Goal: Information Seeking & Learning: Find specific fact

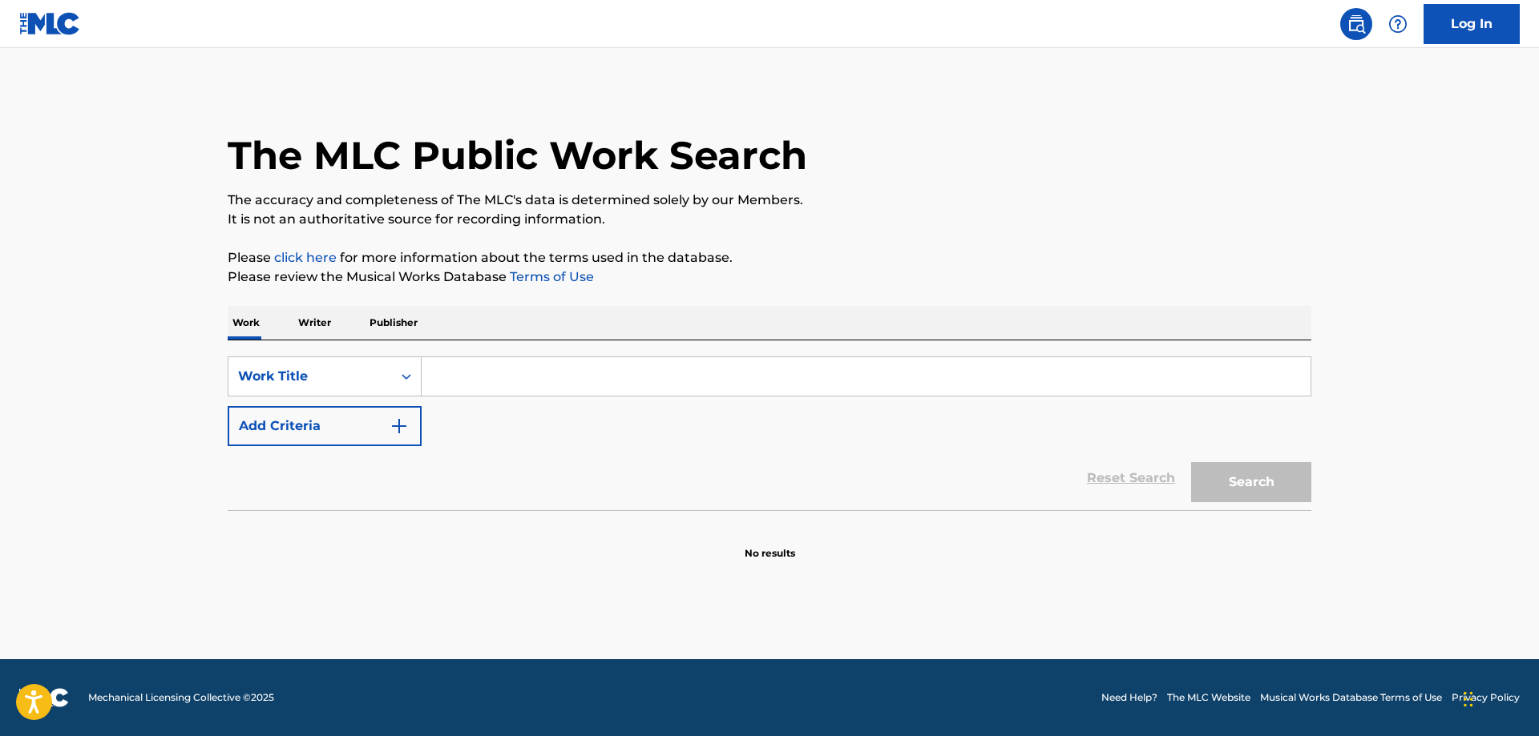
click at [477, 375] on input "Search Form" at bounding box center [866, 376] width 889 height 38
paste input "FAMOUS FRIENDS"
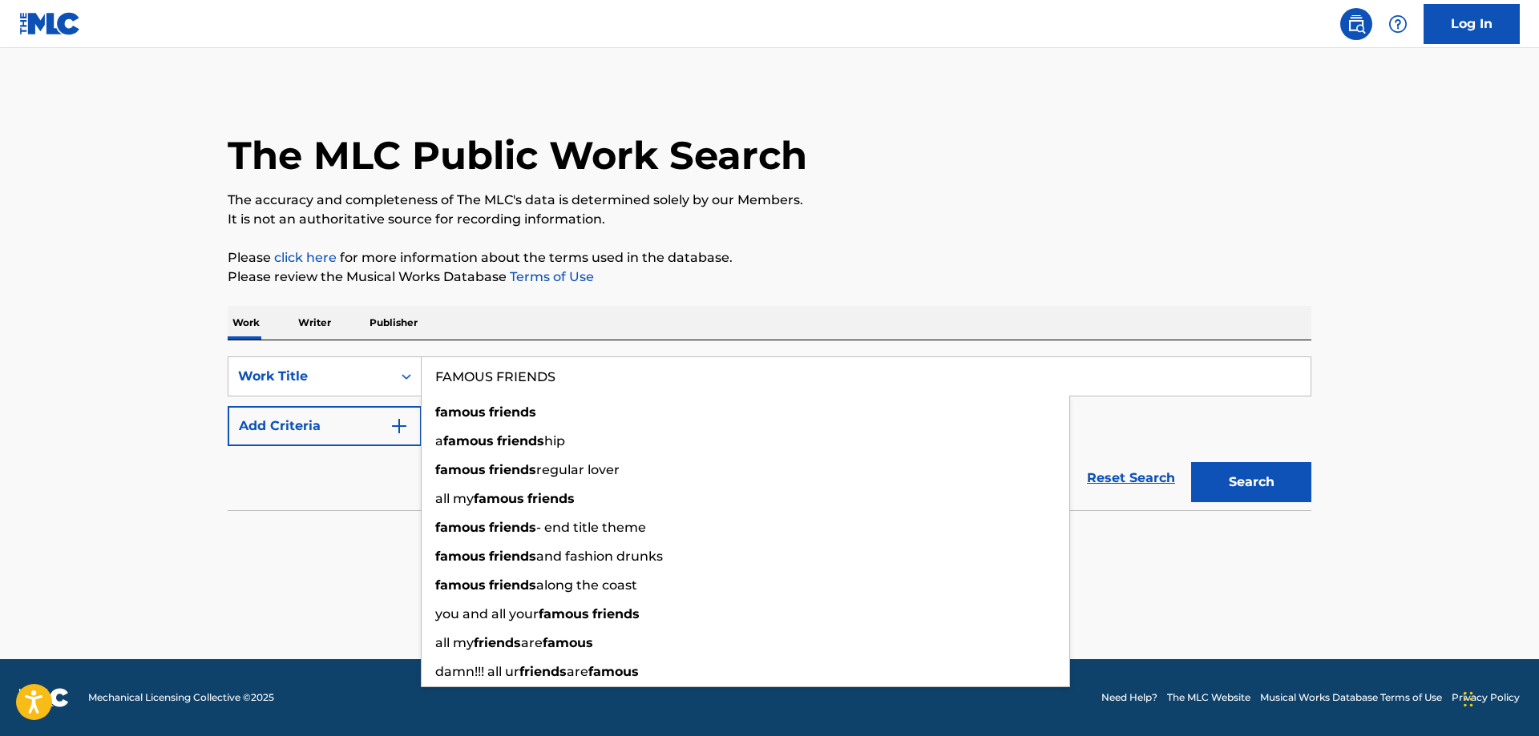
type input "FAMOUS FRIENDS"
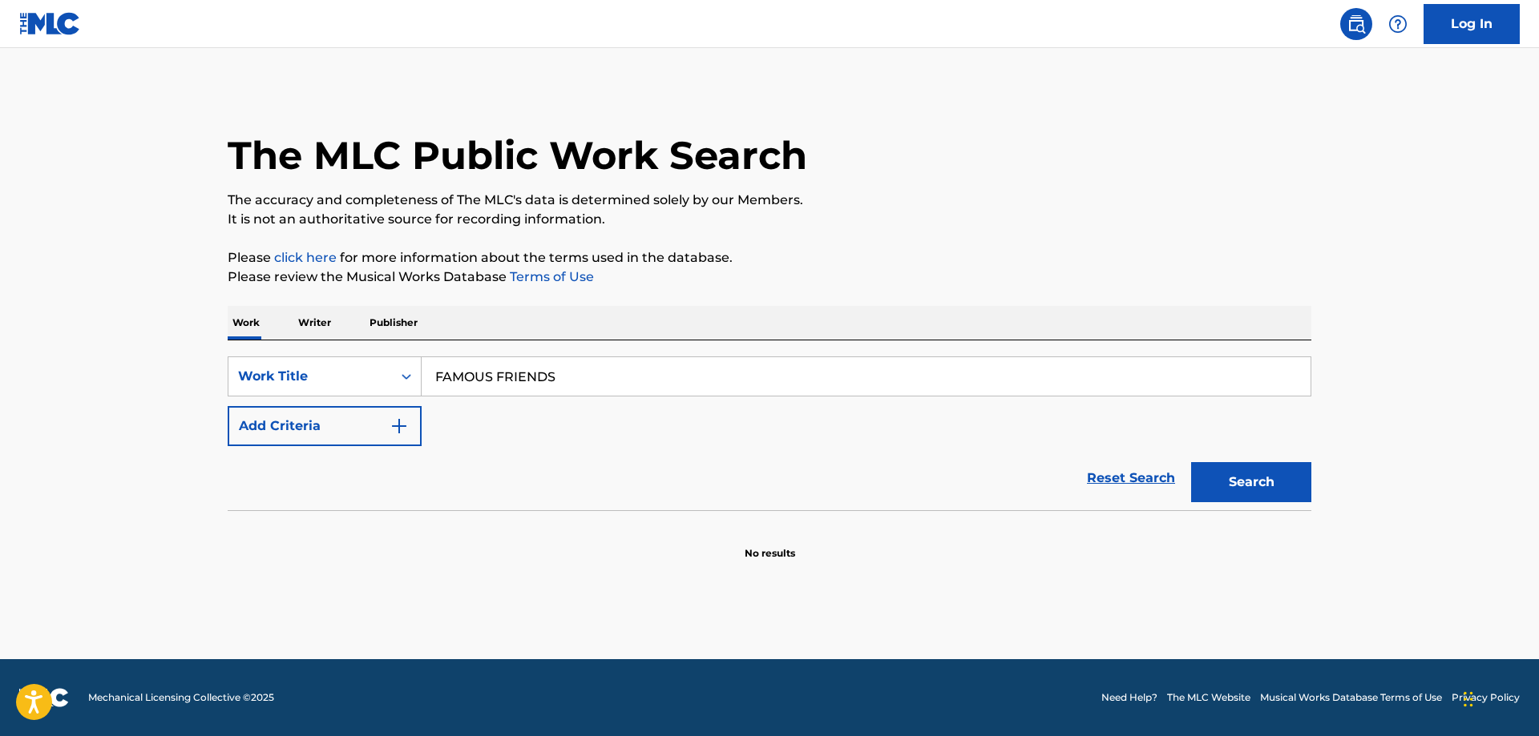
click at [386, 429] on button "Add Criteria" at bounding box center [325, 426] width 194 height 40
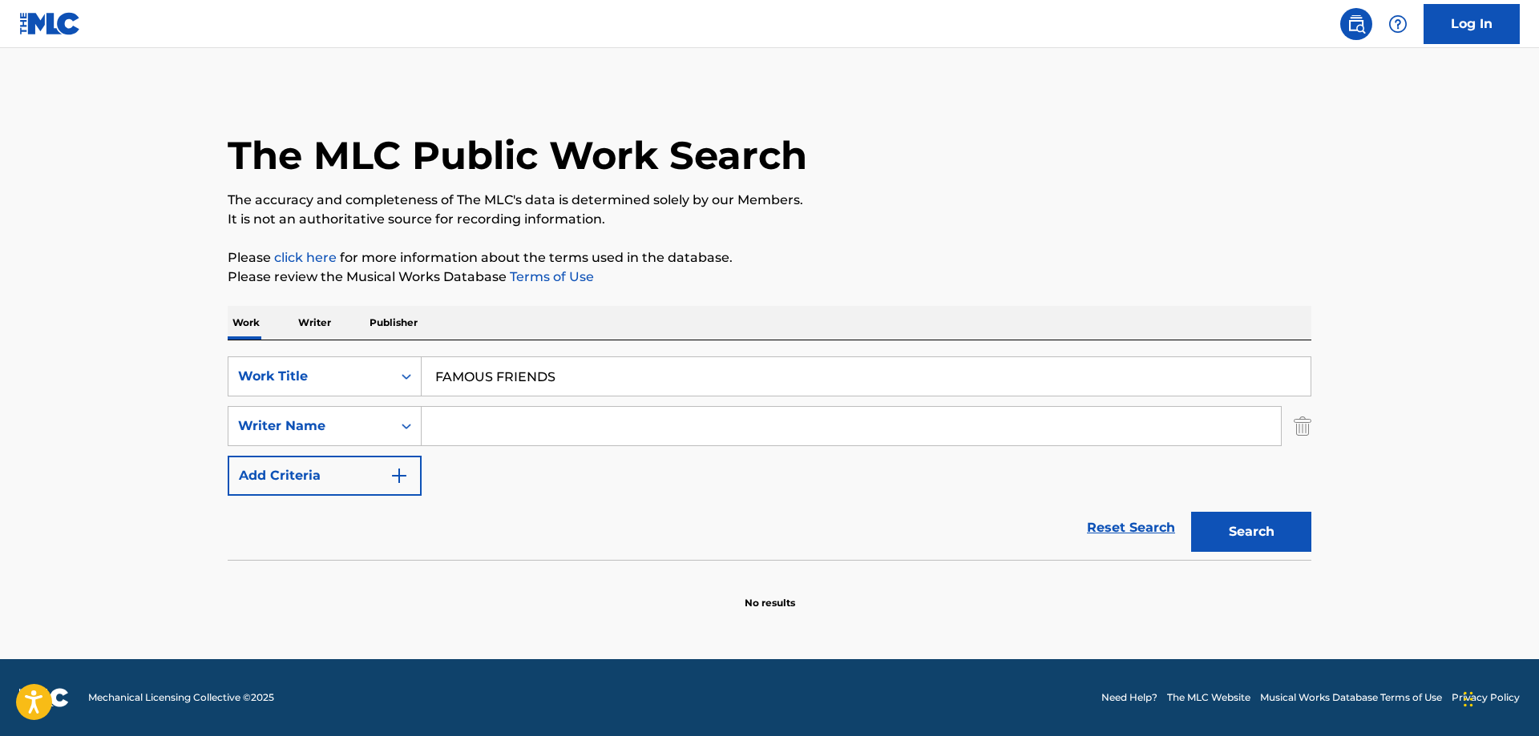
click at [485, 426] on input "Search Form" at bounding box center [851, 426] width 859 height 38
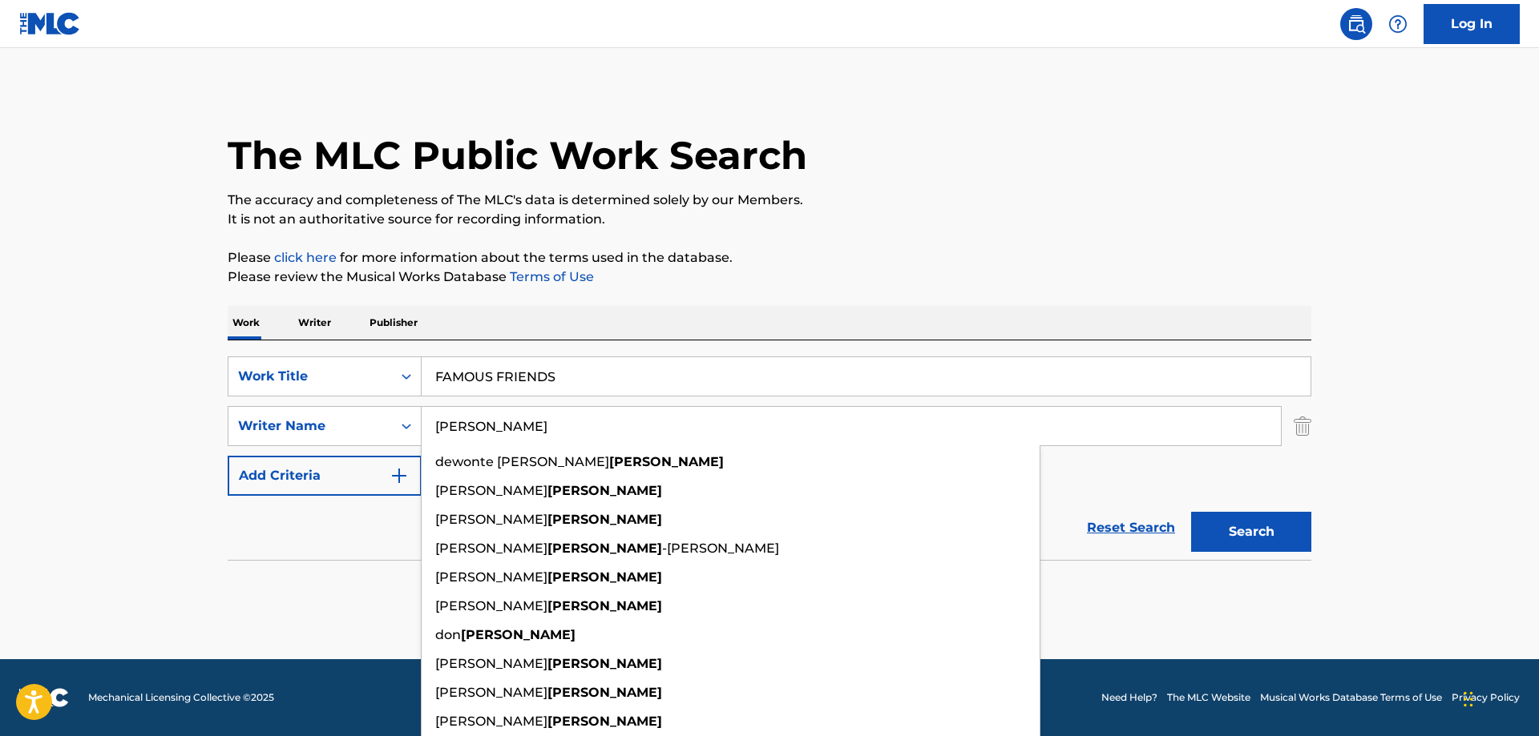
type input "Crowder"
click at [1191, 512] on button "Search" at bounding box center [1251, 532] width 120 height 40
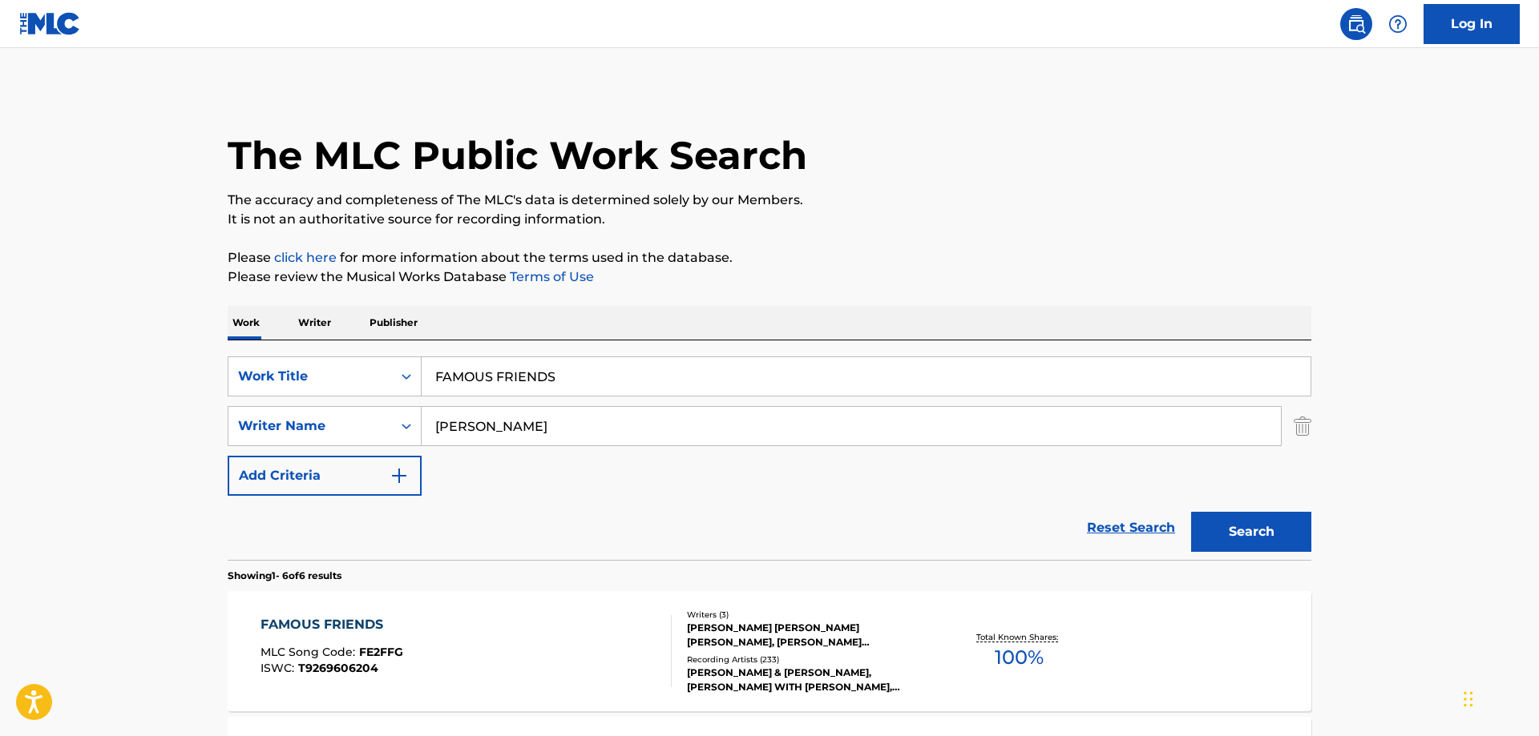
click at [353, 623] on div "FAMOUS FRIENDS" at bounding box center [331, 624] width 143 height 19
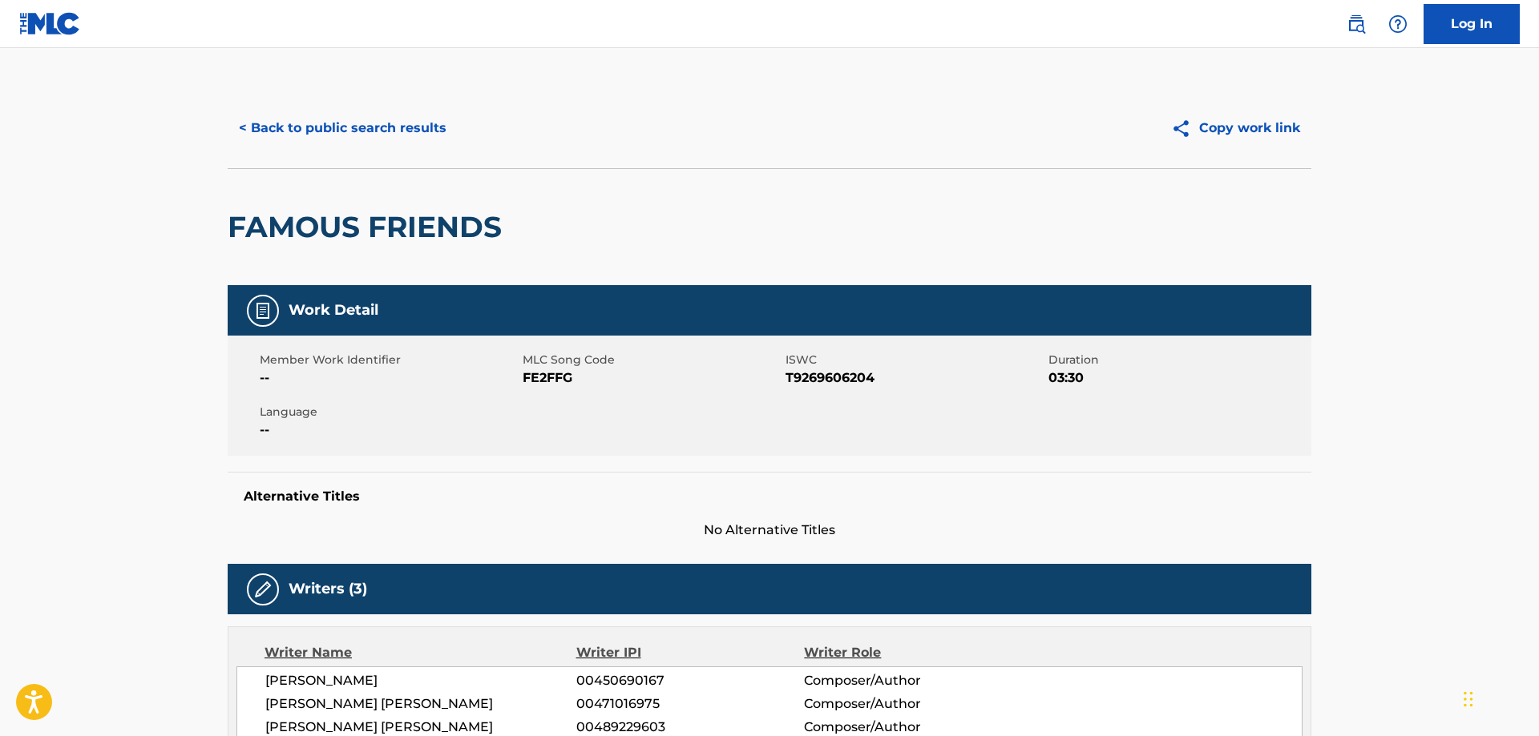
click at [555, 381] on span "FE2FFG" at bounding box center [652, 378] width 259 height 19
copy span "FE2FFG"
click at [843, 376] on span "T9269606204" at bounding box center [914, 378] width 259 height 19
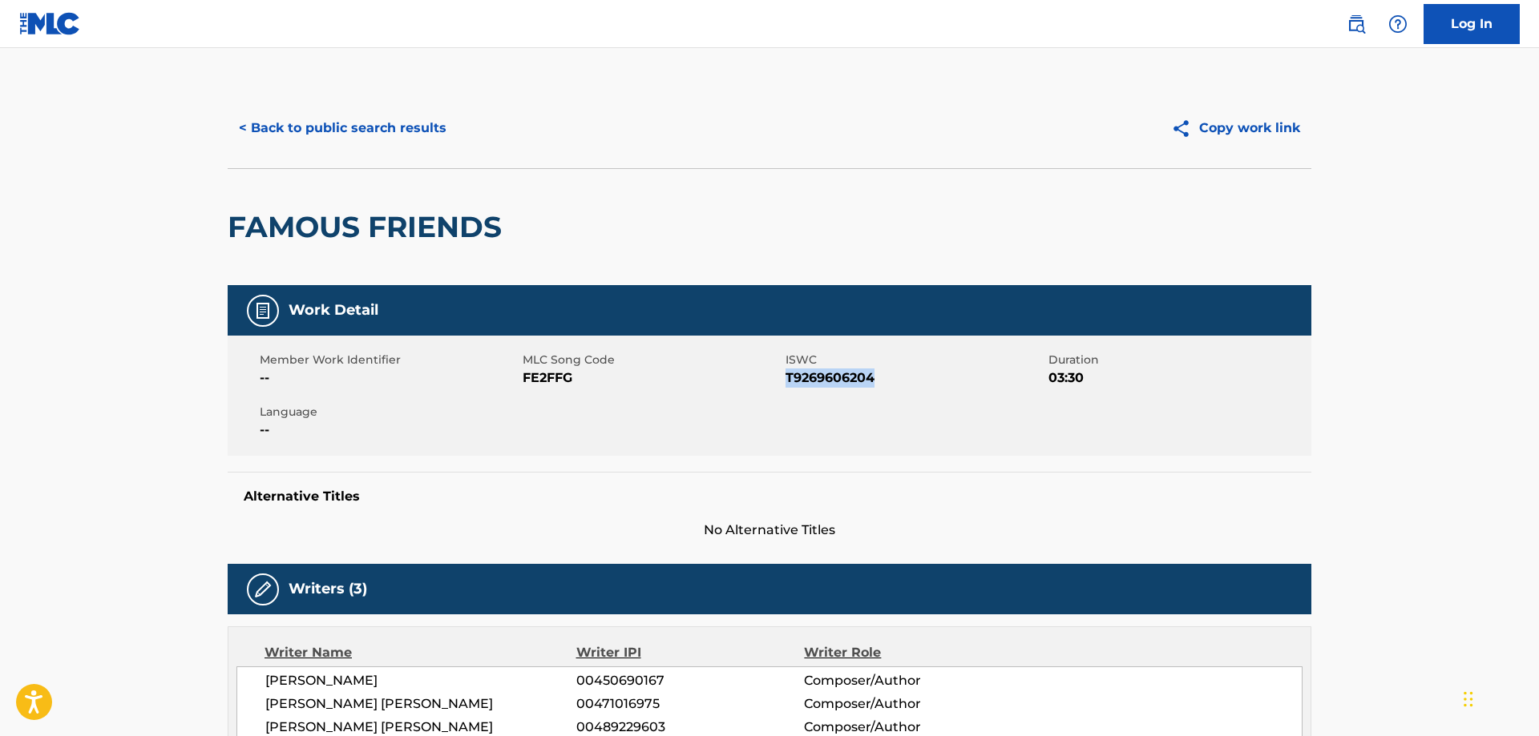
copy span "T9269606204"
click at [366, 127] on button "< Back to public search results" at bounding box center [343, 128] width 230 height 40
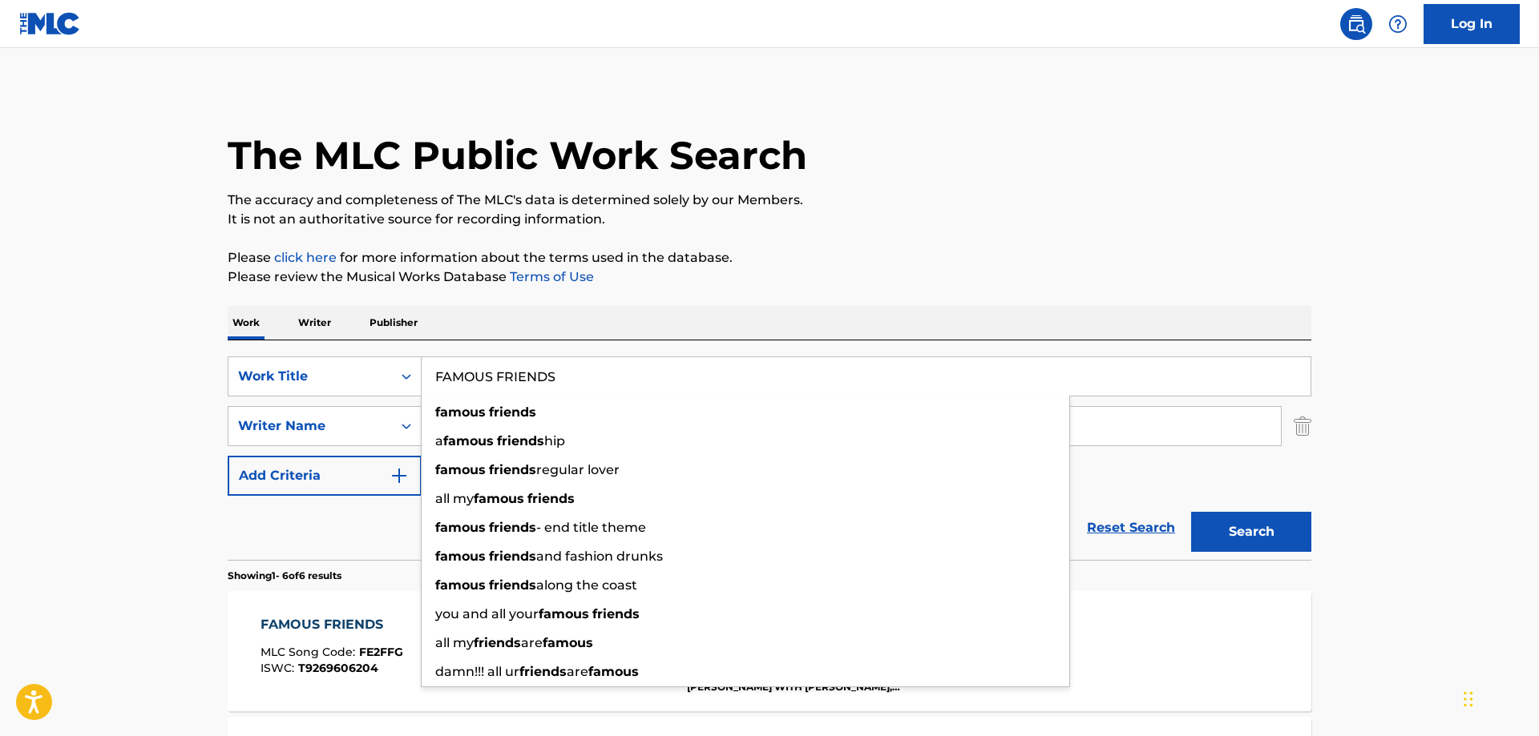
drag, startPoint x: 585, startPoint y: 377, endPoint x: 272, endPoint y: 365, distance: 312.8
click at [422, 365] on input "FAMOUS FRIENDS" at bounding box center [866, 376] width 889 height 38
paste input "WAIT IN THE TRUCK"
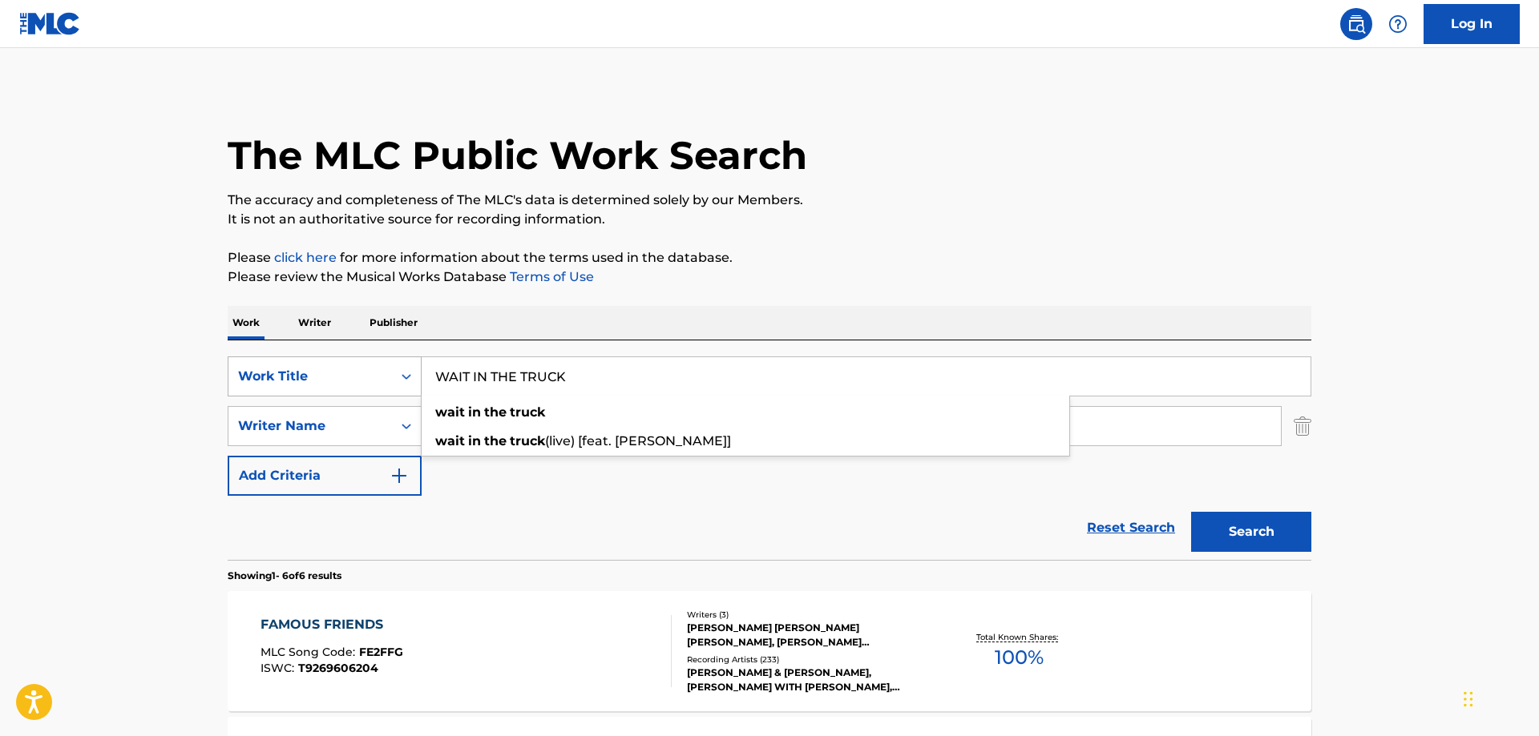
type input "WAIT IN THE TRUCK"
drag, startPoint x: 482, startPoint y: 428, endPoint x: 328, endPoint y: 416, distance: 155.1
click at [422, 425] on input "Crowder" at bounding box center [851, 426] width 859 height 38
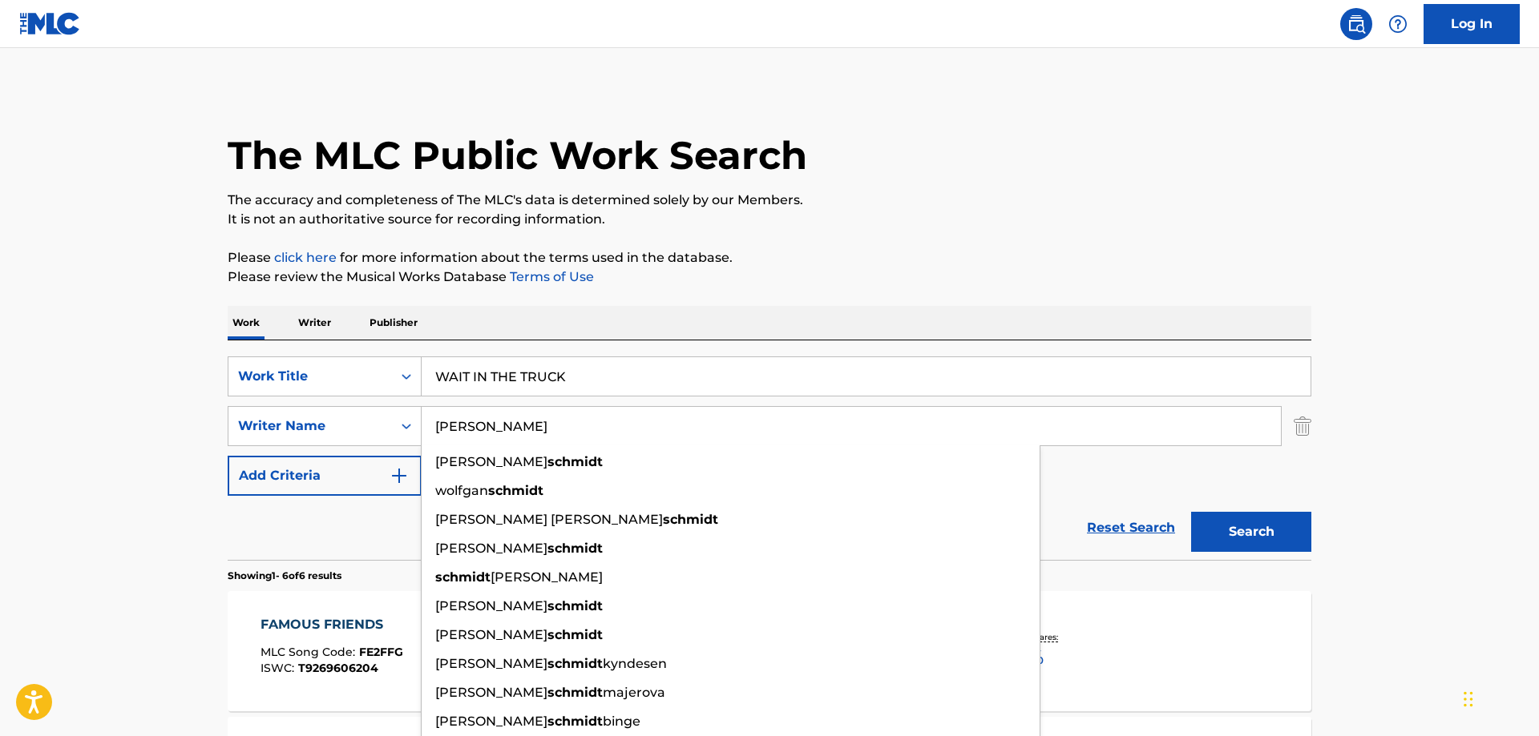
type input "Schmidt"
click at [1191, 512] on button "Search" at bounding box center [1251, 532] width 120 height 40
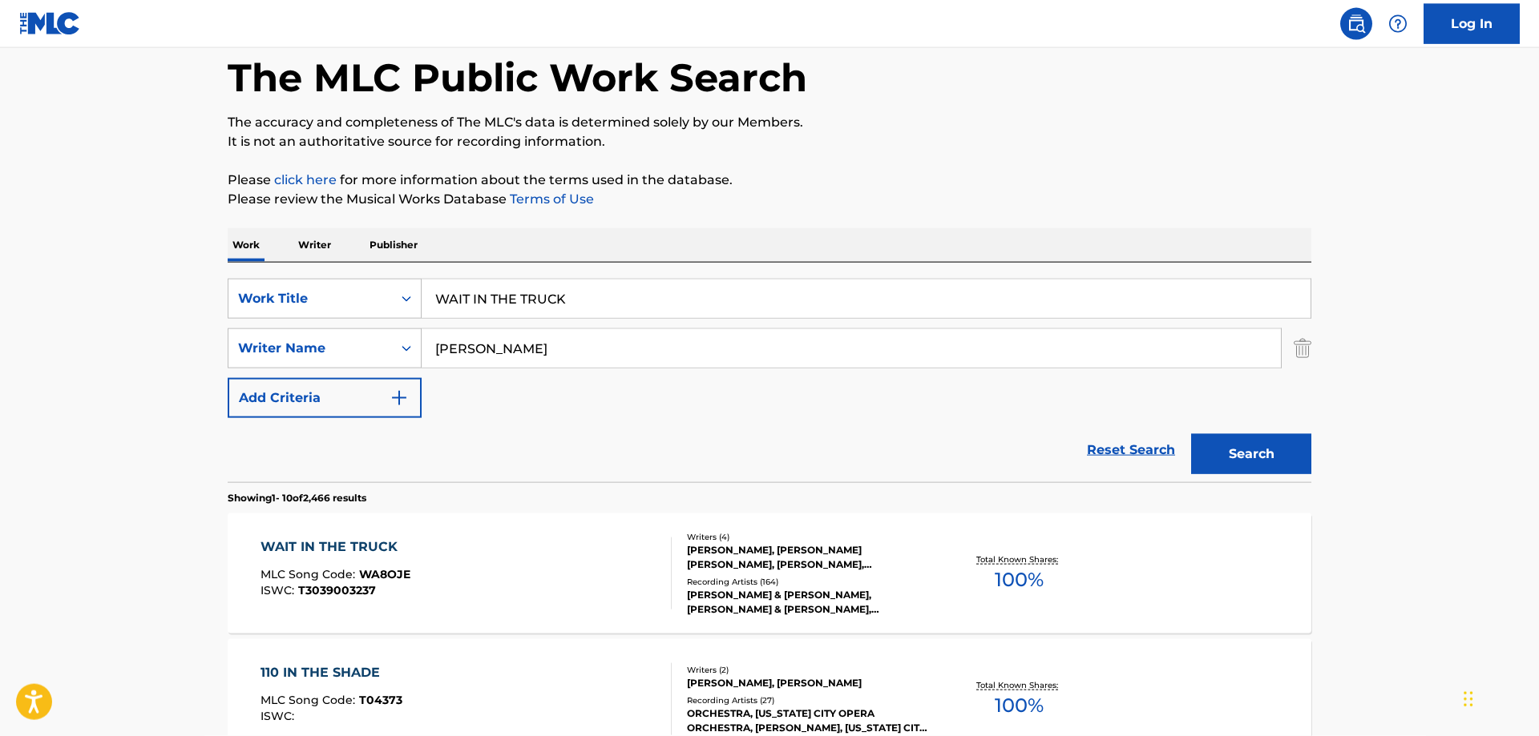
scroll to position [82, 0]
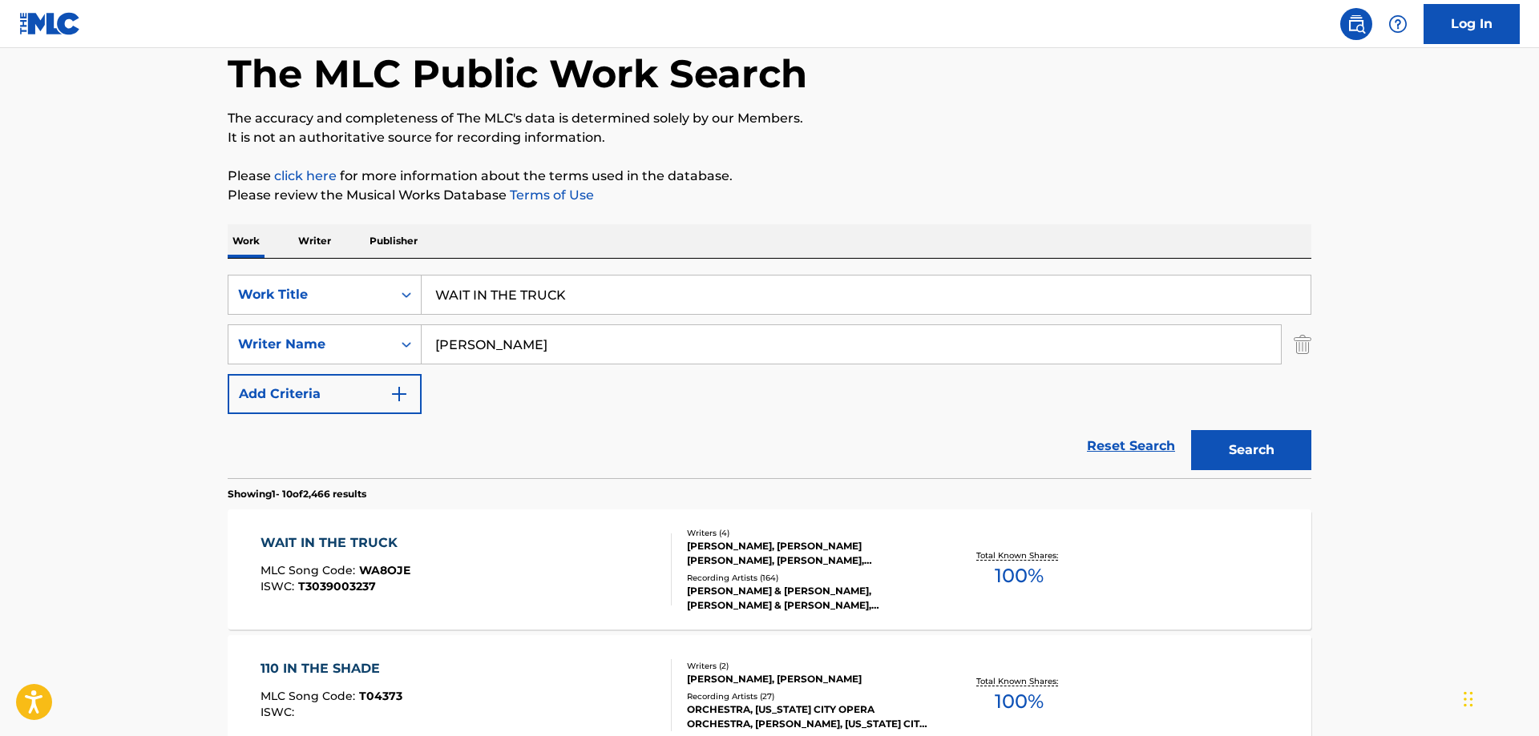
click at [344, 542] on div "WAIT IN THE TRUCK" at bounding box center [335, 543] width 150 height 19
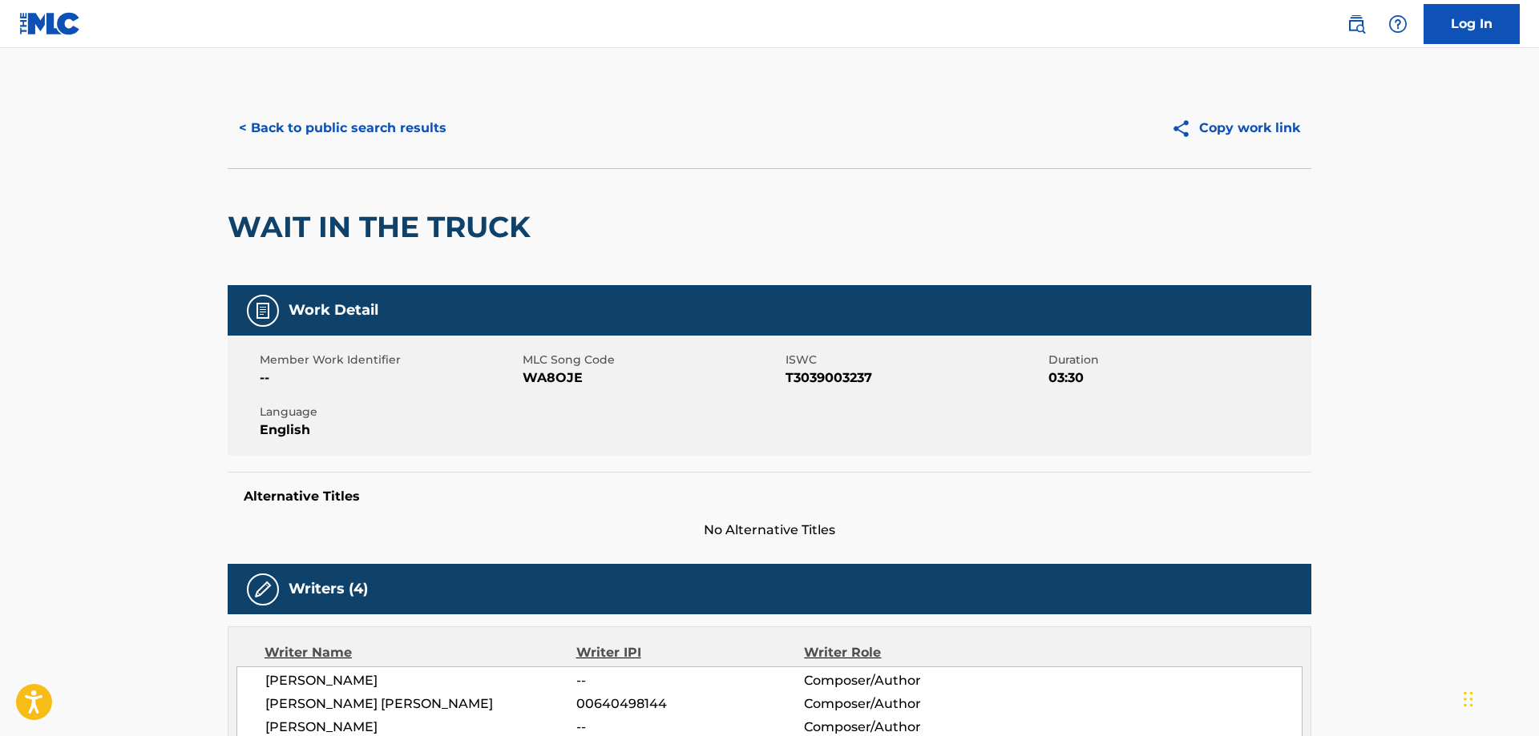
click at [553, 380] on span "WA8OJE" at bounding box center [652, 378] width 259 height 19
copy span "WA8OJE"
click at [845, 378] on span "T3039003237" at bounding box center [914, 378] width 259 height 19
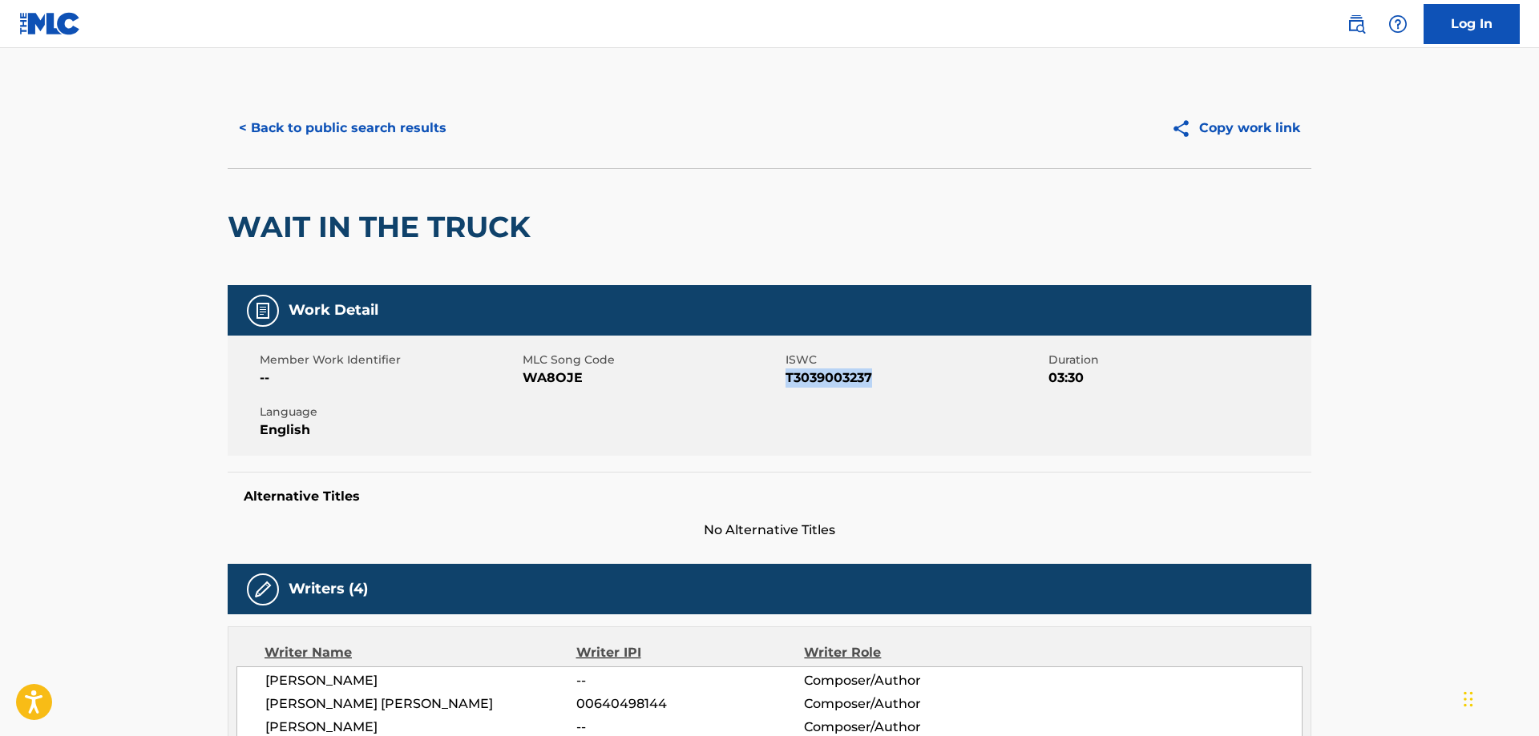
copy span "T3039003237"
click at [370, 124] on button "< Back to public search results" at bounding box center [343, 128] width 230 height 40
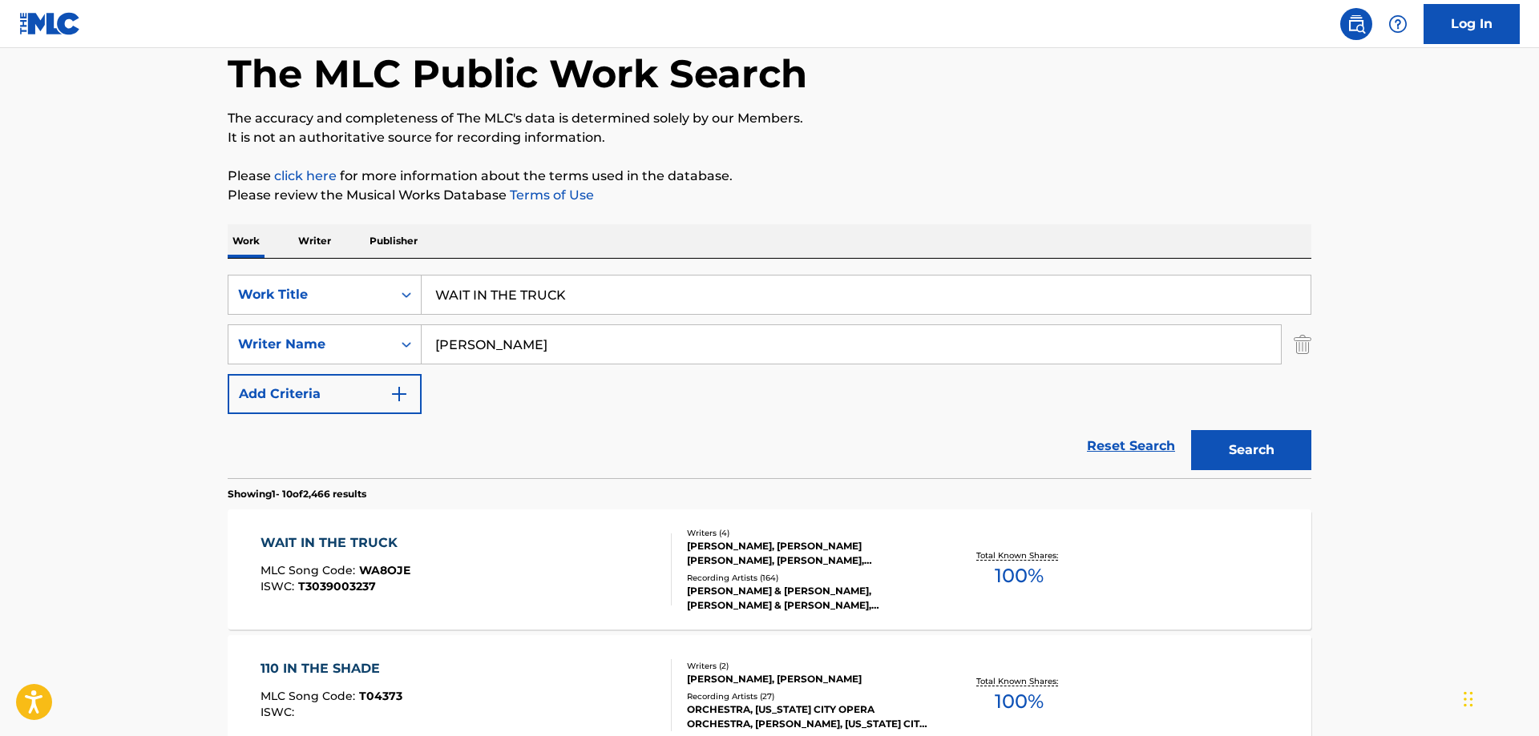
drag, startPoint x: 557, startPoint y: 294, endPoint x: 219, endPoint y: 278, distance: 338.6
click at [422, 278] on input "WAIT IN THE TRUCK" at bounding box center [866, 295] width 889 height 38
paste input "TERMELON MOONSHINE"
type input "WATERMELON MOONSHINE"
click at [1235, 450] on button "Search" at bounding box center [1251, 450] width 120 height 40
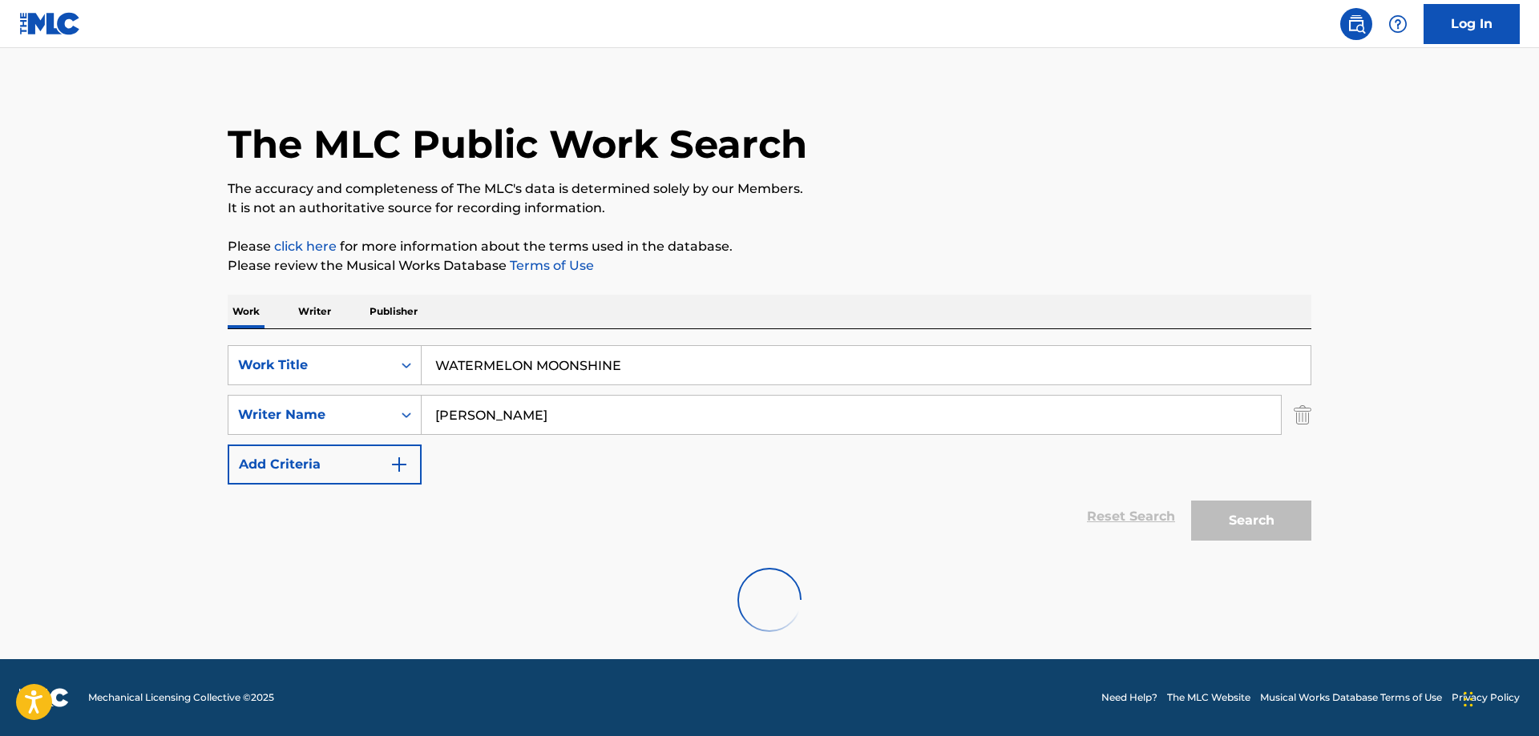
scroll to position [11, 0]
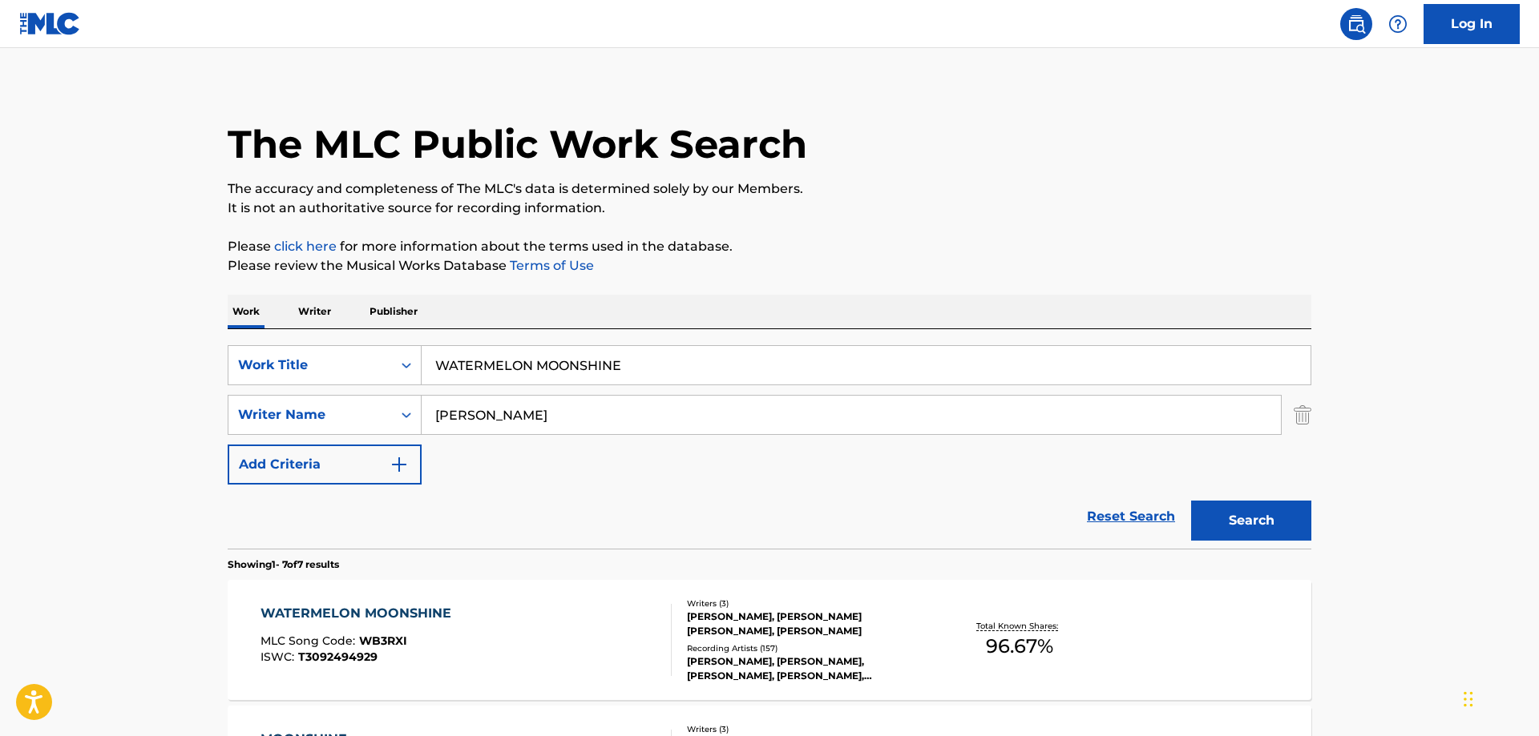
click at [377, 611] on div "WATERMELON MOONSHINE" at bounding box center [359, 613] width 199 height 19
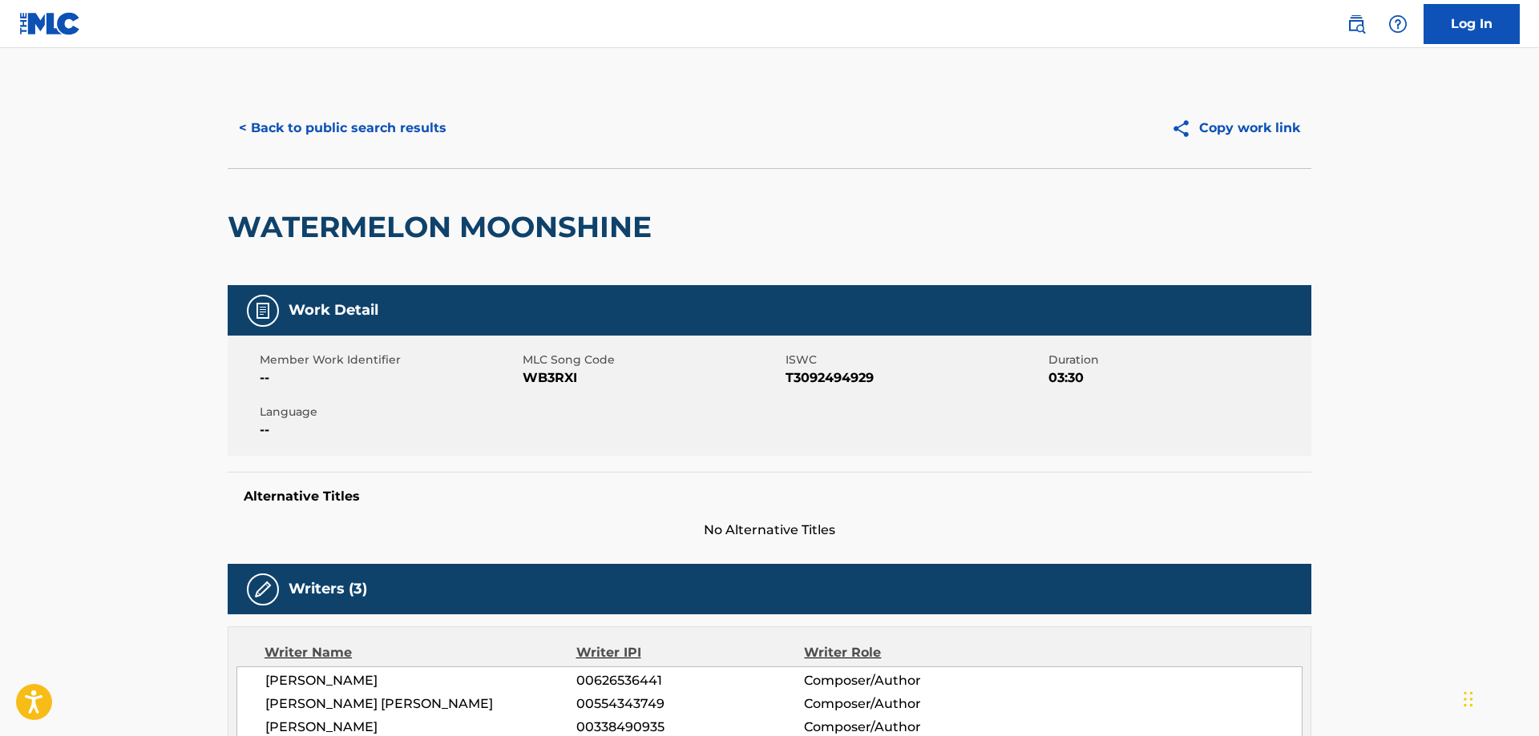
click at [557, 379] on span "WB3RXI" at bounding box center [652, 378] width 259 height 19
click at [845, 374] on span "T3092494929" at bounding box center [914, 378] width 259 height 19
click at [846, 374] on span "T3092494929" at bounding box center [914, 378] width 259 height 19
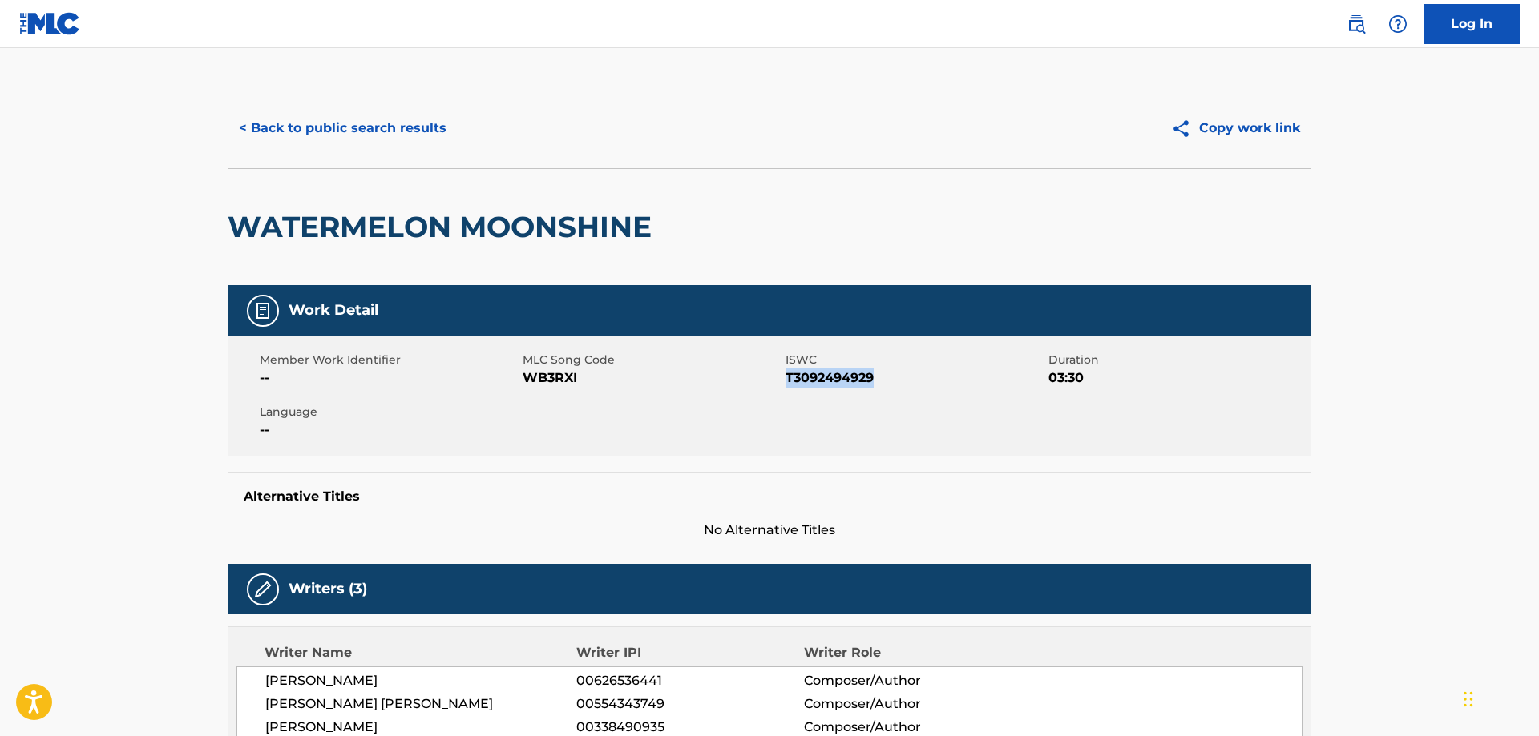
copy span "T3092494929"
click at [336, 130] on button "< Back to public search results" at bounding box center [343, 128] width 230 height 40
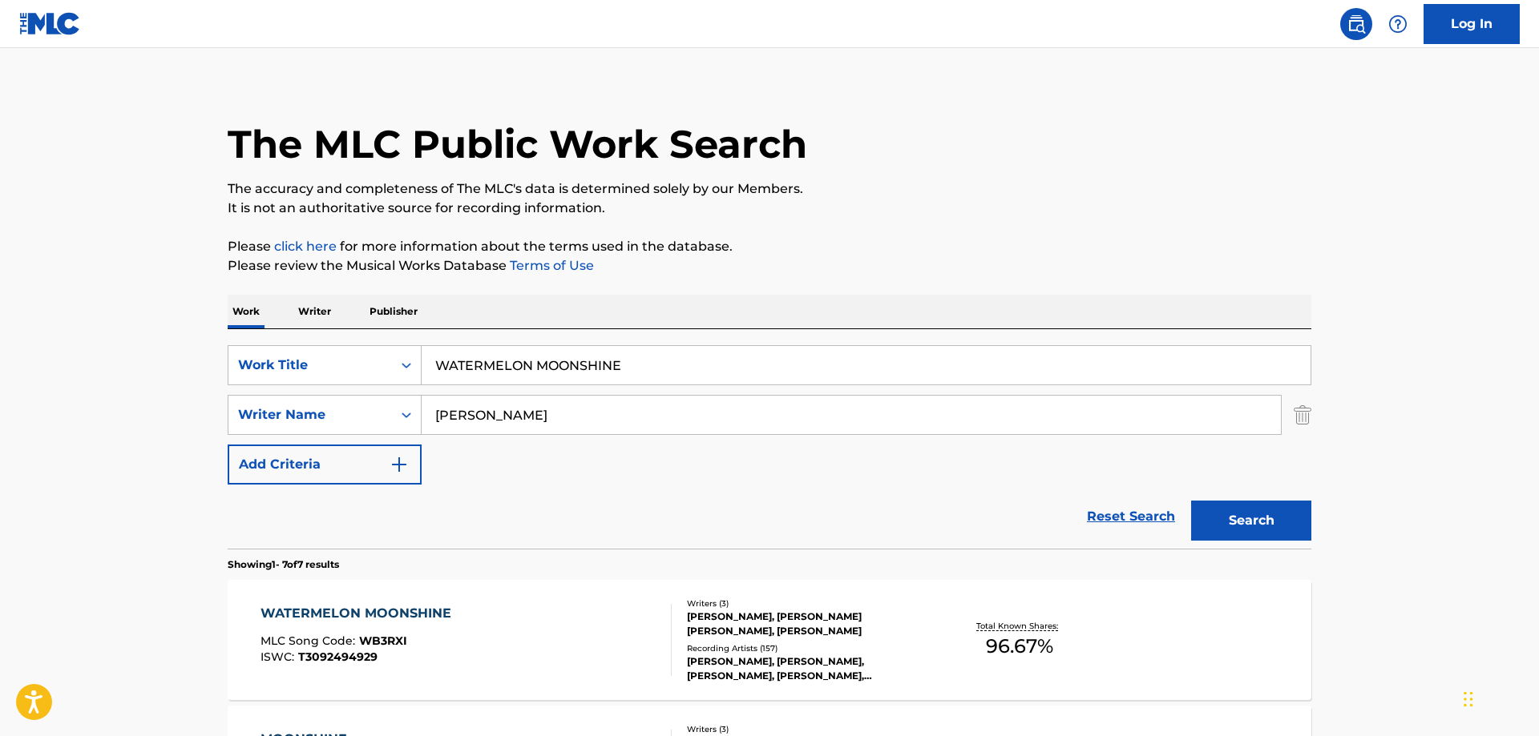
drag, startPoint x: 652, startPoint y: 363, endPoint x: 91, endPoint y: 327, distance: 562.9
click at [422, 346] on input "WATERMELON MOONSHINE" at bounding box center [866, 365] width 889 height 38
paste input "LIKE I LOVE COUNTRY MUSIC"
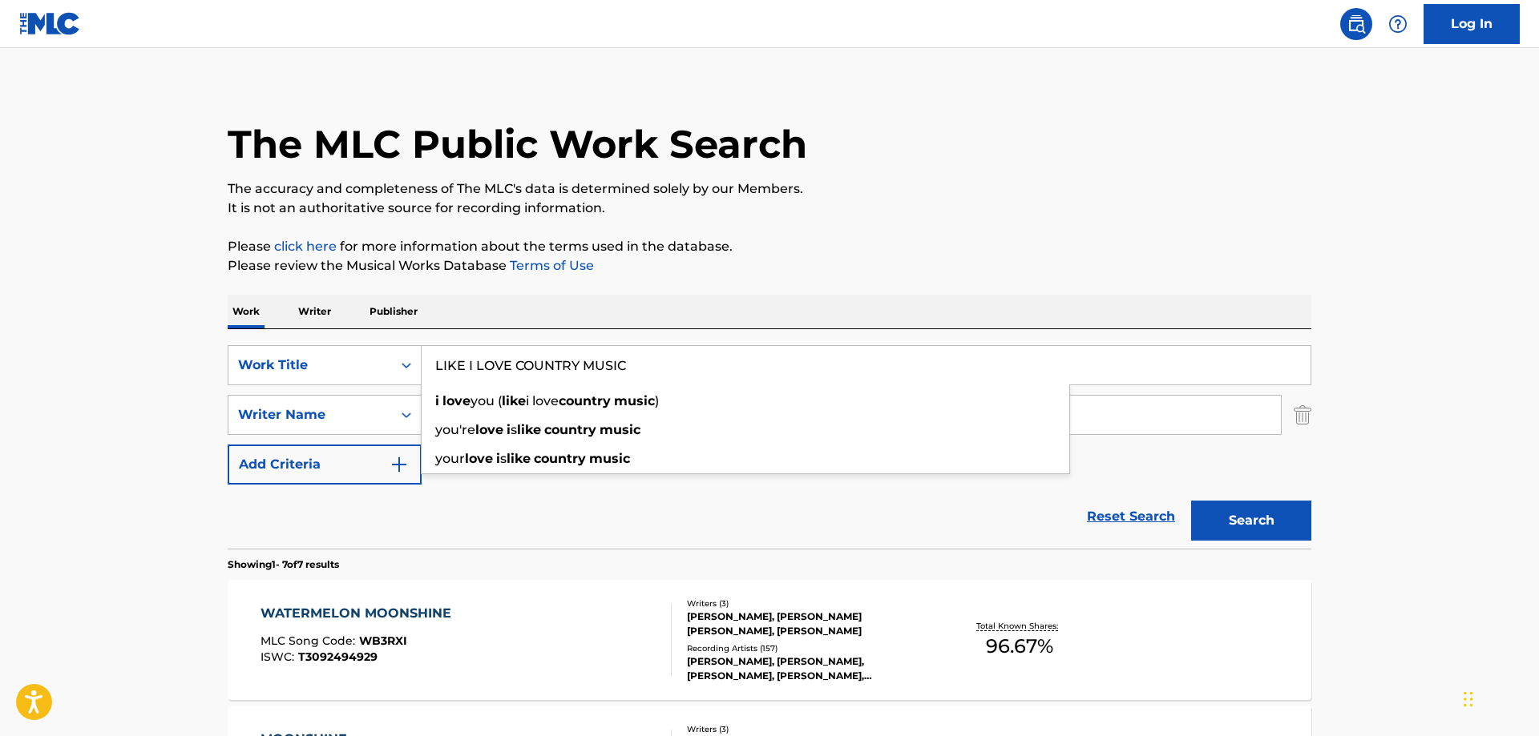
type input "LIKE I LOVE COUNTRY MUSIC"
click at [1263, 523] on button "Search" at bounding box center [1251, 521] width 120 height 40
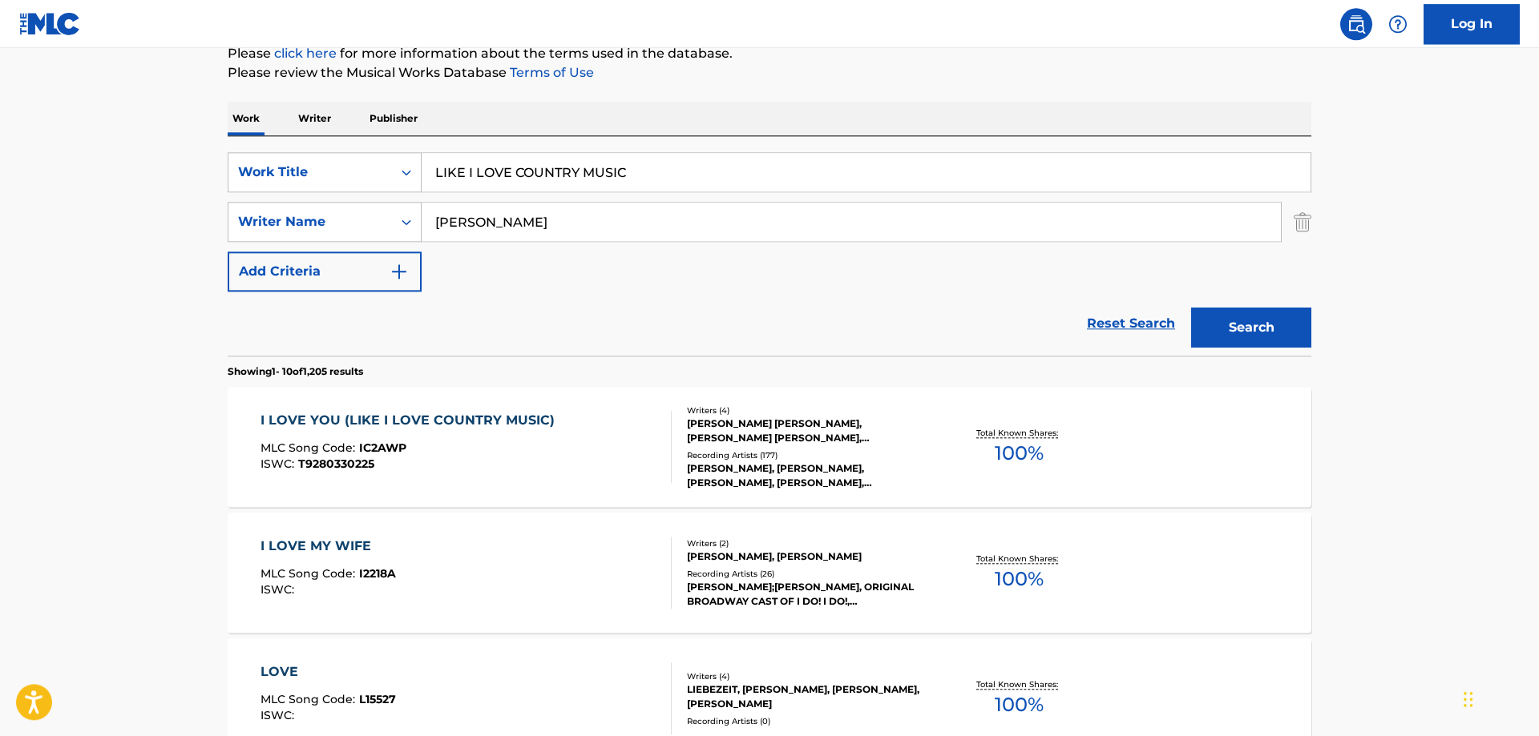
scroll to position [256, 0]
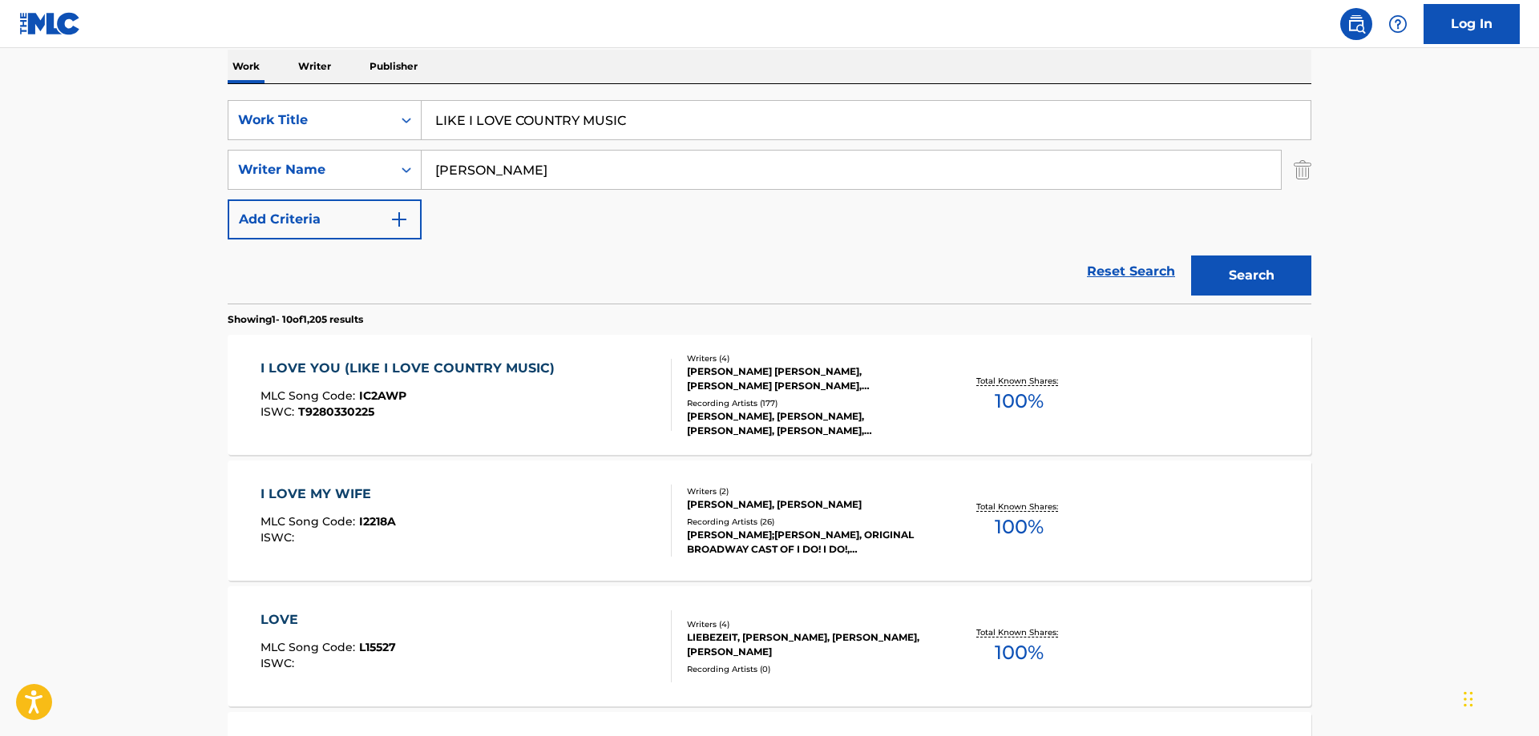
click at [383, 365] on div "I LOVE YOU (LIKE I LOVE COUNTRY MUSIC)" at bounding box center [411, 368] width 302 height 19
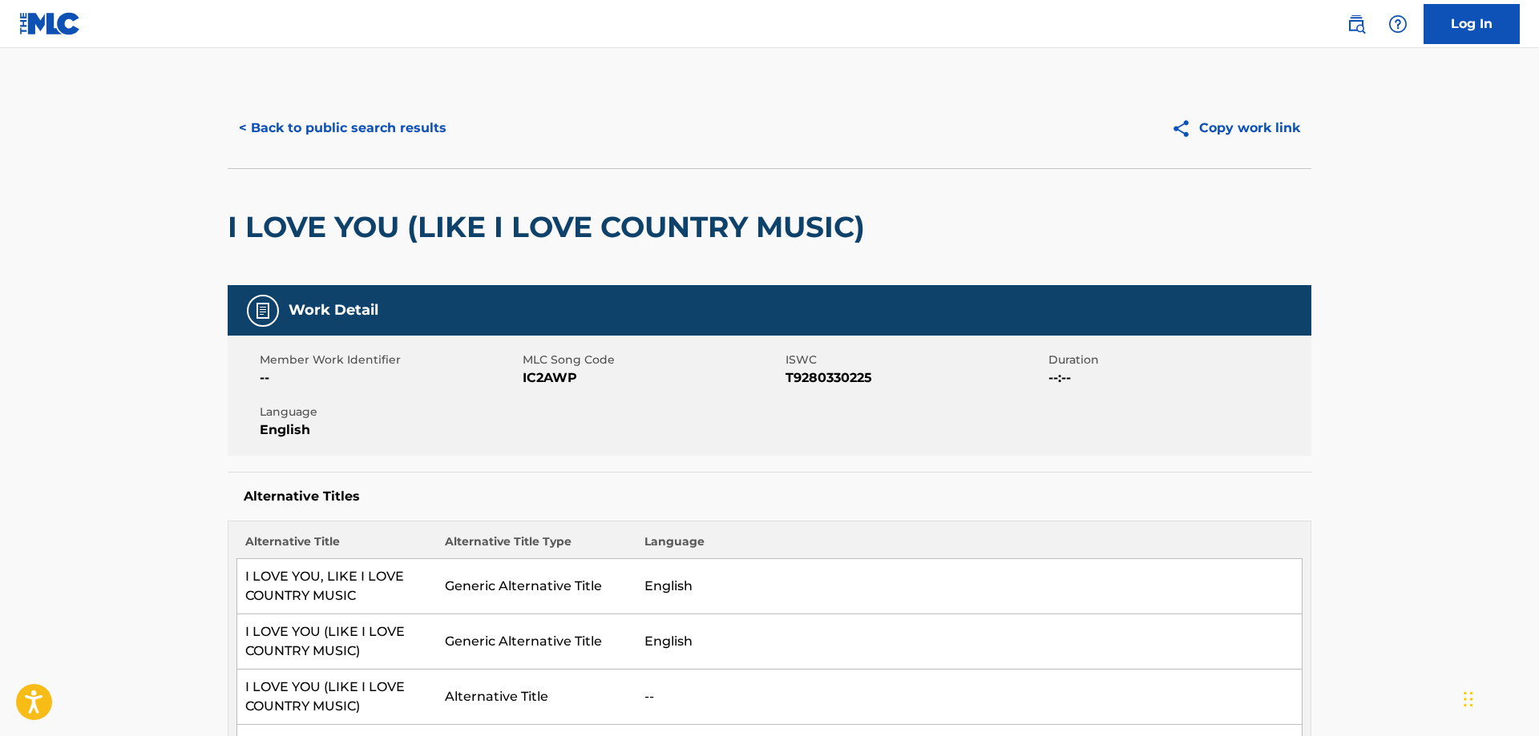
click at [550, 377] on span "IC2AWP" at bounding box center [652, 378] width 259 height 19
copy span "IC2AWP"
click at [830, 381] on span "T9280330225" at bounding box center [914, 378] width 259 height 19
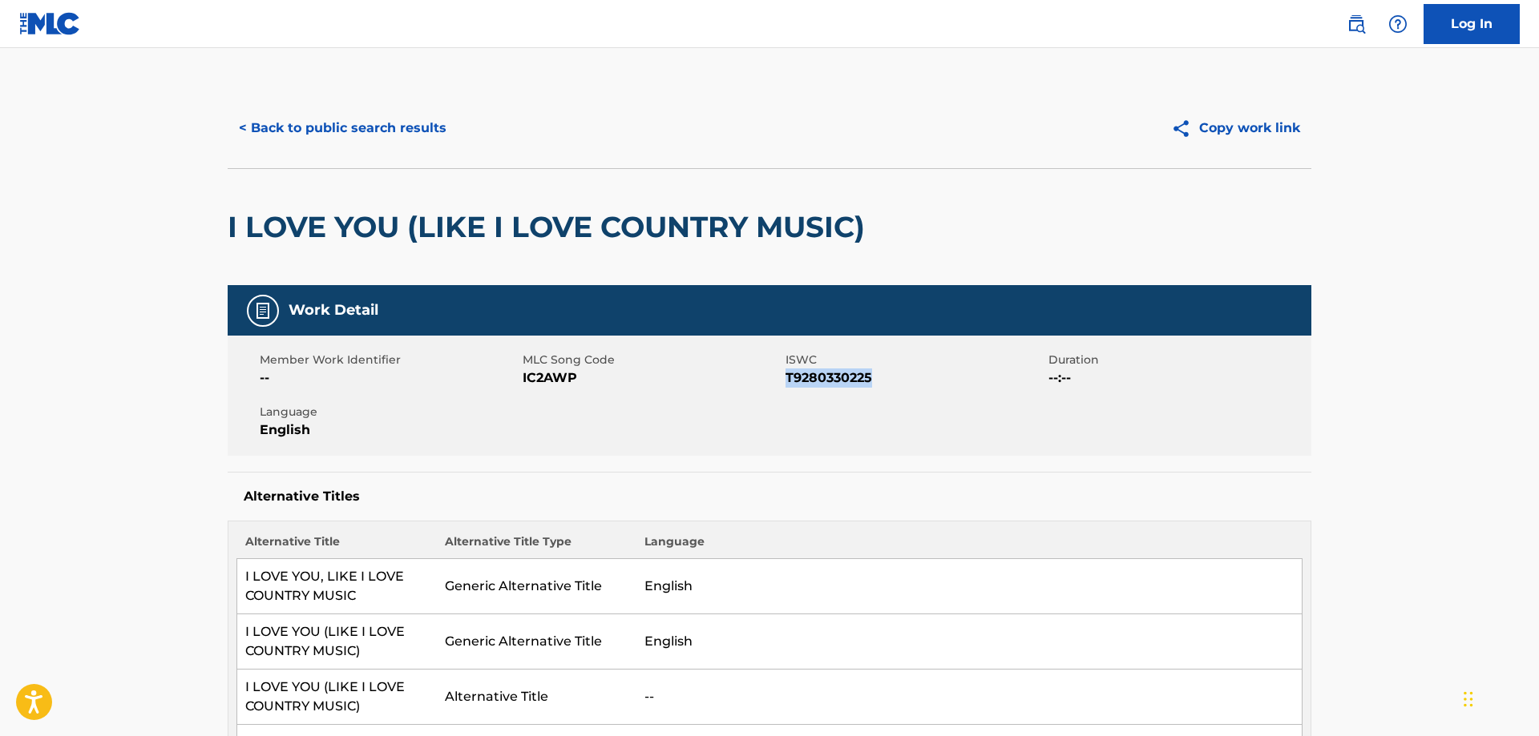
copy span "T9280330225"
click at [333, 123] on button "< Back to public search results" at bounding box center [343, 128] width 230 height 40
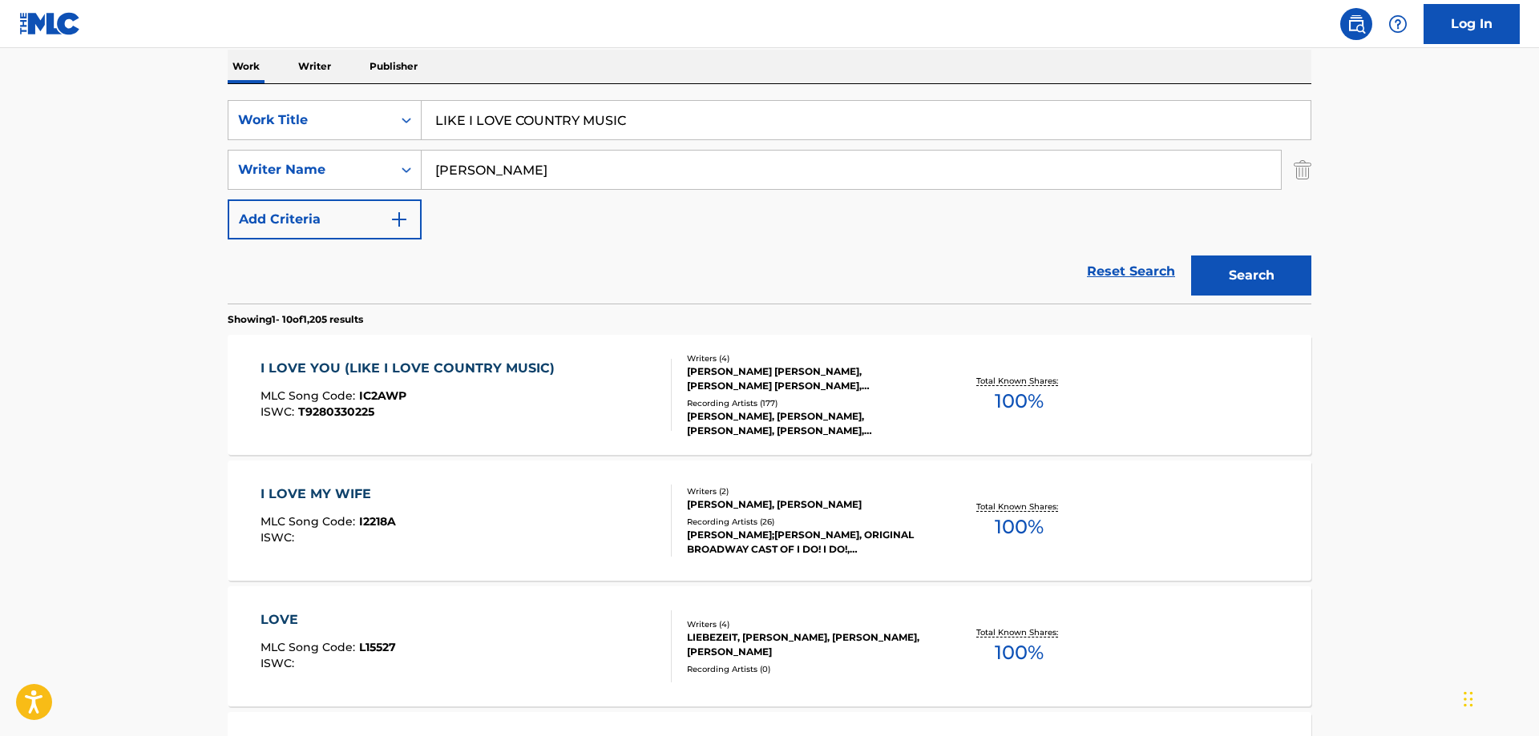
click at [640, 119] on input "LIKE I LOVE COUNTRY MUSIC" at bounding box center [866, 120] width 889 height 38
drag, startPoint x: 325, startPoint y: 115, endPoint x: 310, endPoint y: 115, distance: 15.2
click at [422, 115] on input "LIKE I LOVE COUNTRY MUSIC" at bounding box center [866, 120] width 889 height 38
paste input "L BIT"
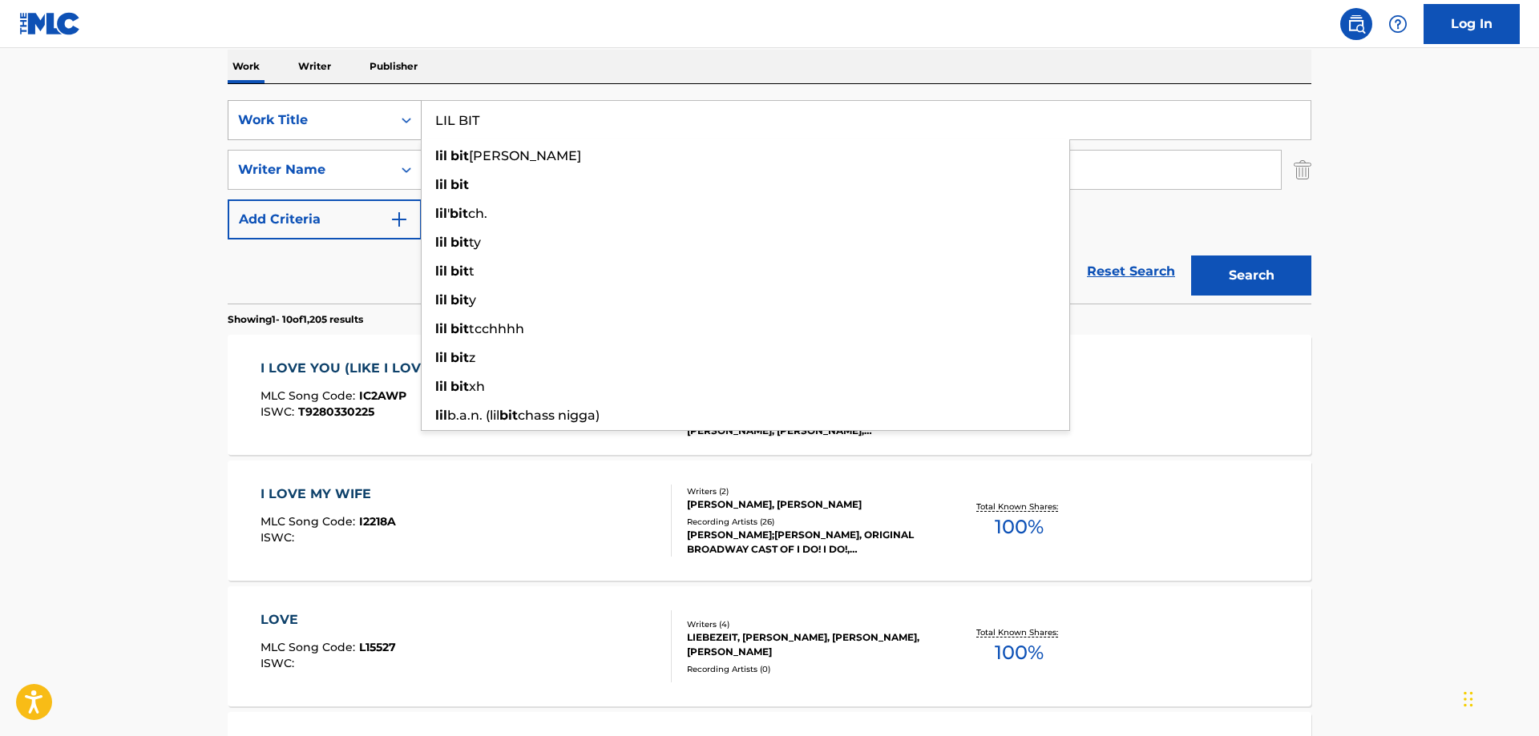
type input "LIL BIT"
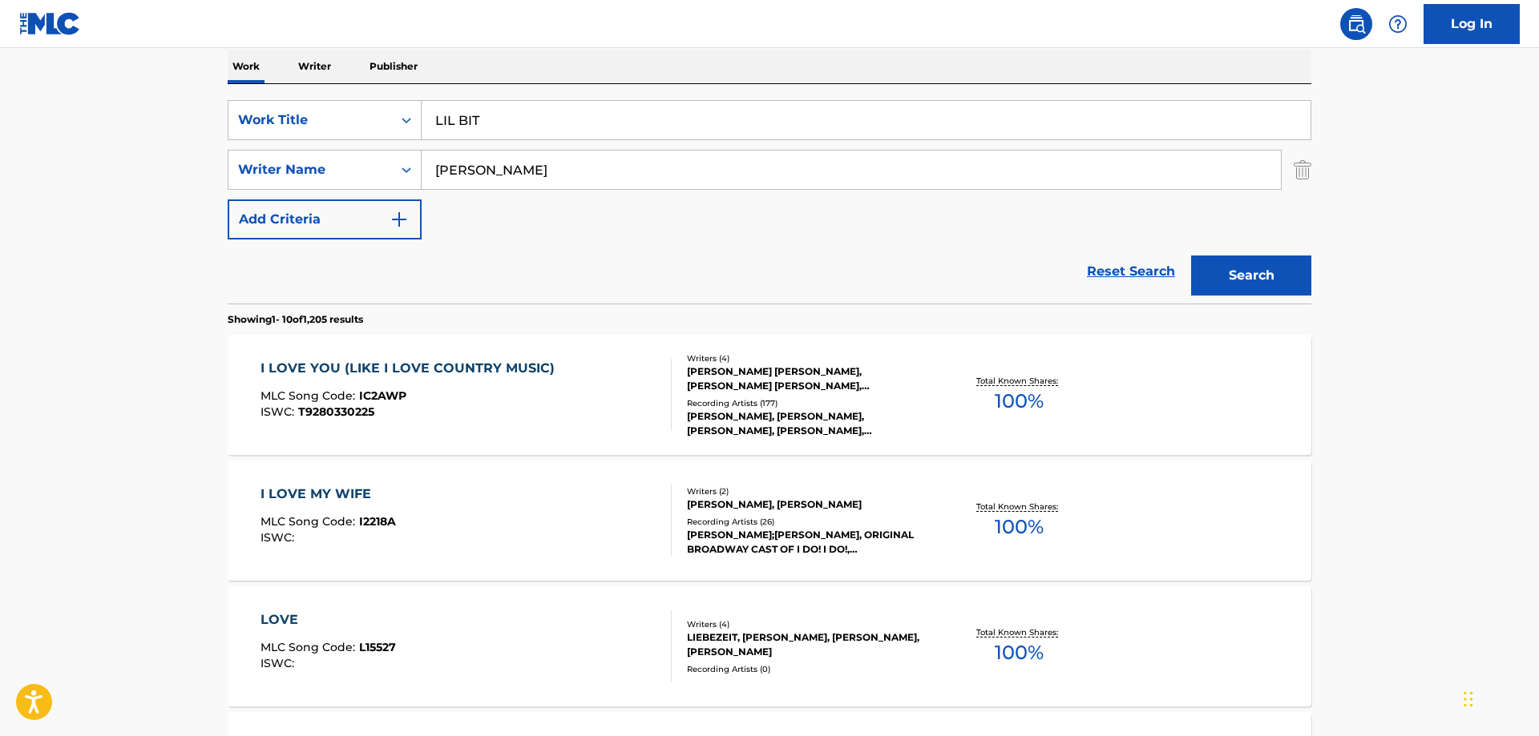
click at [1245, 271] on button "Search" at bounding box center [1251, 276] width 120 height 40
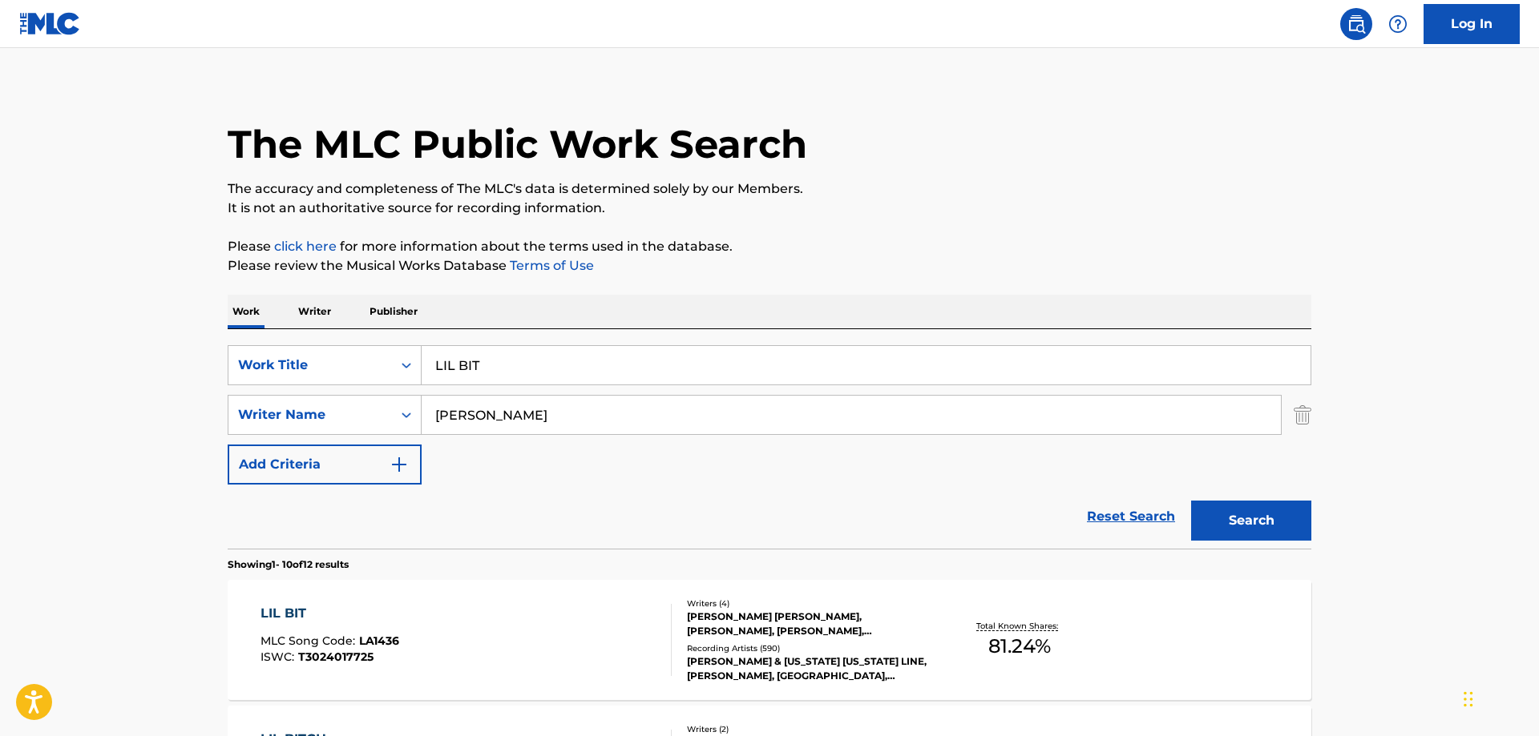
click at [287, 612] on div "LIL BIT" at bounding box center [329, 613] width 139 height 19
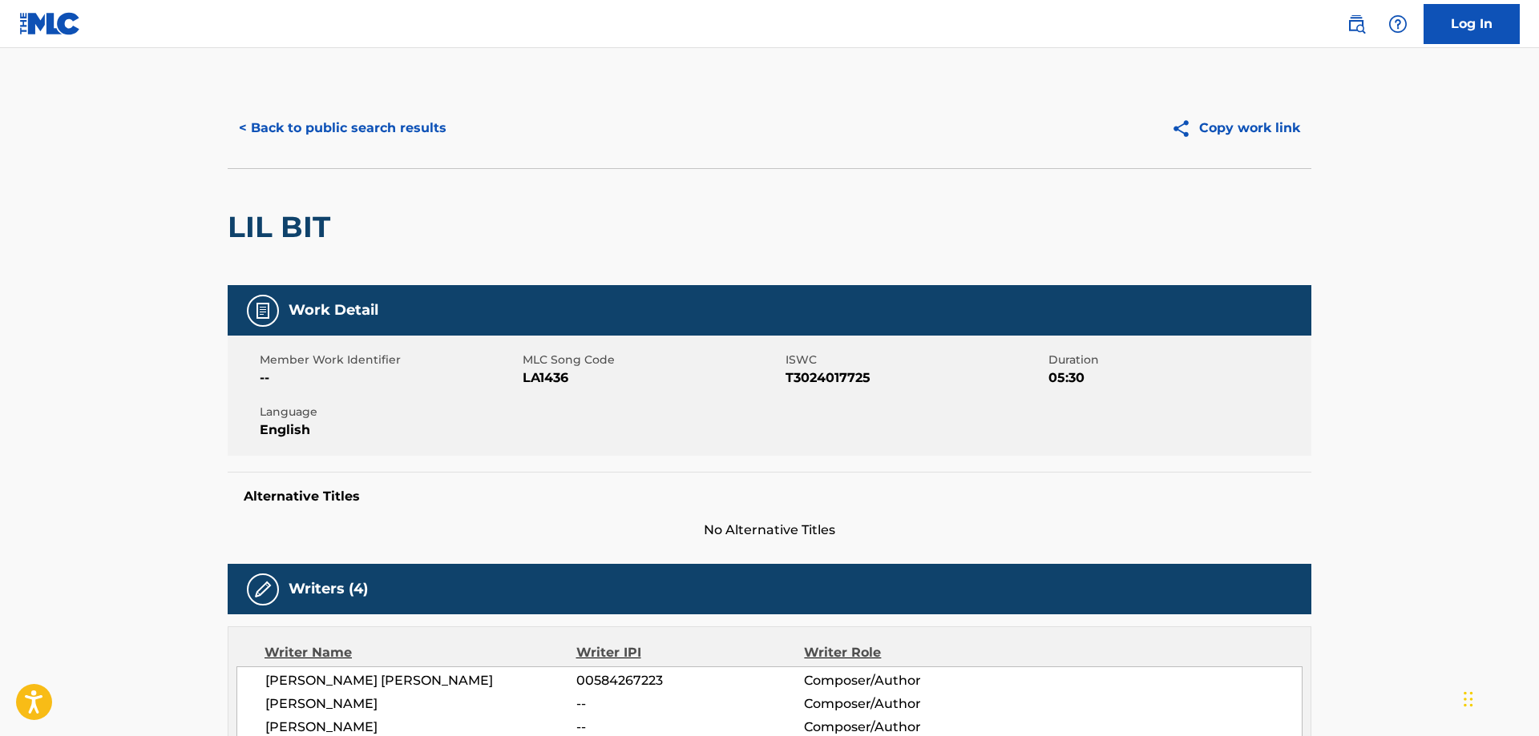
click at [550, 377] on span "LA1436" at bounding box center [652, 378] width 259 height 19
click at [550, 378] on span "LA1436" at bounding box center [652, 378] width 259 height 19
copy span "LA1436"
click at [829, 377] on span "T3024017725" at bounding box center [914, 378] width 259 height 19
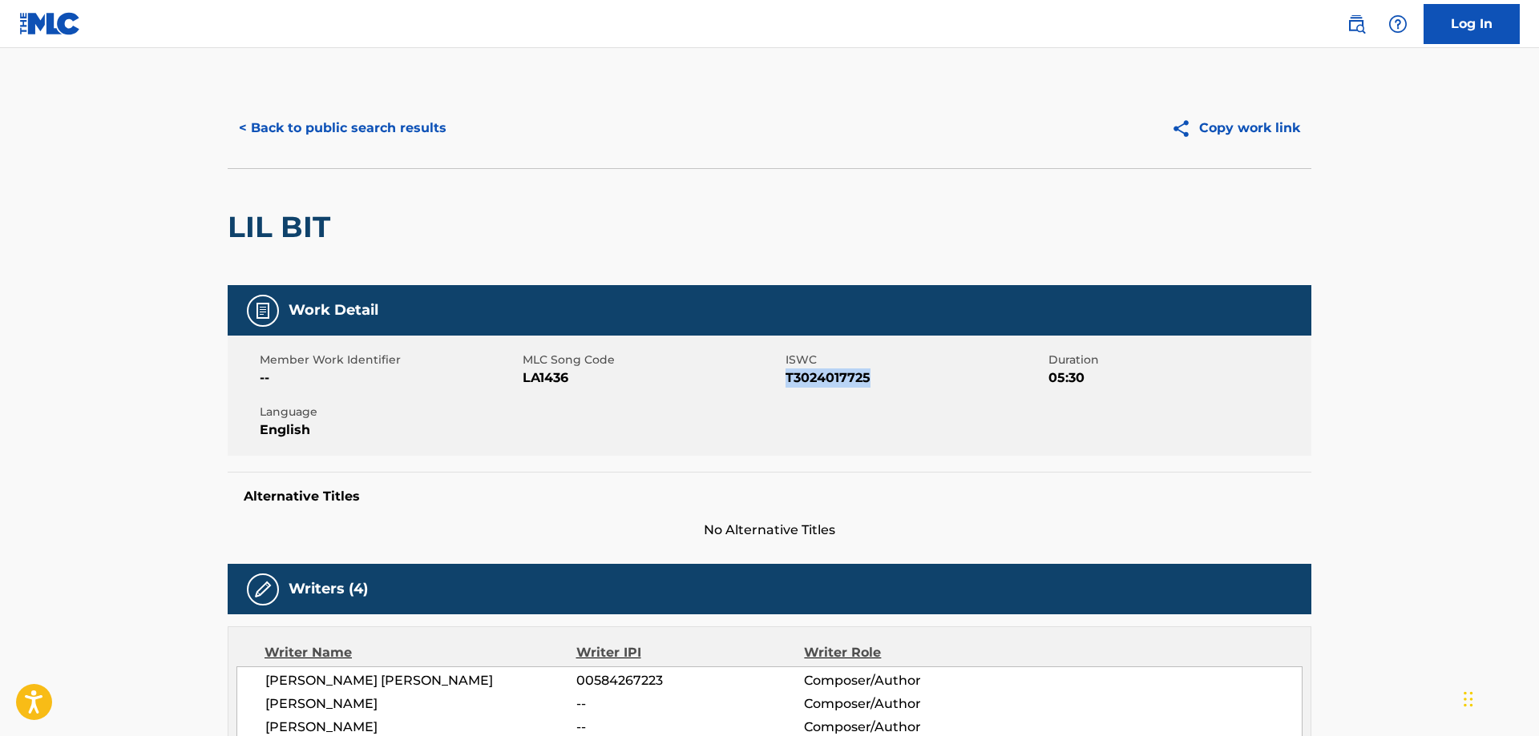
copy span "T3024017725"
click at [397, 138] on button "< Back to public search results" at bounding box center [343, 128] width 230 height 40
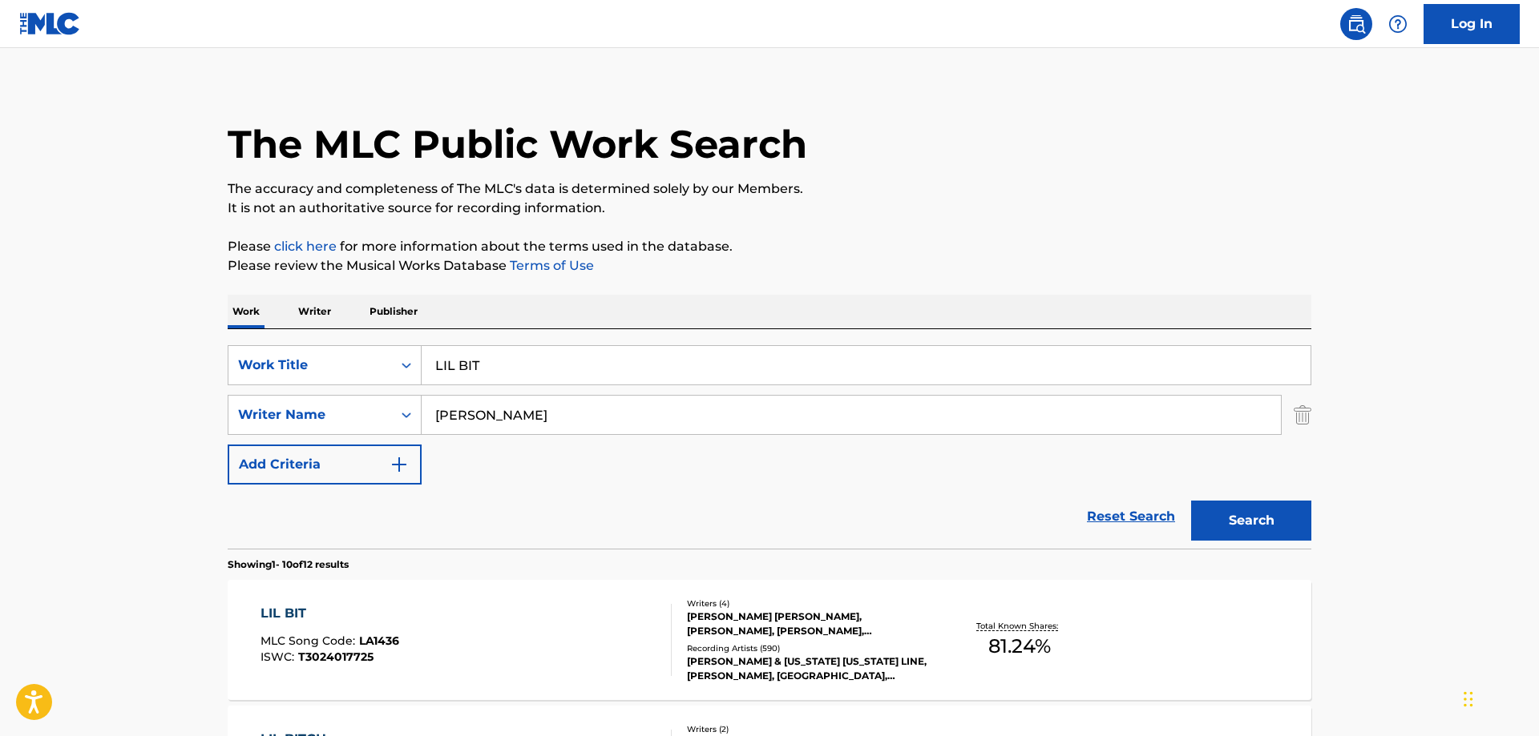
drag, startPoint x: 506, startPoint y: 369, endPoint x: 290, endPoint y: 349, distance: 217.3
click at [422, 349] on input "LIL BIT" at bounding box center [866, 365] width 889 height 38
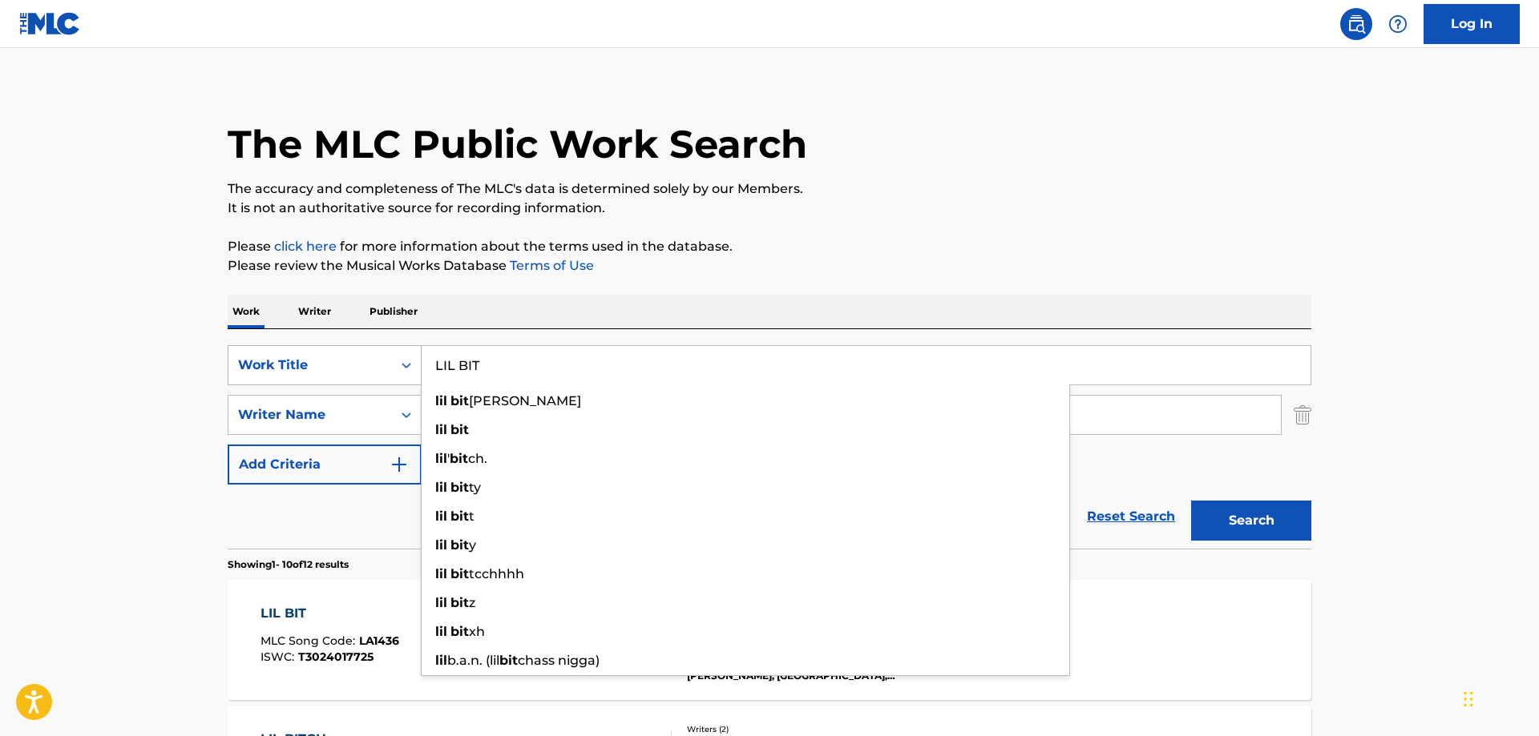
paste input "DRINKIN' BEER. TALKIN' GOD. AMEN."
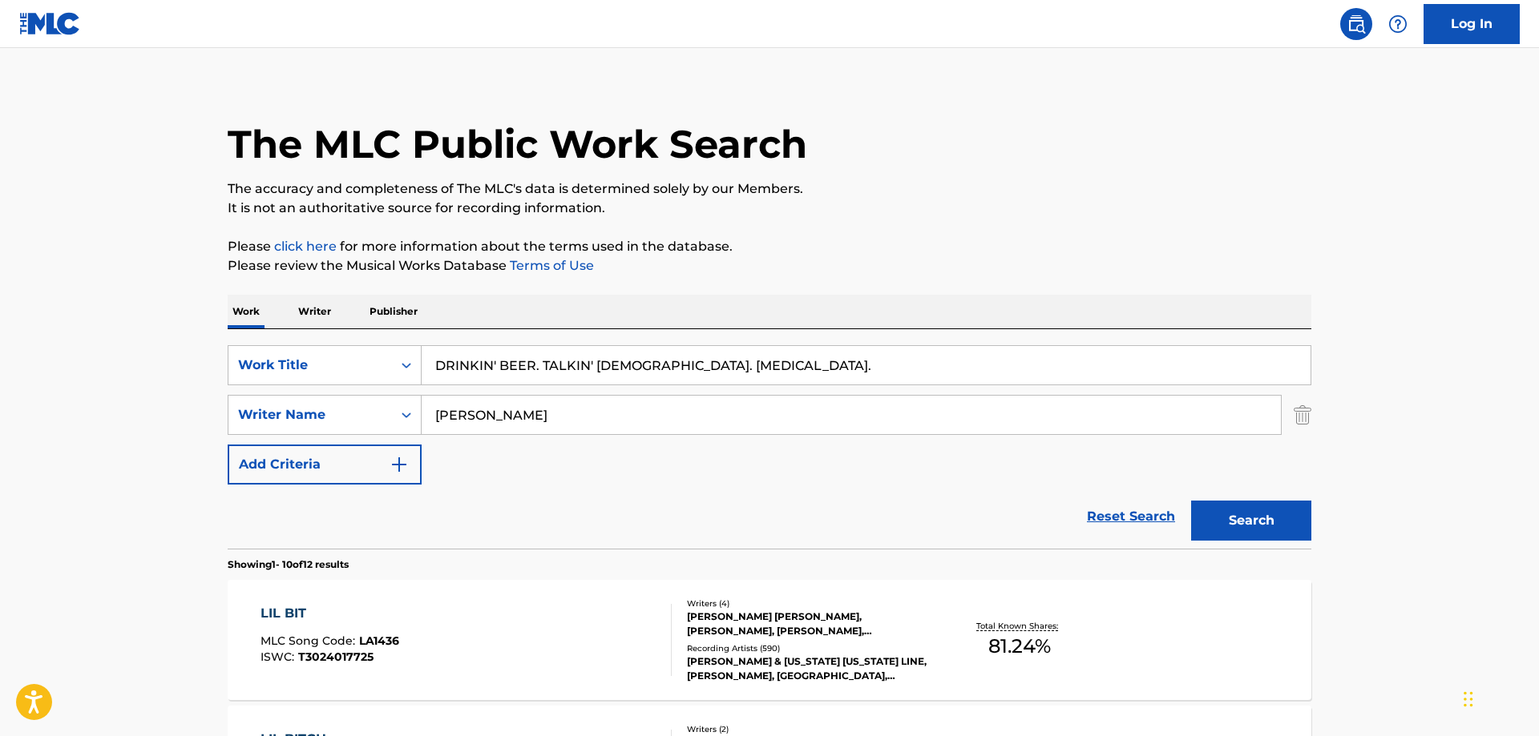
type input "DRINKIN' BEER. TALKIN' GOD. AMEN."
drag, startPoint x: 481, startPoint y: 422, endPoint x: 302, endPoint y: 408, distance: 179.3
click at [422, 408] on input "Schmidt" at bounding box center [851, 415] width 859 height 38
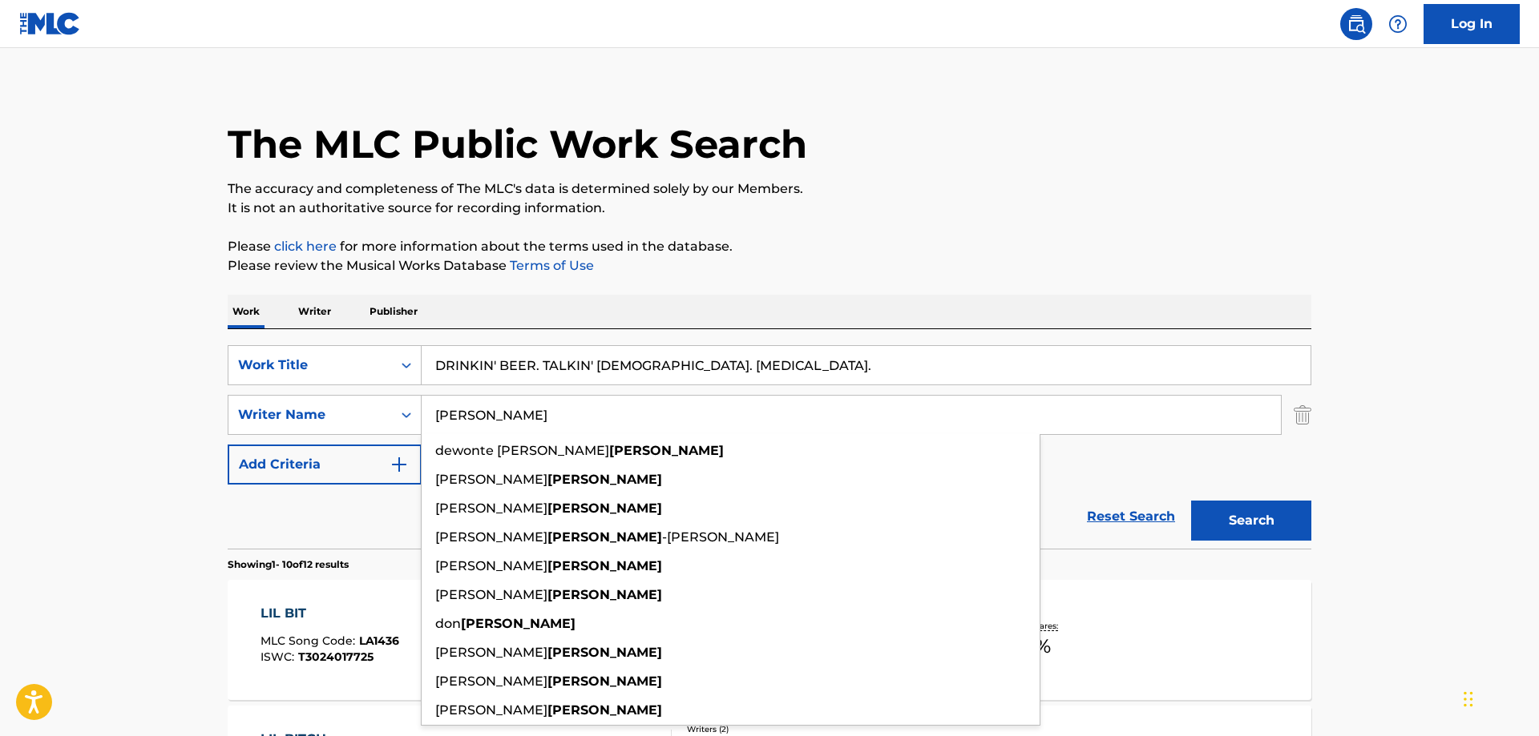
type input "cROWDER"
click at [1191, 501] on button "Search" at bounding box center [1251, 521] width 120 height 40
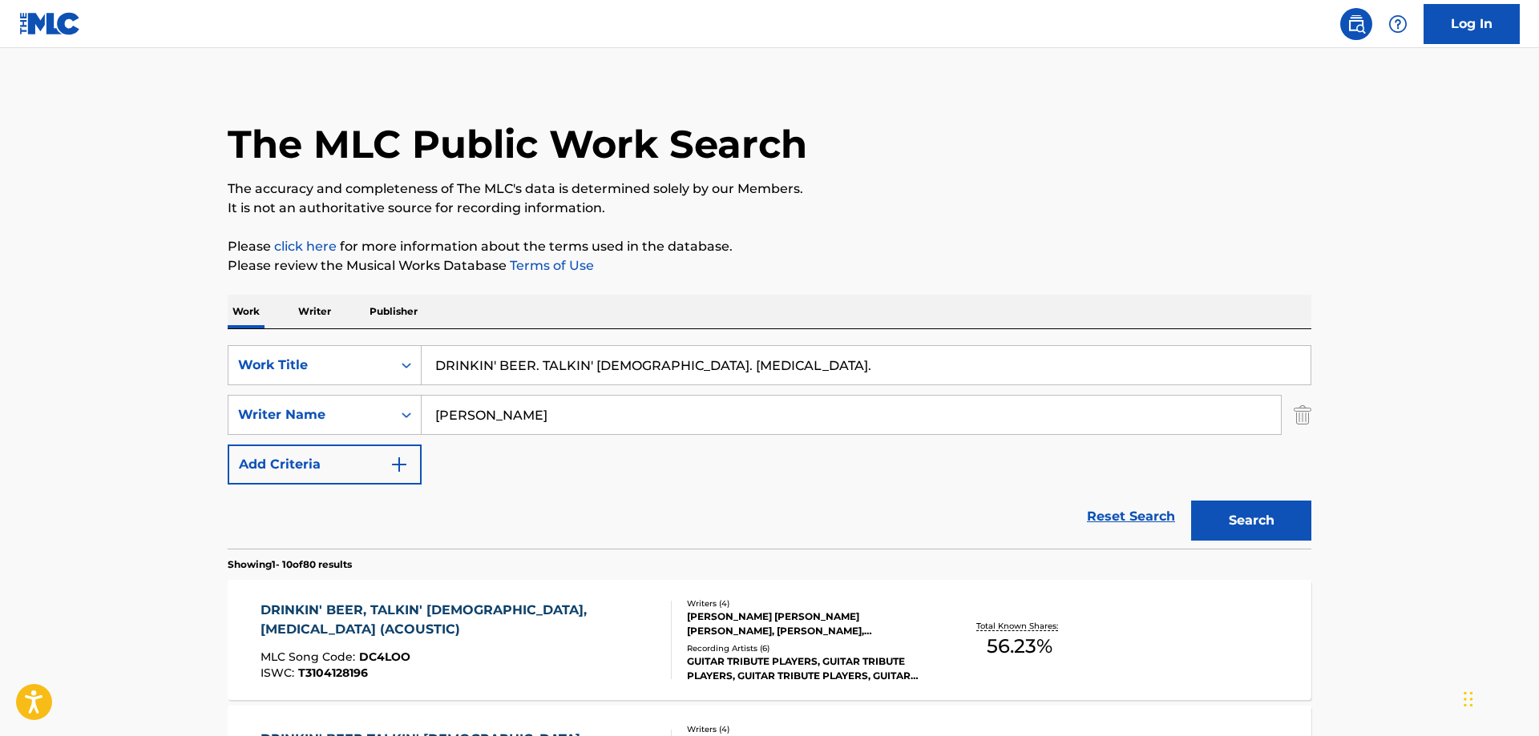
click at [527, 615] on div "DRINKIN' BEER, TALKIN' GOD, AMEN (ACOUSTIC)" at bounding box center [459, 620] width 398 height 38
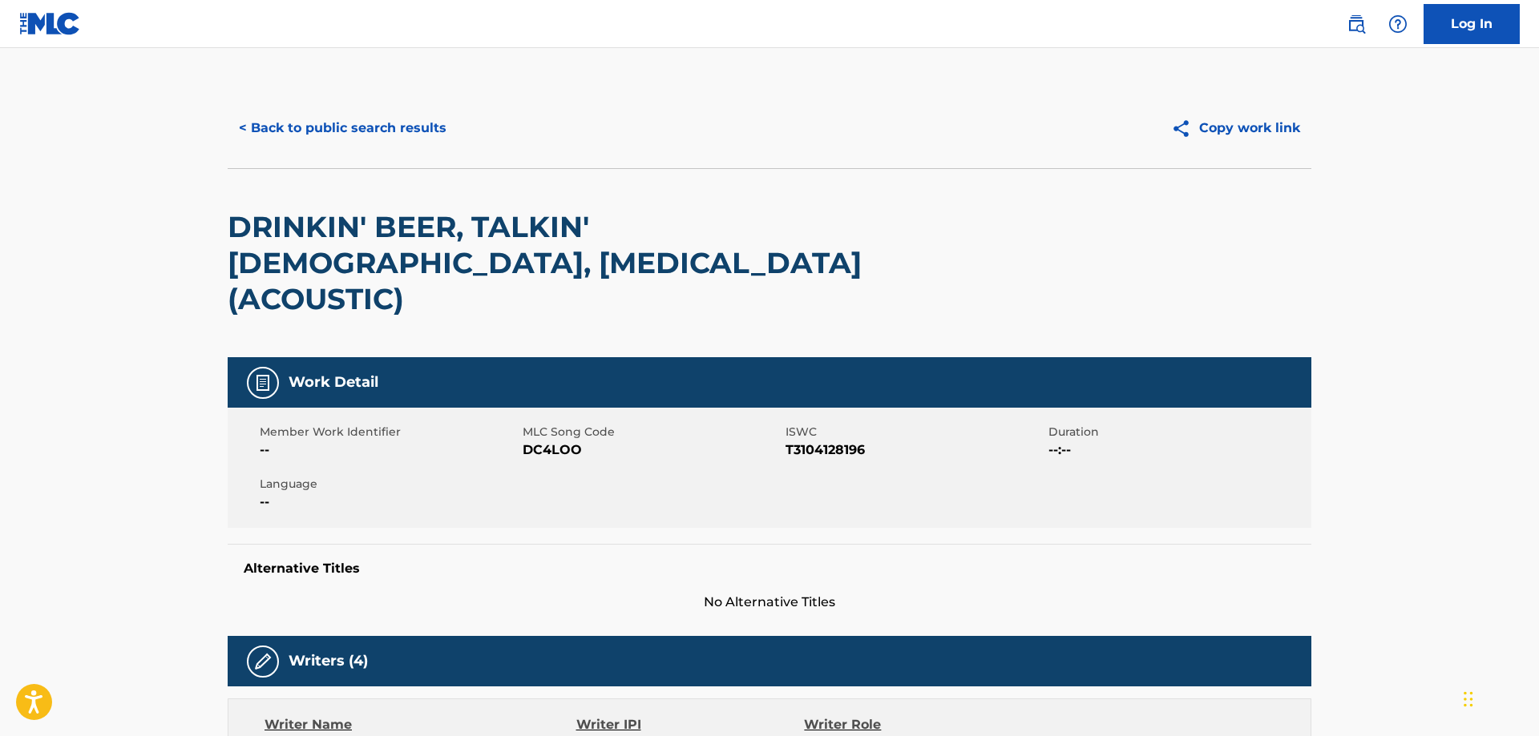
click at [336, 126] on button "< Back to public search results" at bounding box center [343, 128] width 230 height 40
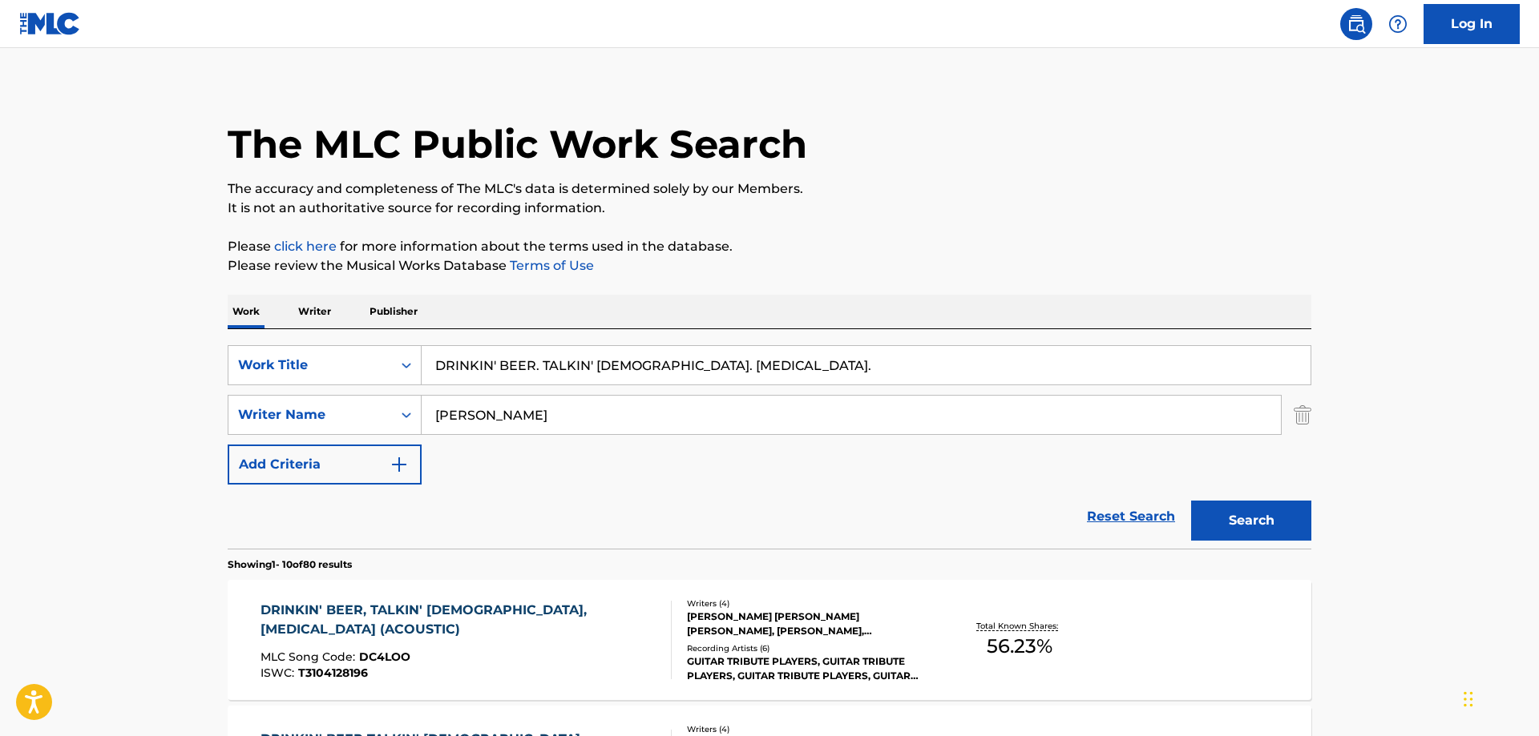
scroll to position [175, 0]
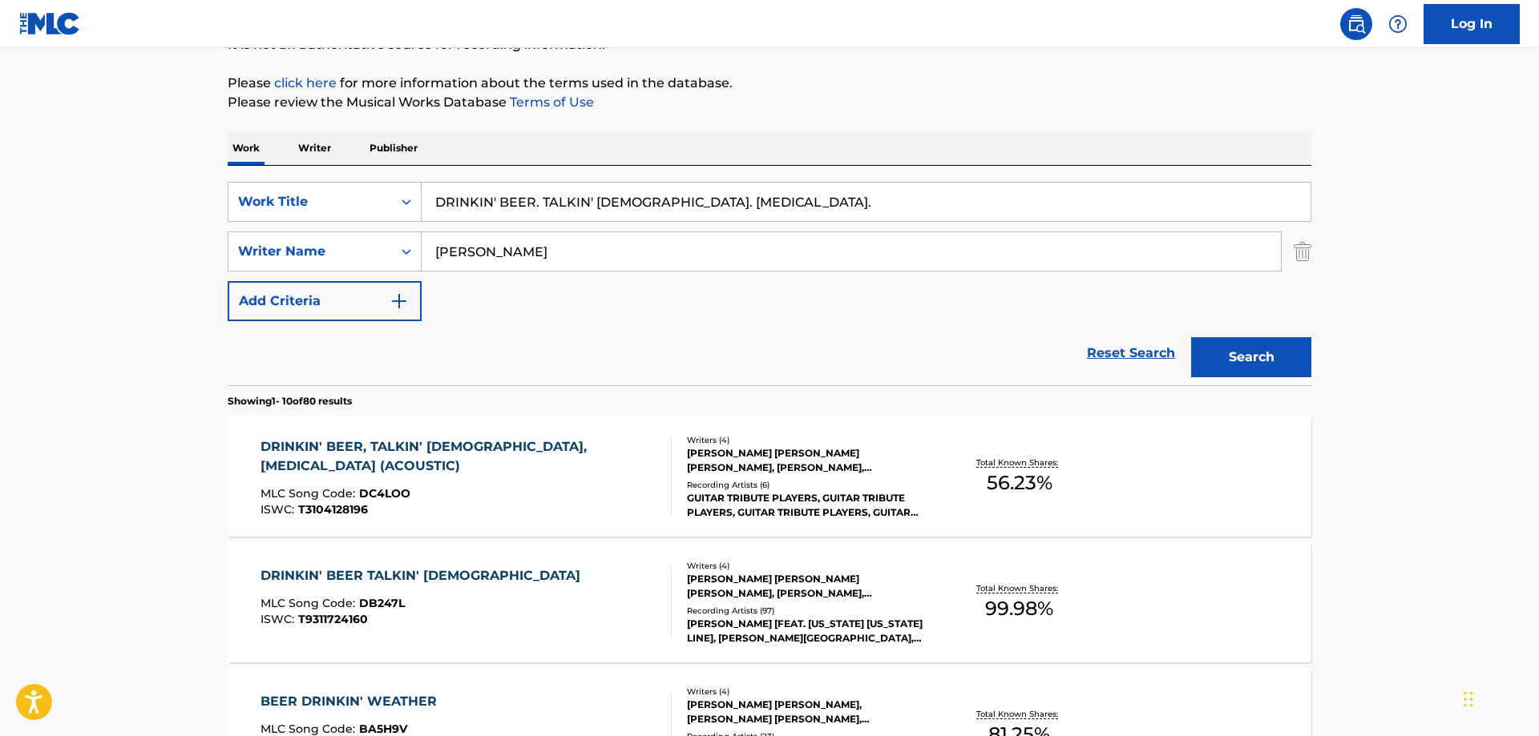
click at [403, 575] on div "DRINKIN' BEER TALKIN' GOD" at bounding box center [424, 576] width 328 height 19
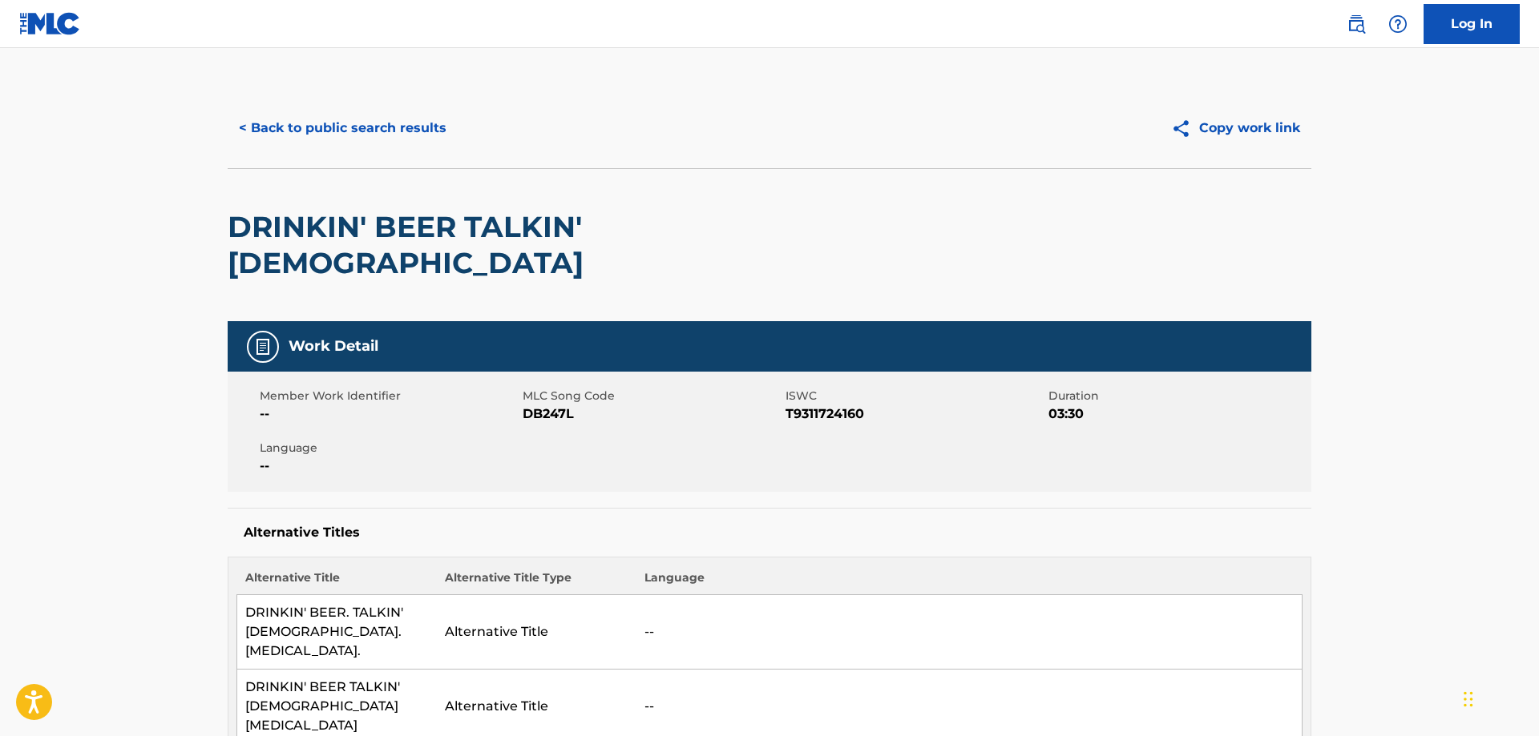
click at [543, 405] on span "DB247L" at bounding box center [652, 414] width 259 height 19
click at [832, 405] on span "T9311724160" at bounding box center [914, 414] width 259 height 19
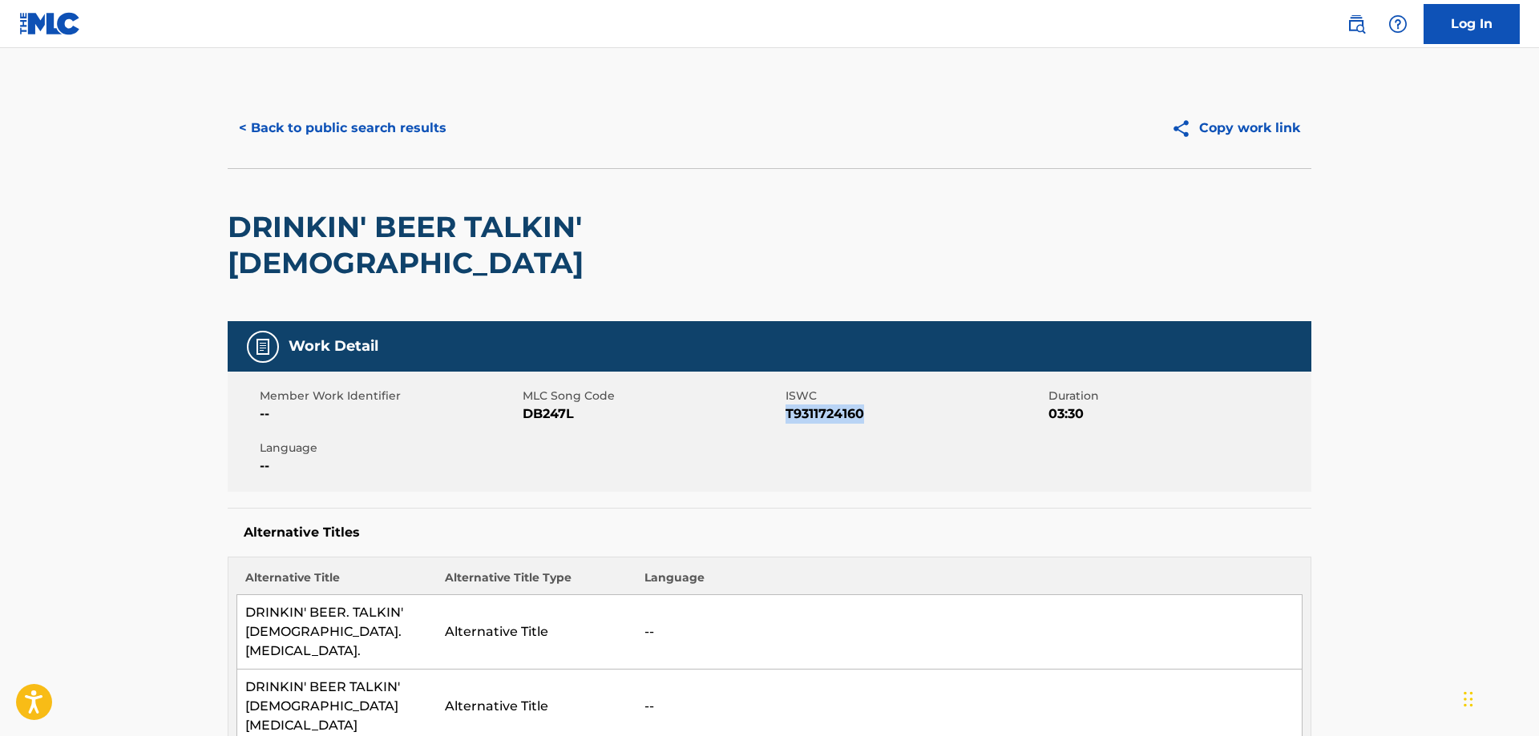
copy span "T9311724160"
click at [325, 127] on button "< Back to public search results" at bounding box center [343, 128] width 230 height 40
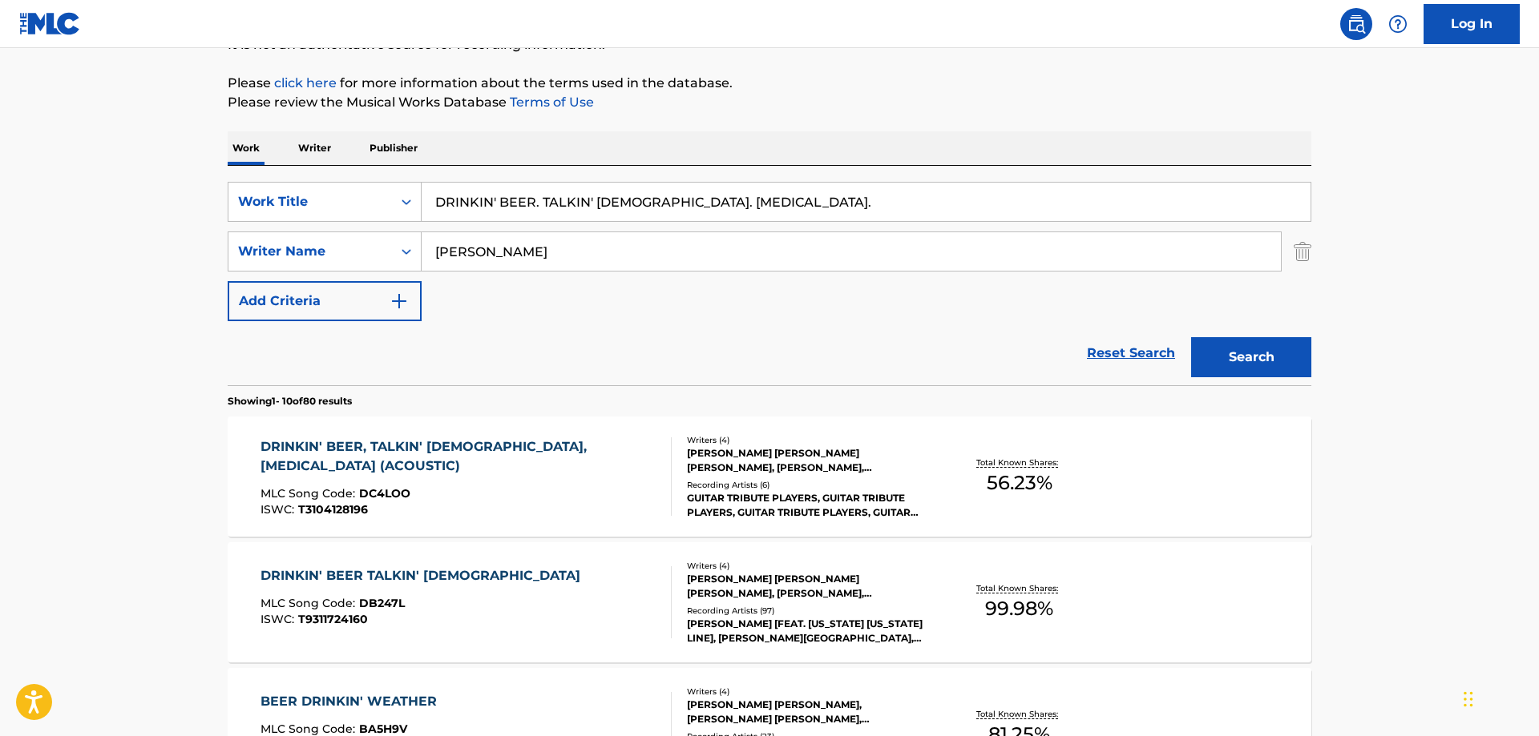
click at [397, 450] on div "DRINKIN' BEER, TALKIN' GOD, AMEN (ACOUSTIC)" at bounding box center [459, 457] width 398 height 38
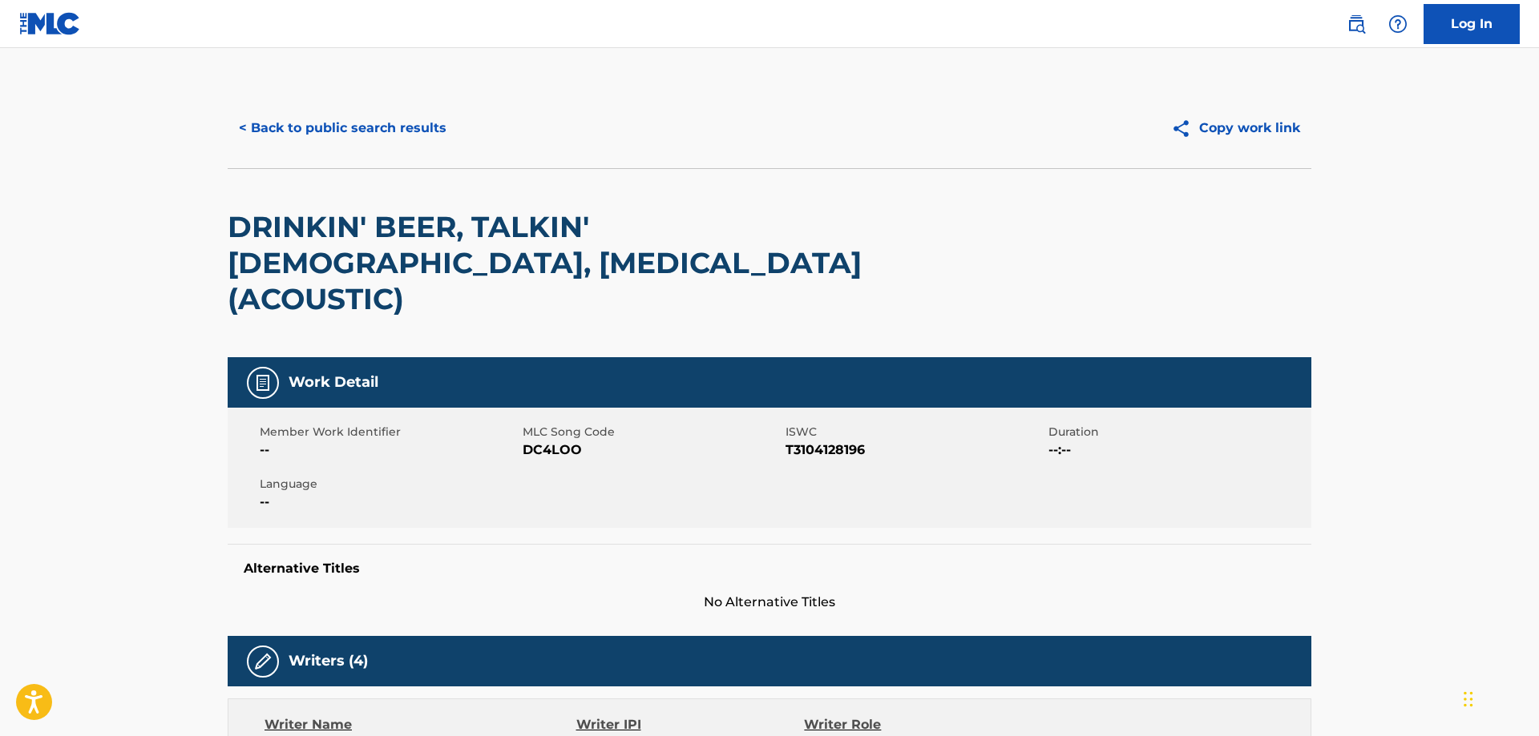
click at [529, 441] on span "DC4LOO" at bounding box center [652, 450] width 259 height 19
click at [839, 441] on span "T3104128196" at bounding box center [914, 450] width 259 height 19
click at [352, 131] on button "< Back to public search results" at bounding box center [343, 128] width 230 height 40
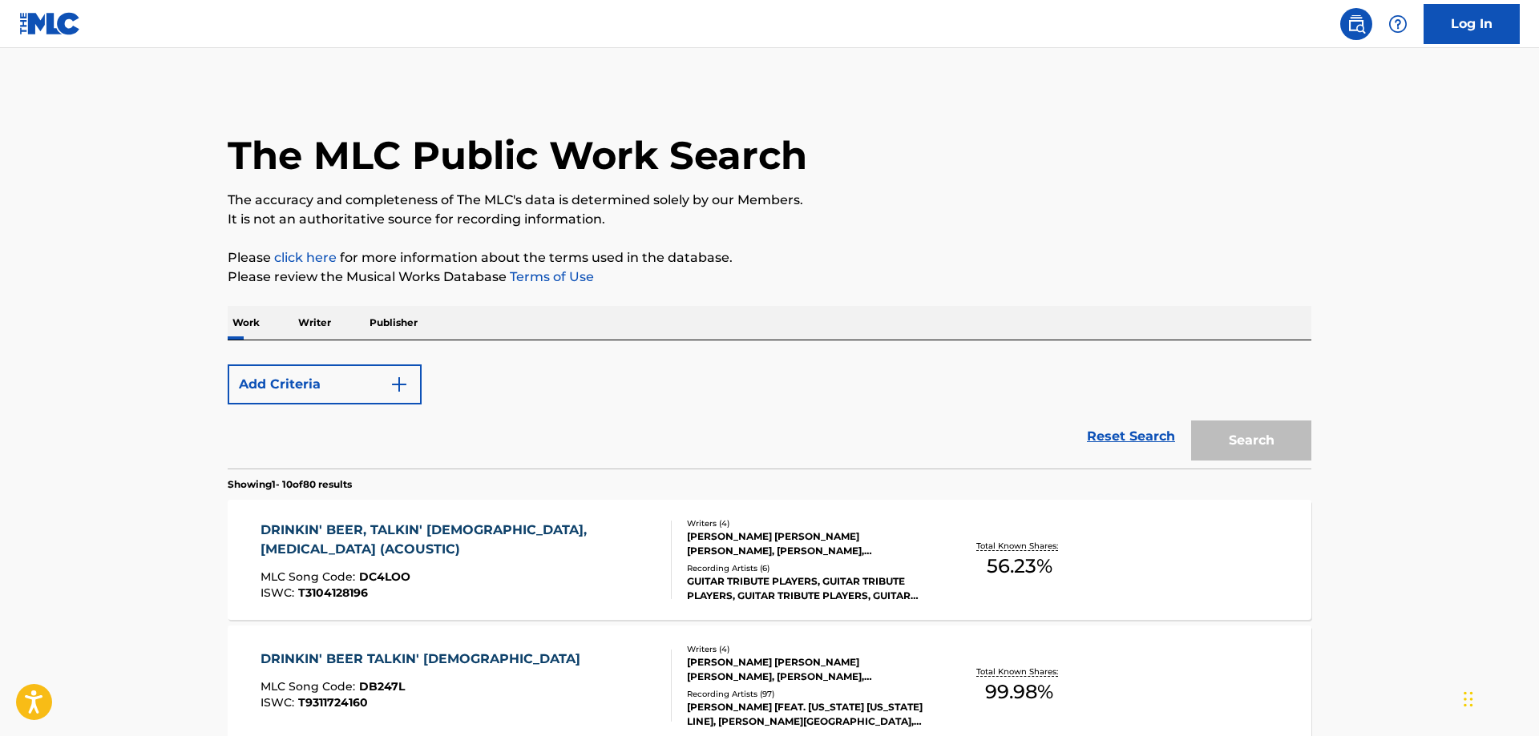
scroll to position [175, 0]
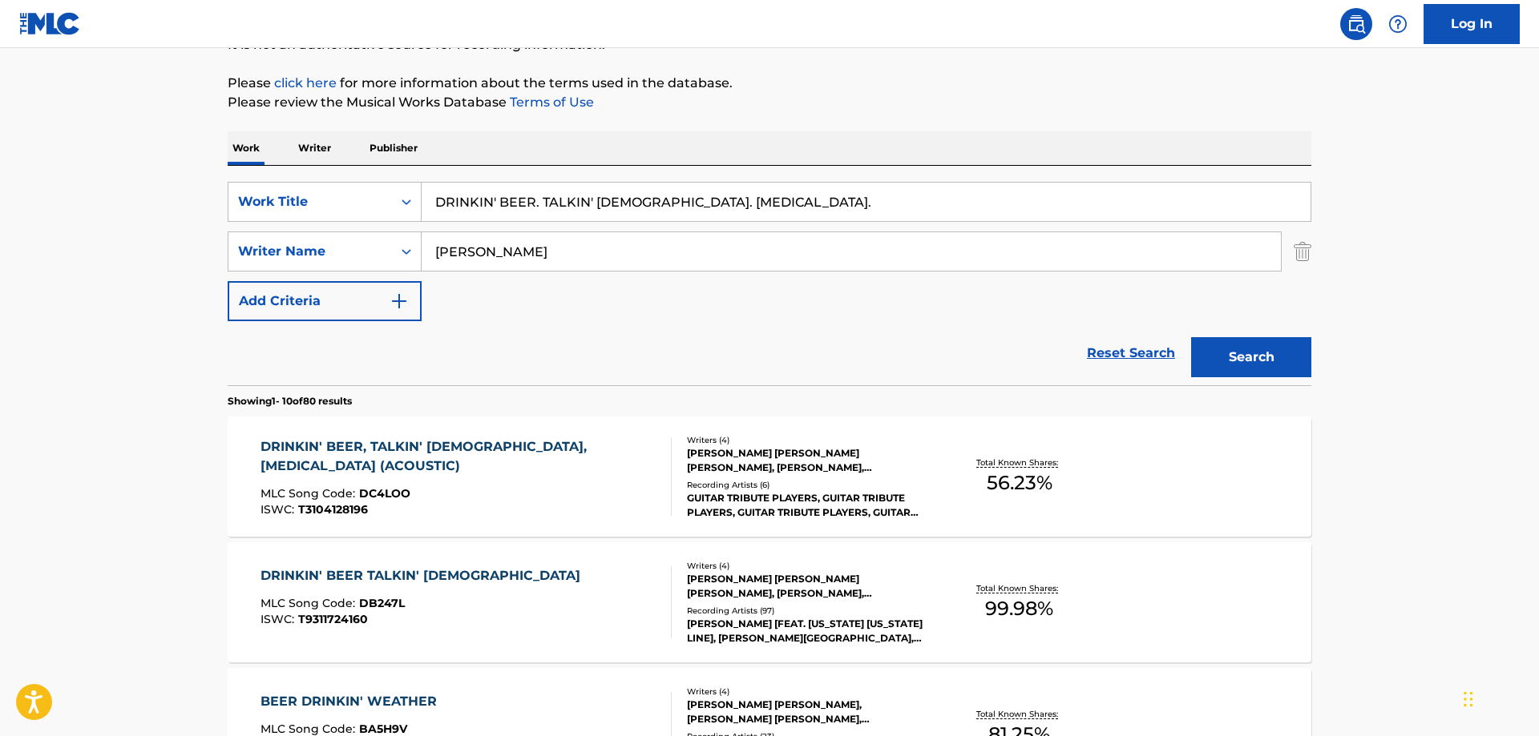
drag, startPoint x: 682, startPoint y: 191, endPoint x: 414, endPoint y: 188, distance: 267.7
click at [422, 188] on input "DRINKIN' BEER. TALKIN' GOD. AMEN." at bounding box center [866, 202] width 889 height 38
paste input "BURY ME IN GEORGIA"
type input "BURY ME IN GEORGIA"
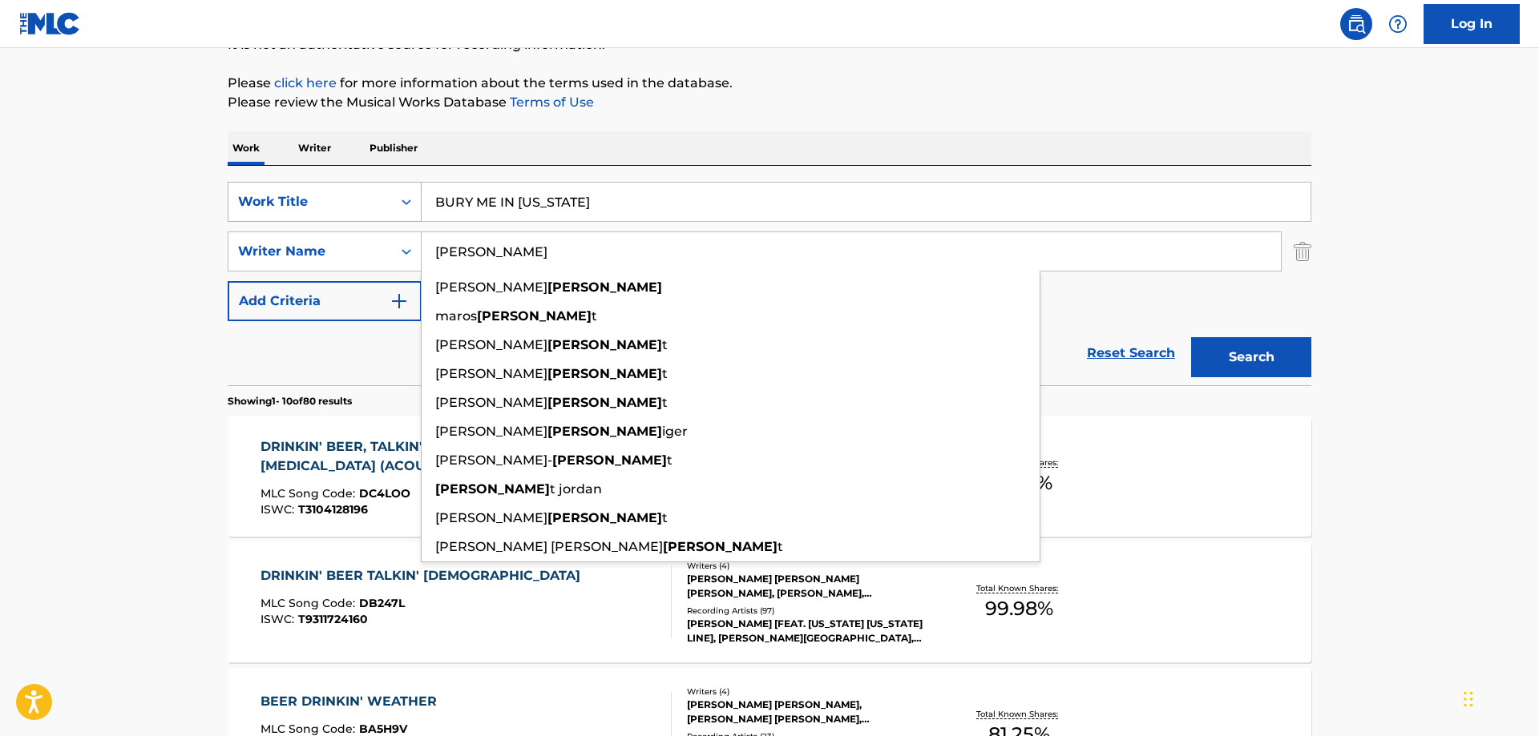
type input "SCHMIDT"
click at [1191, 337] on button "Search" at bounding box center [1251, 357] width 120 height 40
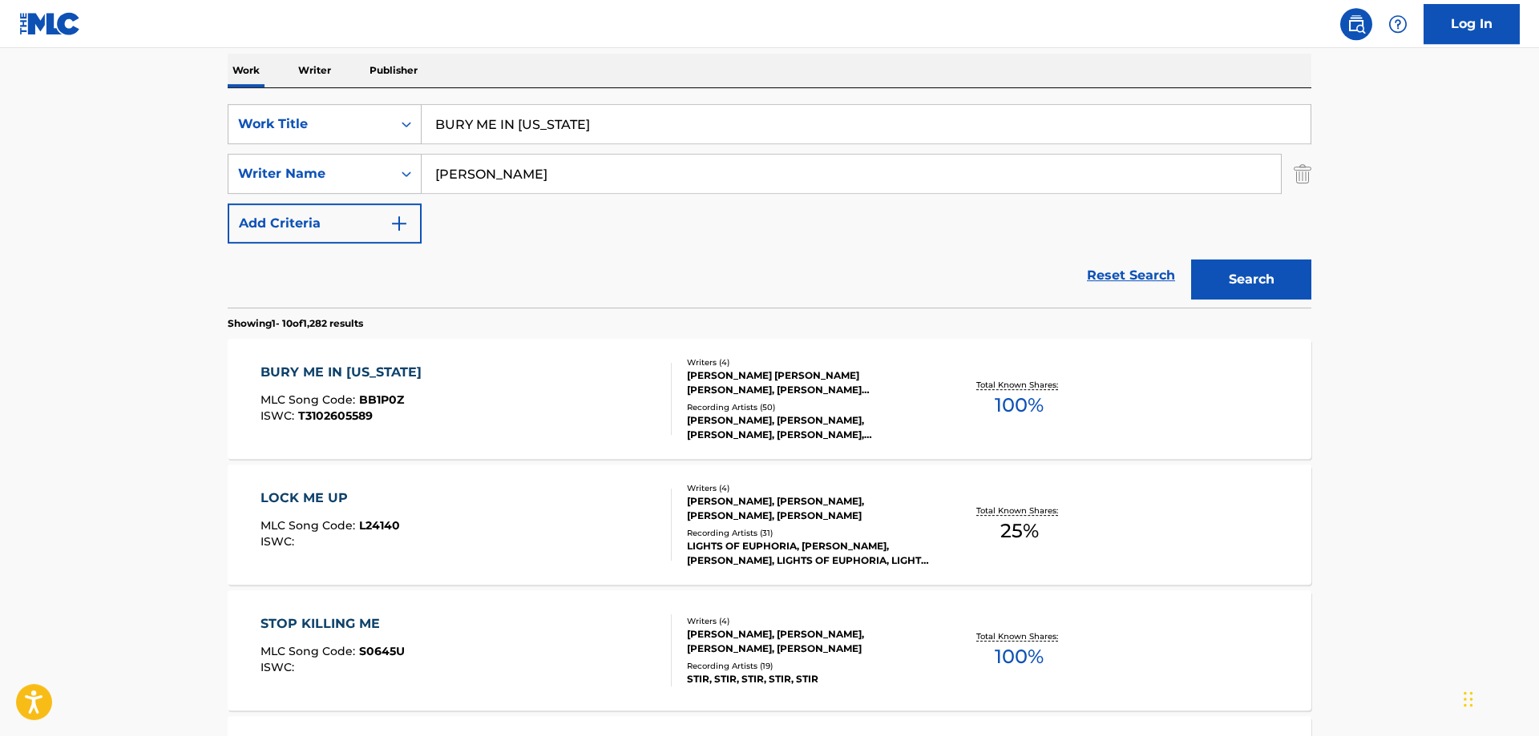
scroll to position [256, 0]
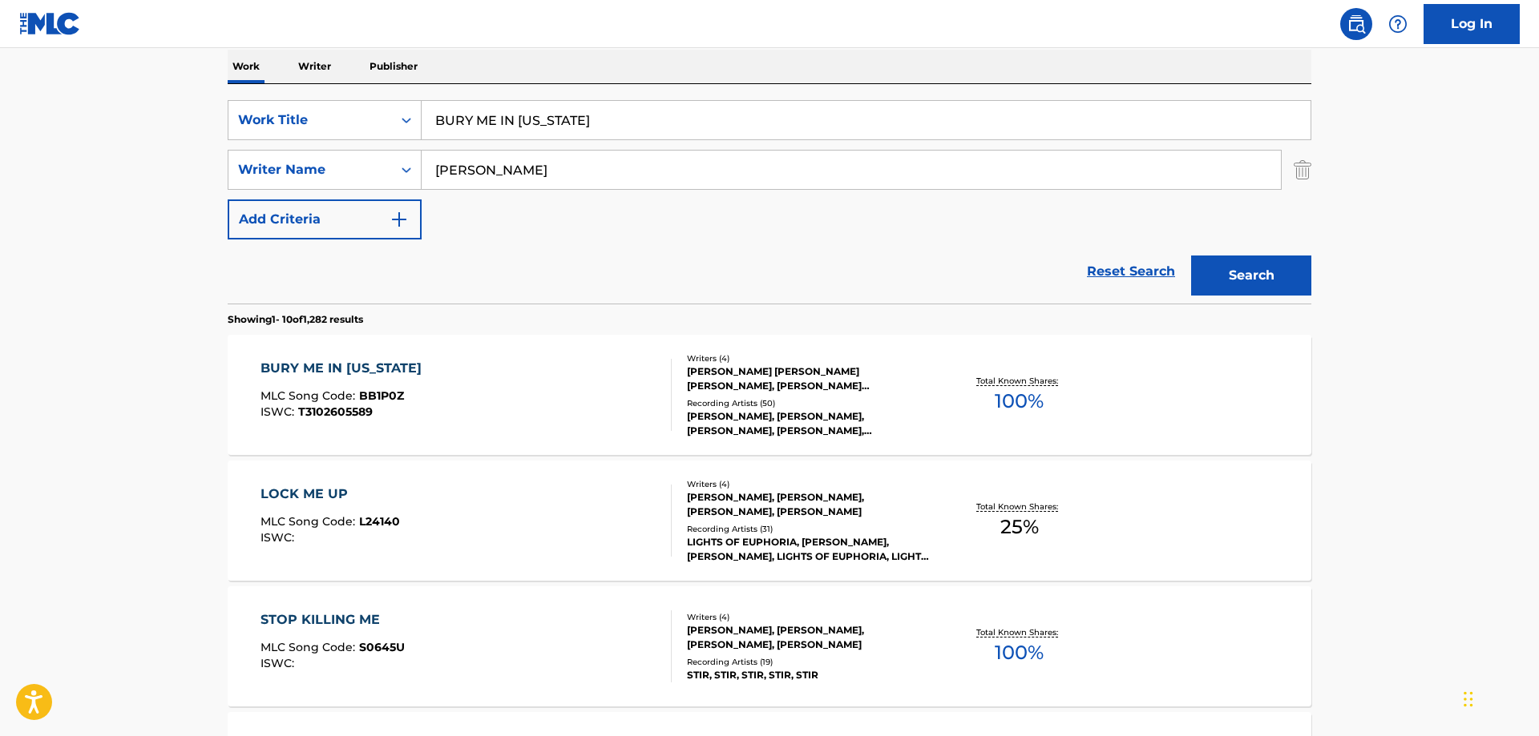
click at [356, 366] on div "BURY ME IN GEORGIA" at bounding box center [344, 368] width 169 height 19
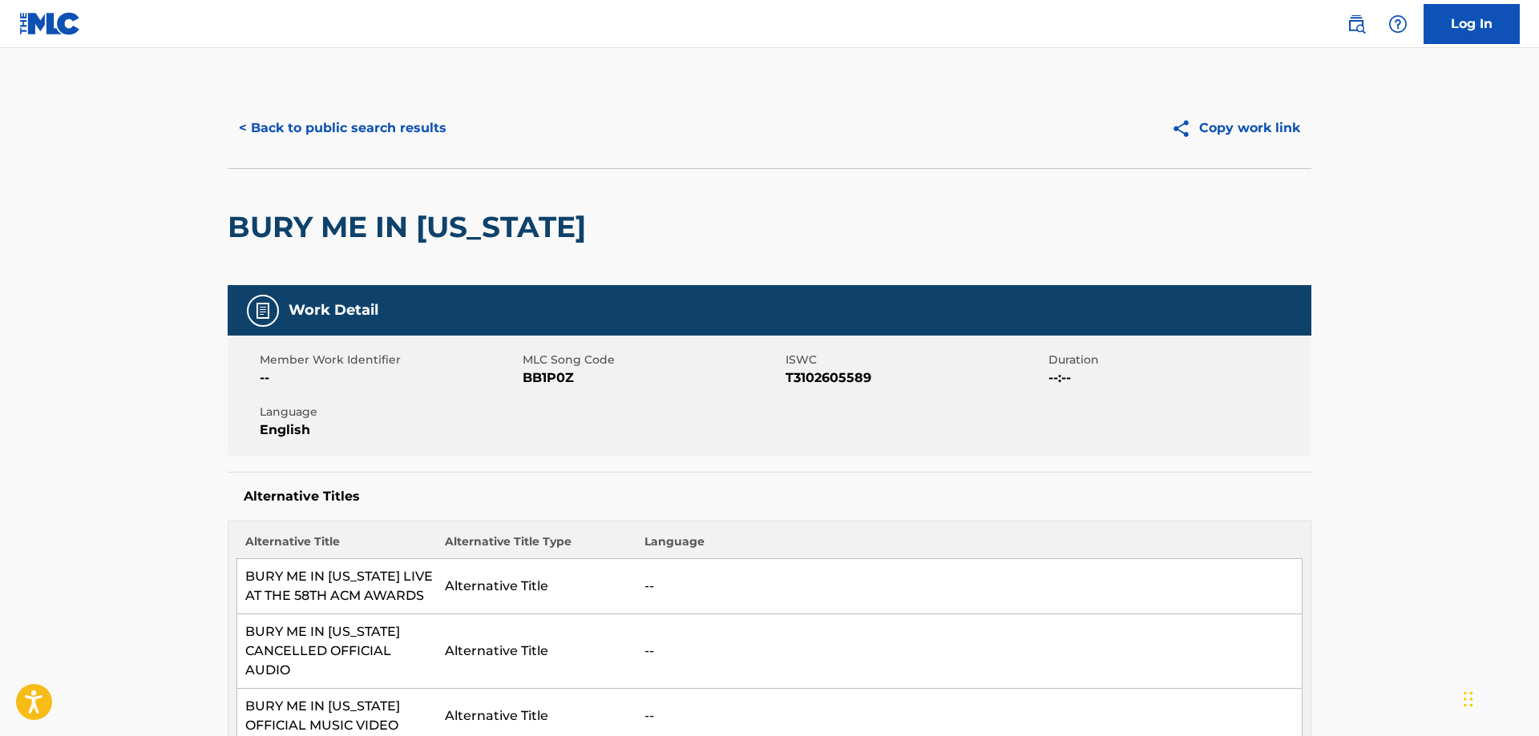
click at [547, 378] on span "BB1P0Z" at bounding box center [652, 378] width 259 height 19
click at [834, 375] on span "T3102605589" at bounding box center [914, 378] width 259 height 19
click at [326, 129] on button "< Back to public search results" at bounding box center [343, 128] width 230 height 40
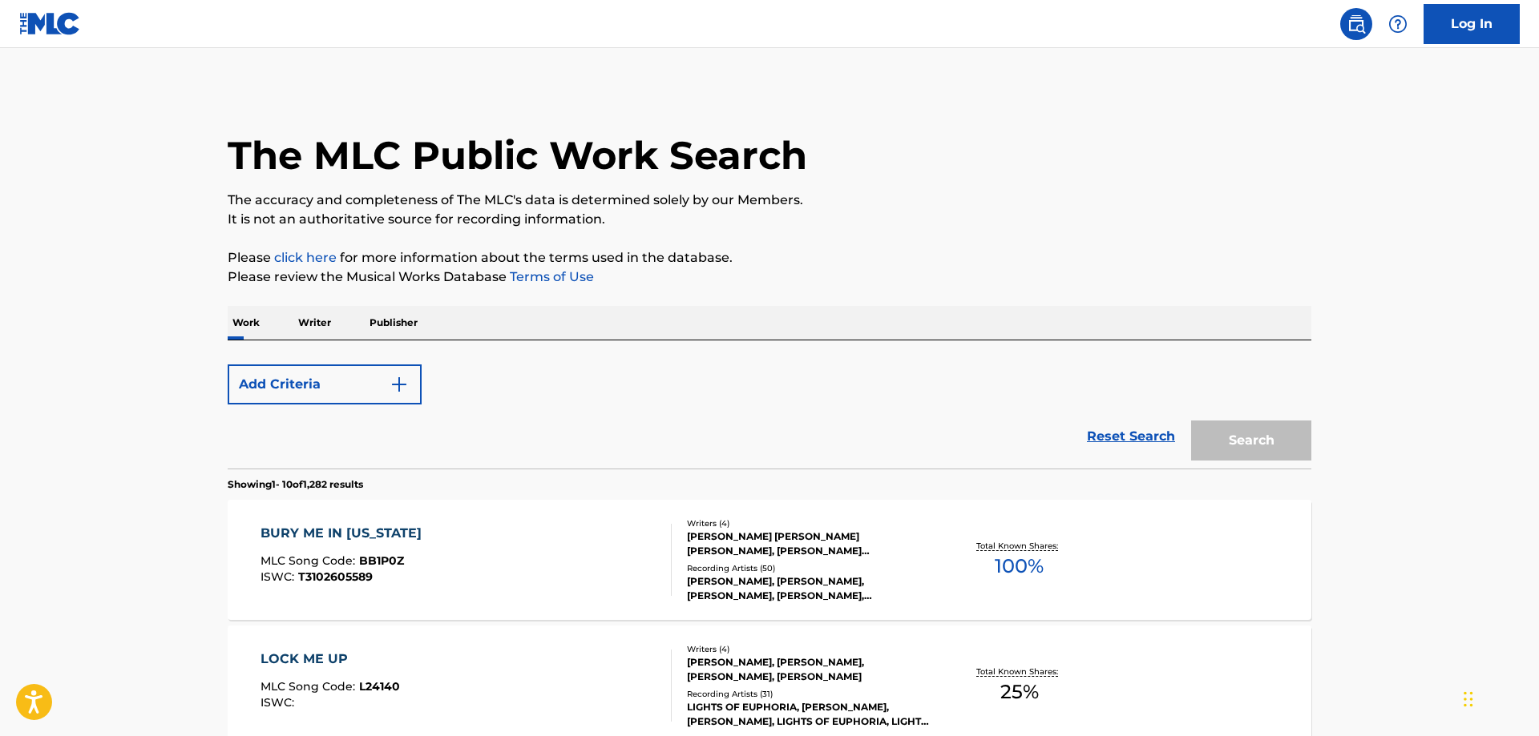
scroll to position [256, 0]
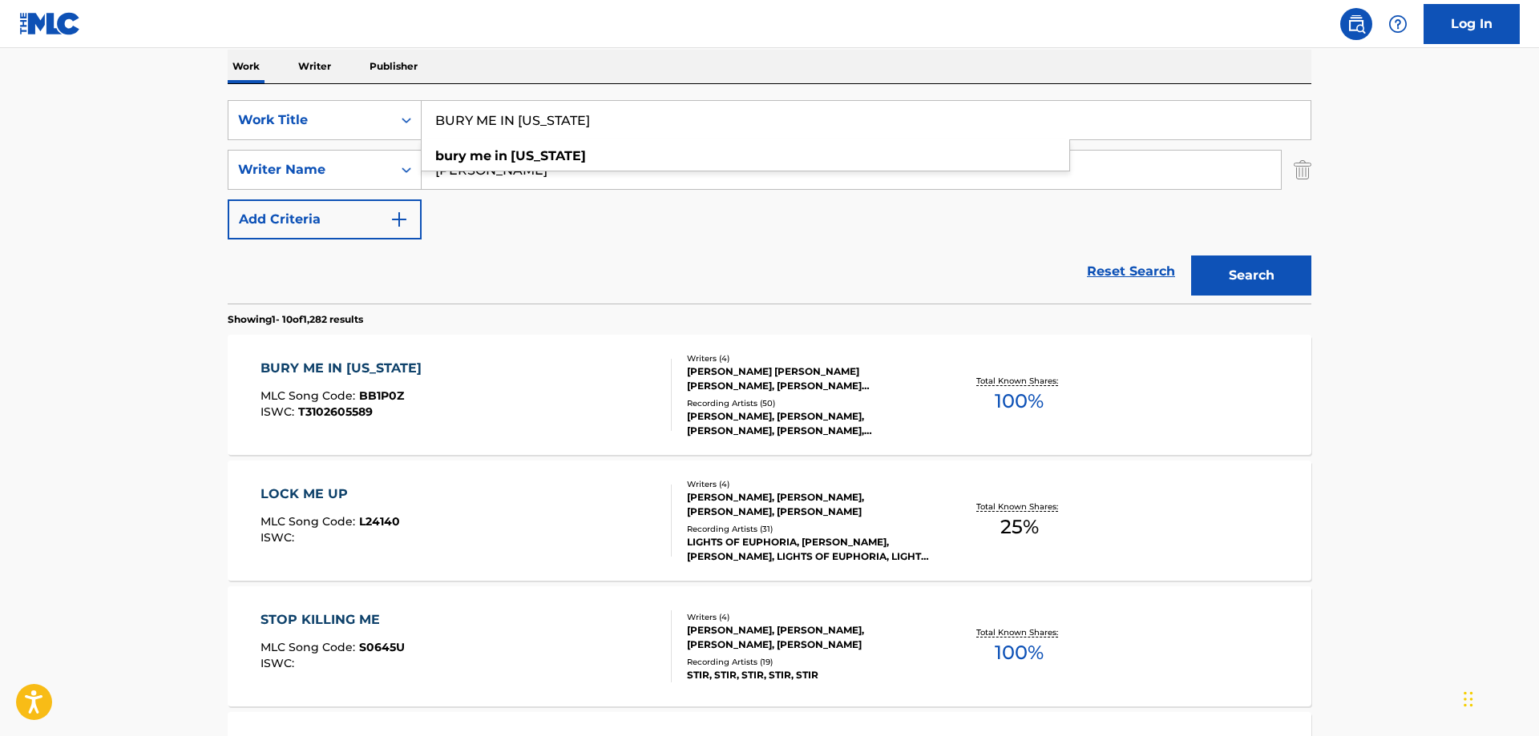
drag, startPoint x: 611, startPoint y: 113, endPoint x: 176, endPoint y: 98, distance: 436.2
click at [422, 101] on input "BURY ME IN GEORGIA" at bounding box center [866, 120] width 889 height 38
paste input "COME BACK AS A COUNTRY BOY"
type input "COME BACK AS A COUNTRY BOY"
click at [1242, 277] on button "Search" at bounding box center [1251, 276] width 120 height 40
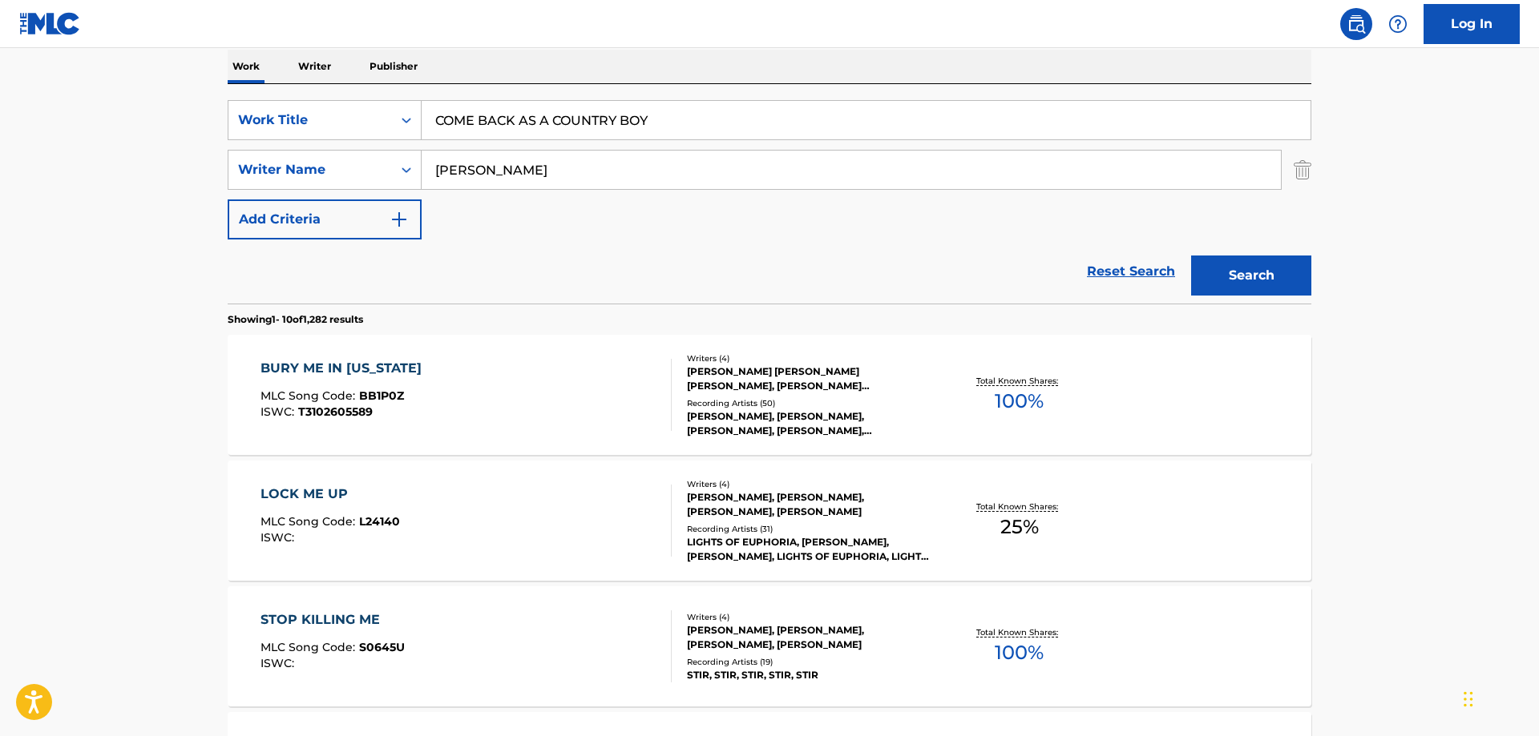
scroll to position [11, 0]
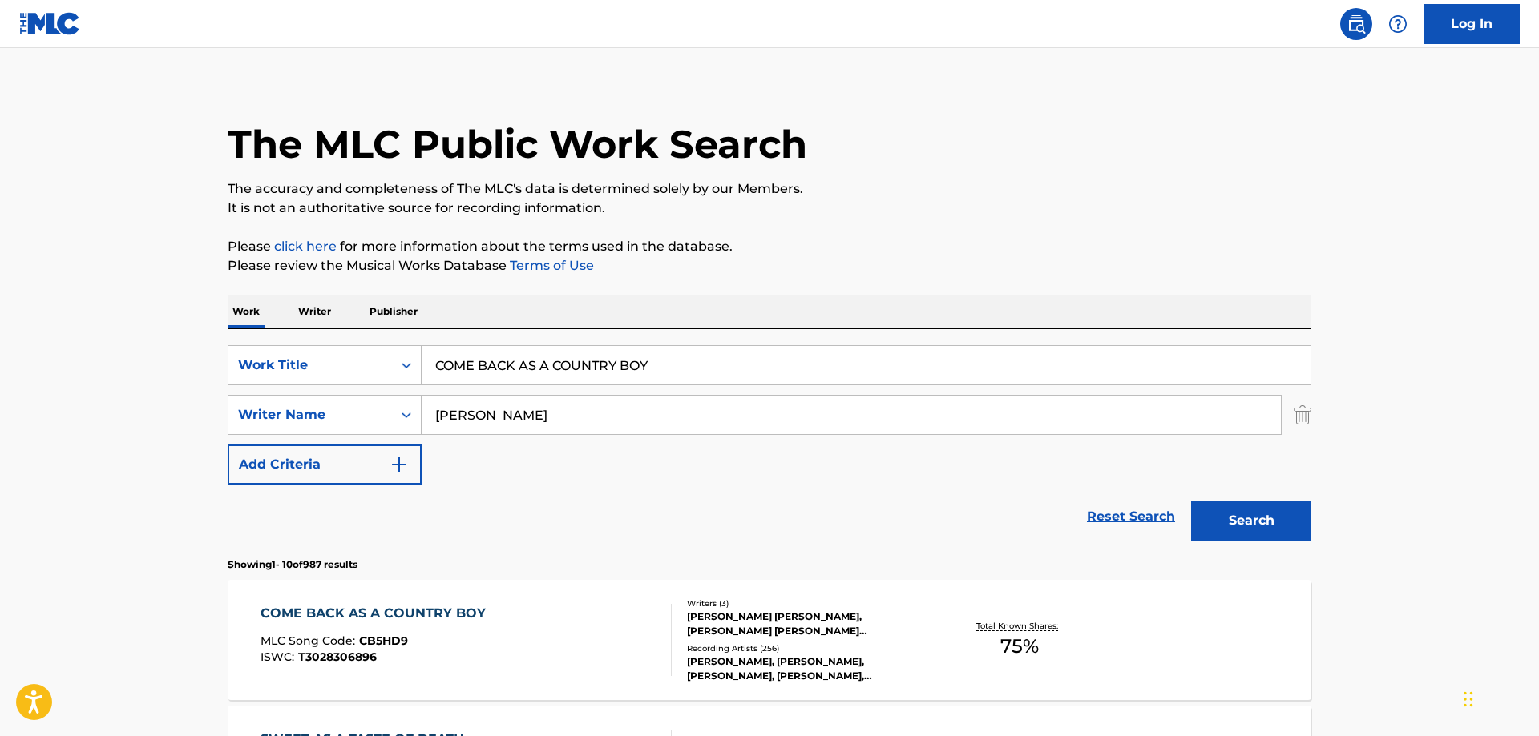
click at [399, 612] on div "COME BACK AS A COUNTRY BOY" at bounding box center [376, 613] width 233 height 19
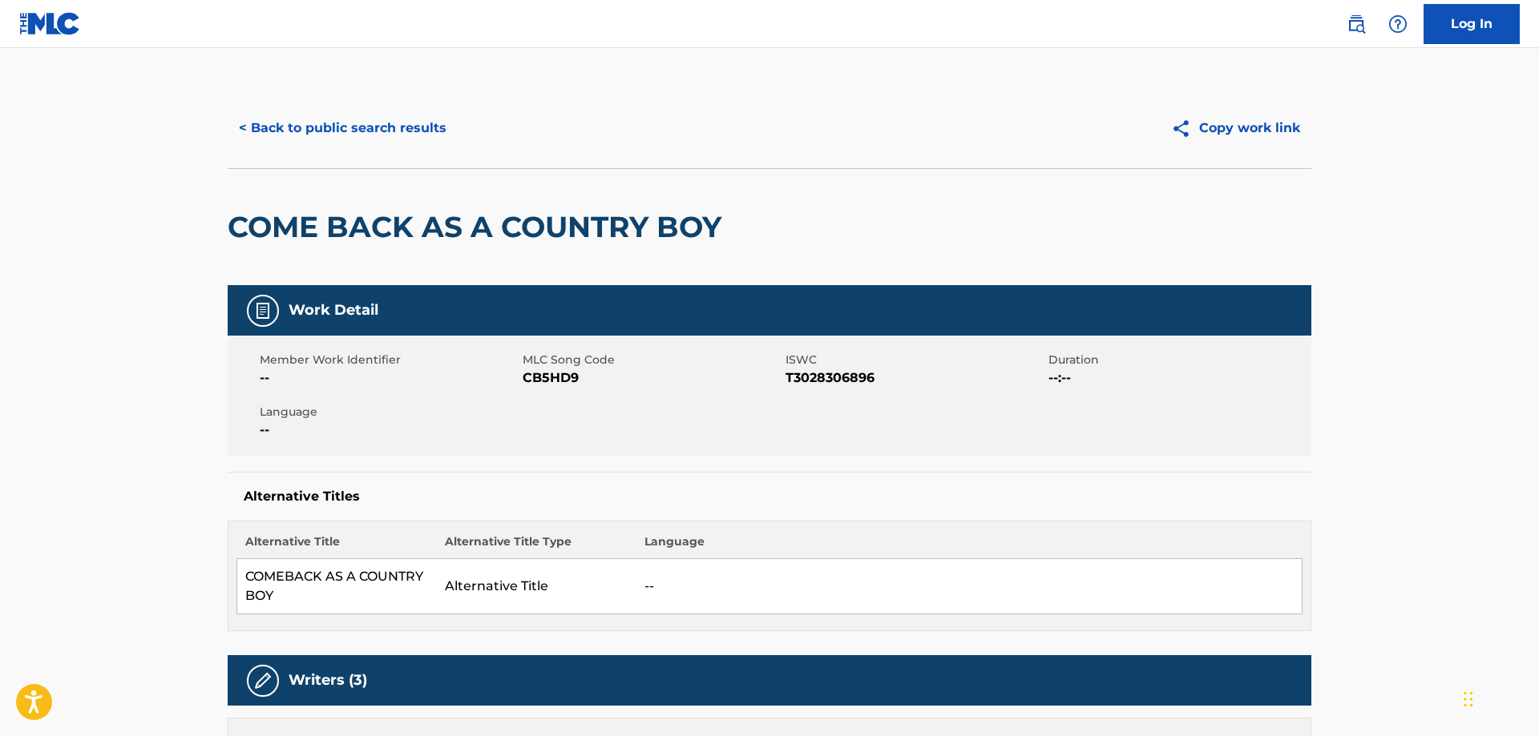
click at [547, 370] on span "CB5HD9" at bounding box center [652, 378] width 259 height 19
click at [822, 378] on span "T3028306896" at bounding box center [914, 378] width 259 height 19
click at [308, 127] on button "< Back to public search results" at bounding box center [343, 128] width 230 height 40
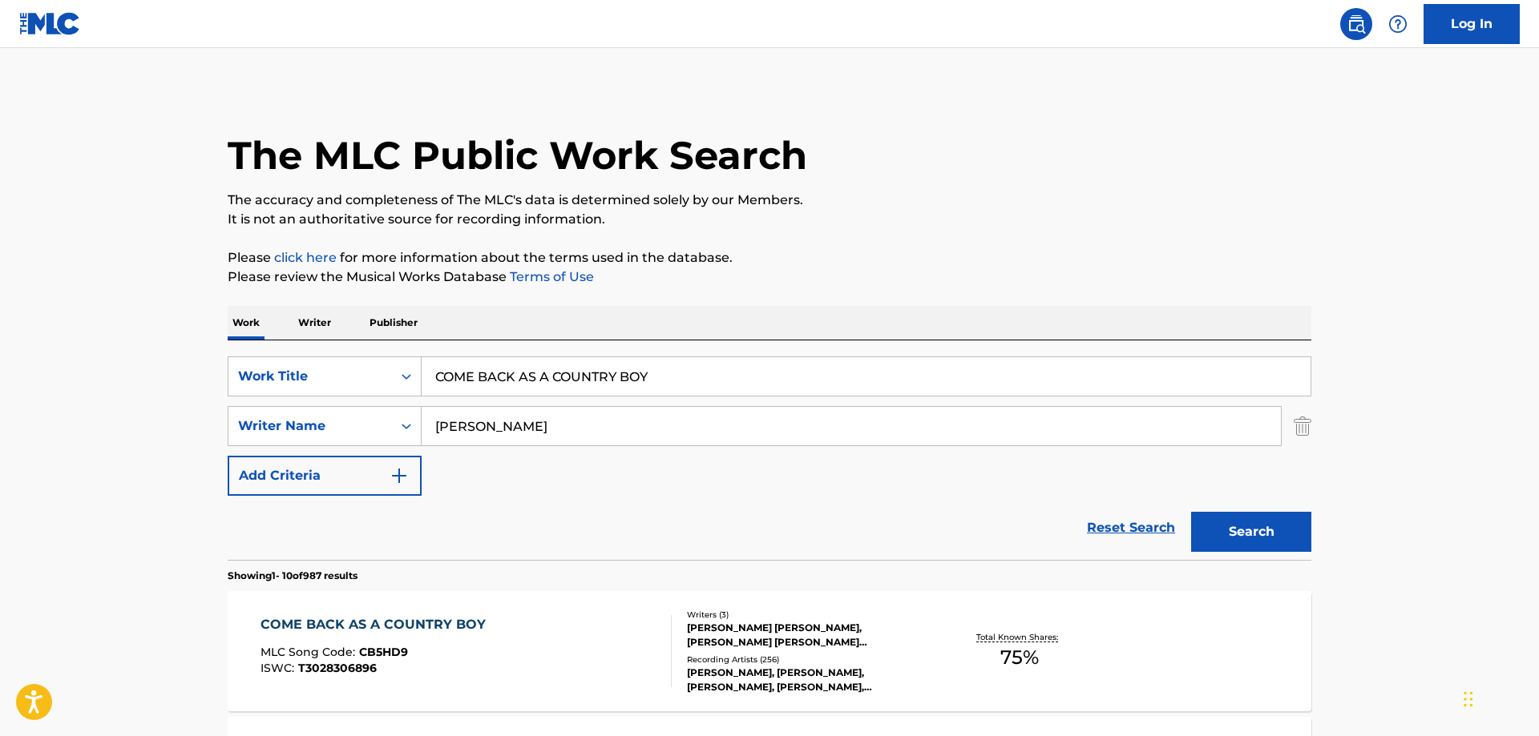
scroll to position [11, 0]
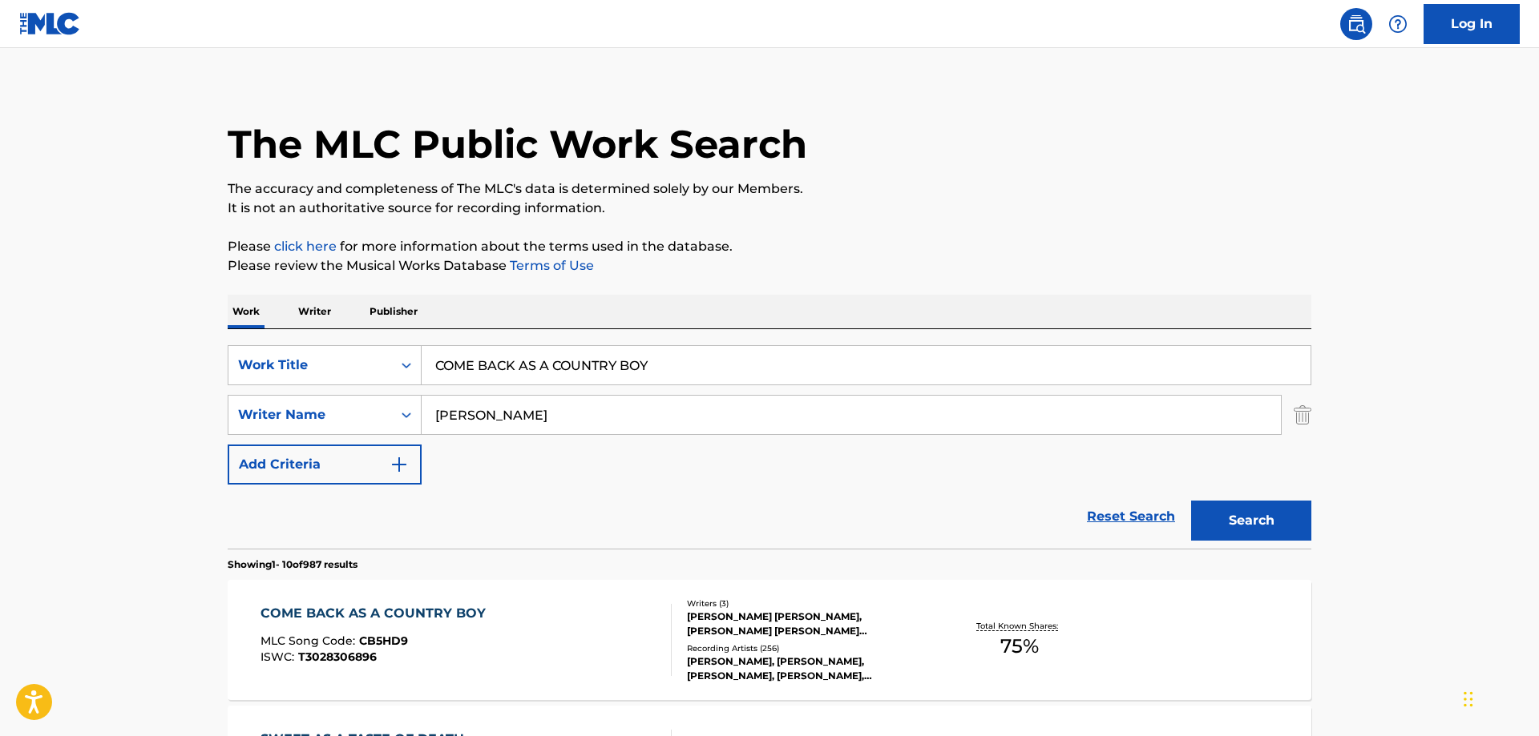
drag, startPoint x: 675, startPoint y: 361, endPoint x: 115, endPoint y: 328, distance: 561.2
click at [422, 346] on input "COME BACK AS A COUNTRY BOY" at bounding box center [866, 365] width 889 height 38
paste input "WE GOT HISTOR"
type input "WE GOT HISTORY"
click at [1262, 521] on button "Search" at bounding box center [1251, 521] width 120 height 40
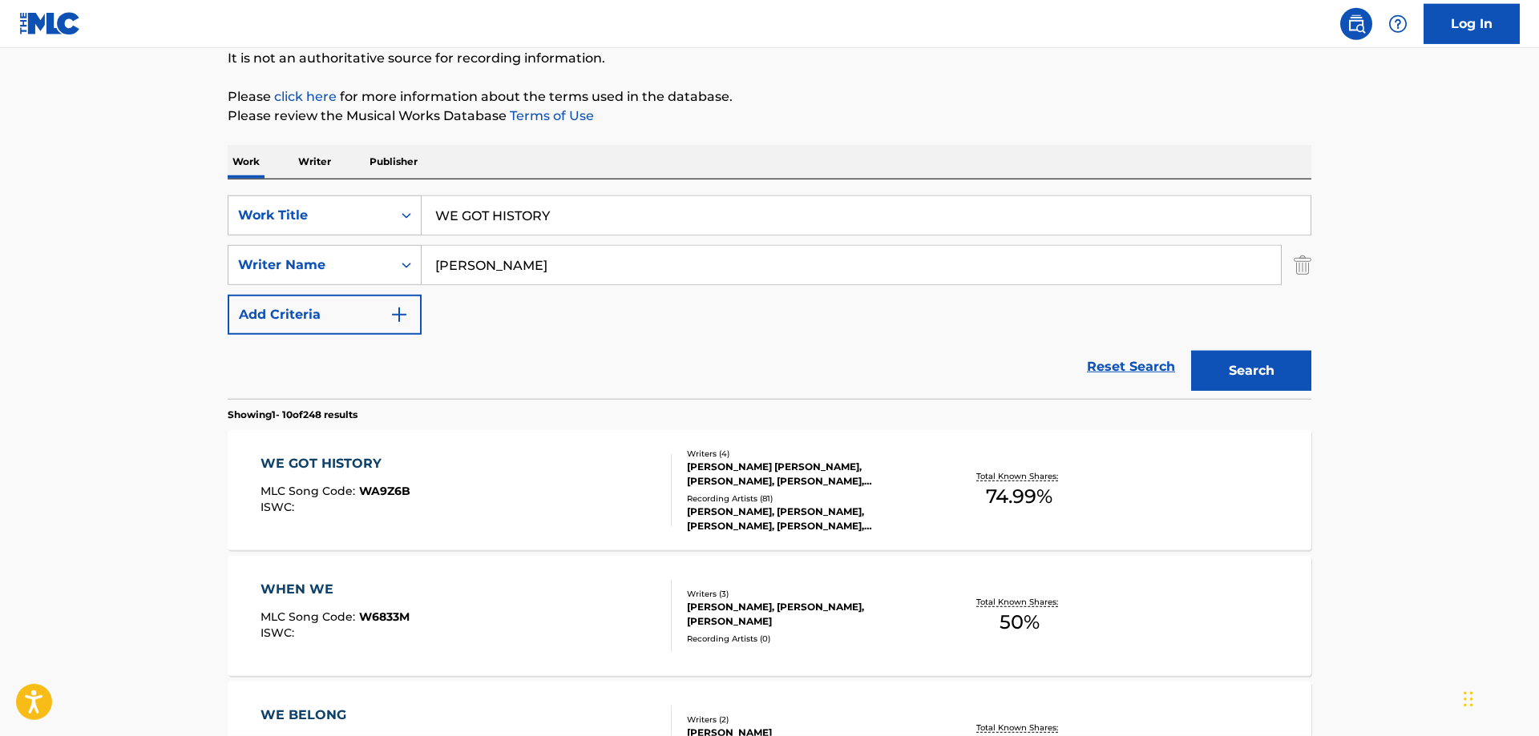
scroll to position [175, 0]
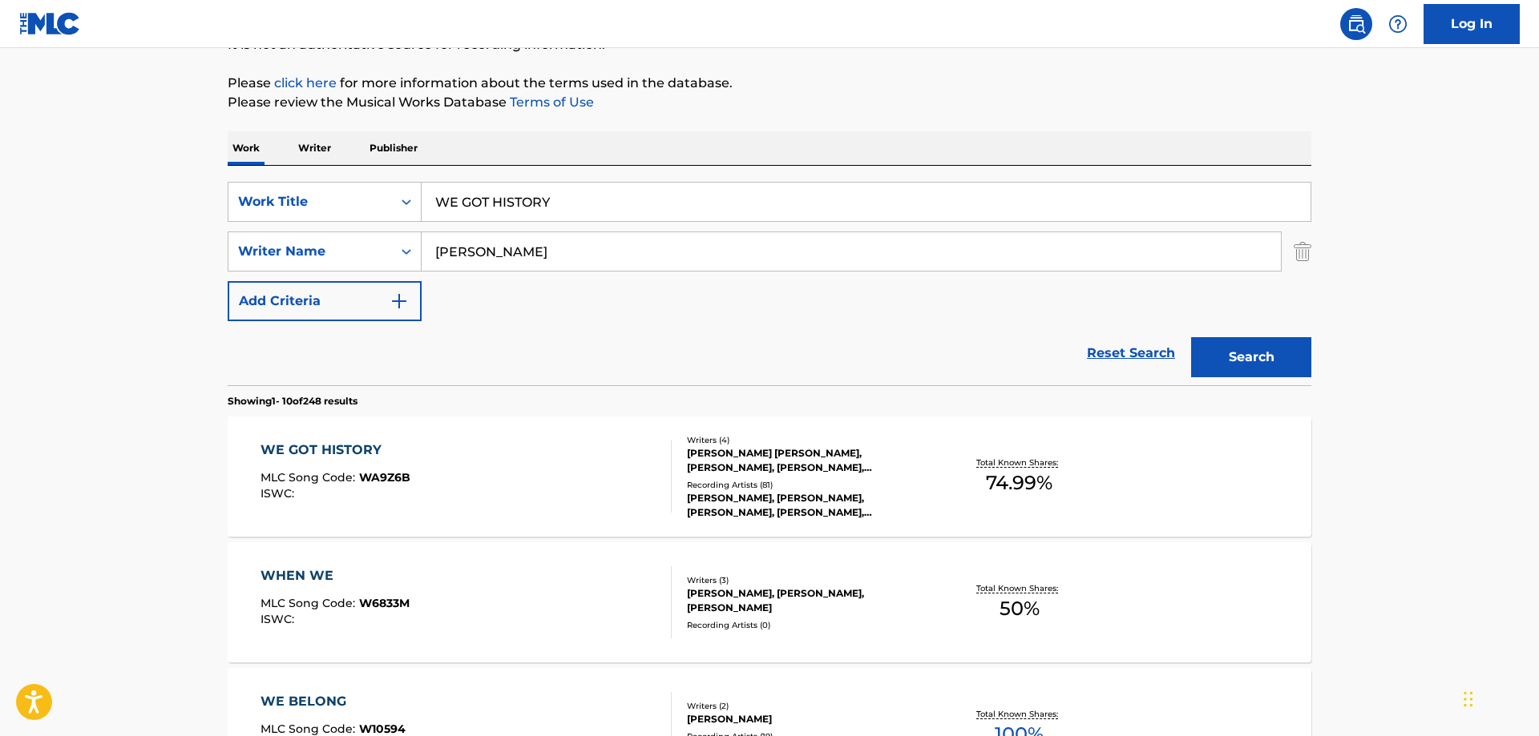
click at [327, 449] on div "WE GOT HISTORY" at bounding box center [335, 450] width 150 height 19
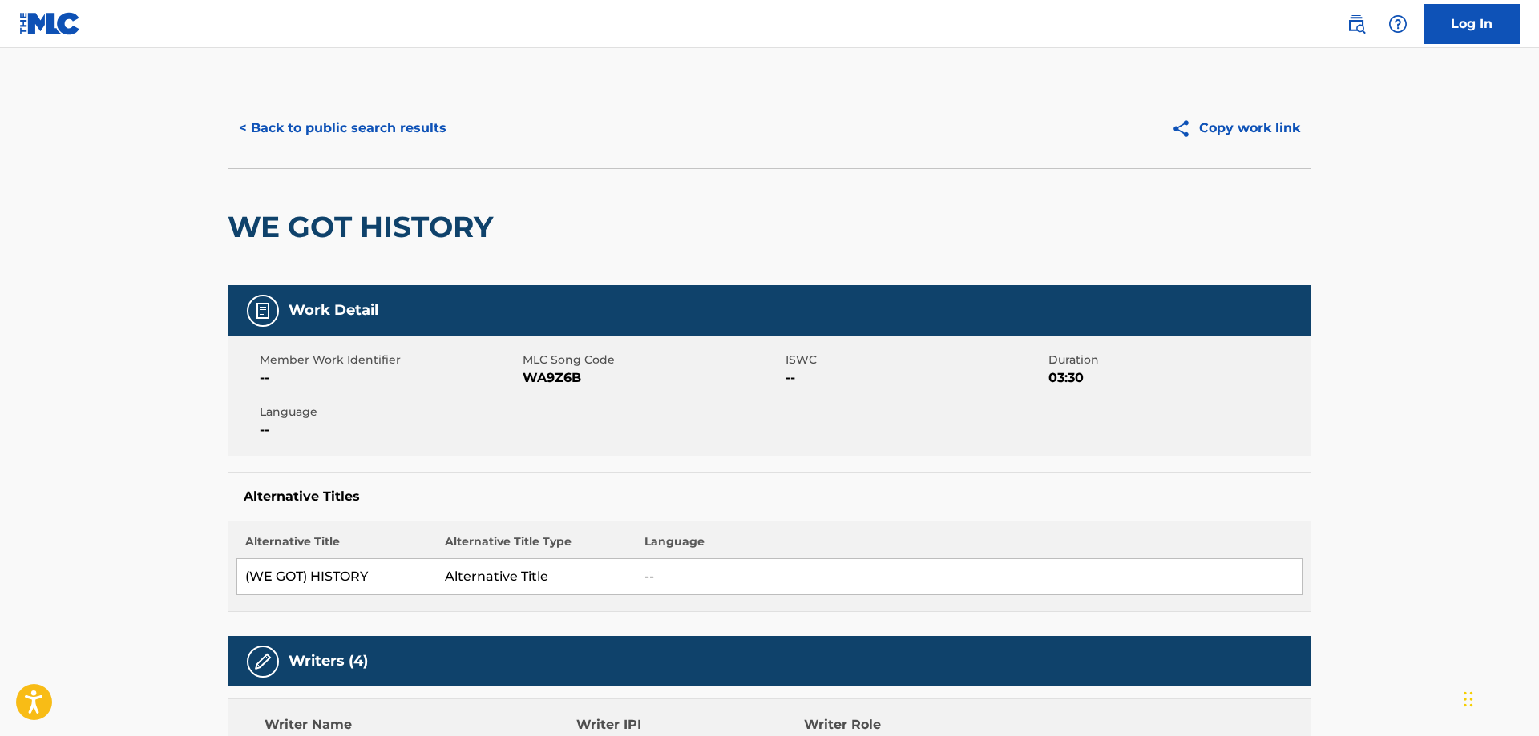
click at [549, 377] on span "WA9Z6B" at bounding box center [652, 378] width 259 height 19
click at [397, 125] on button "< Back to public search results" at bounding box center [343, 128] width 230 height 40
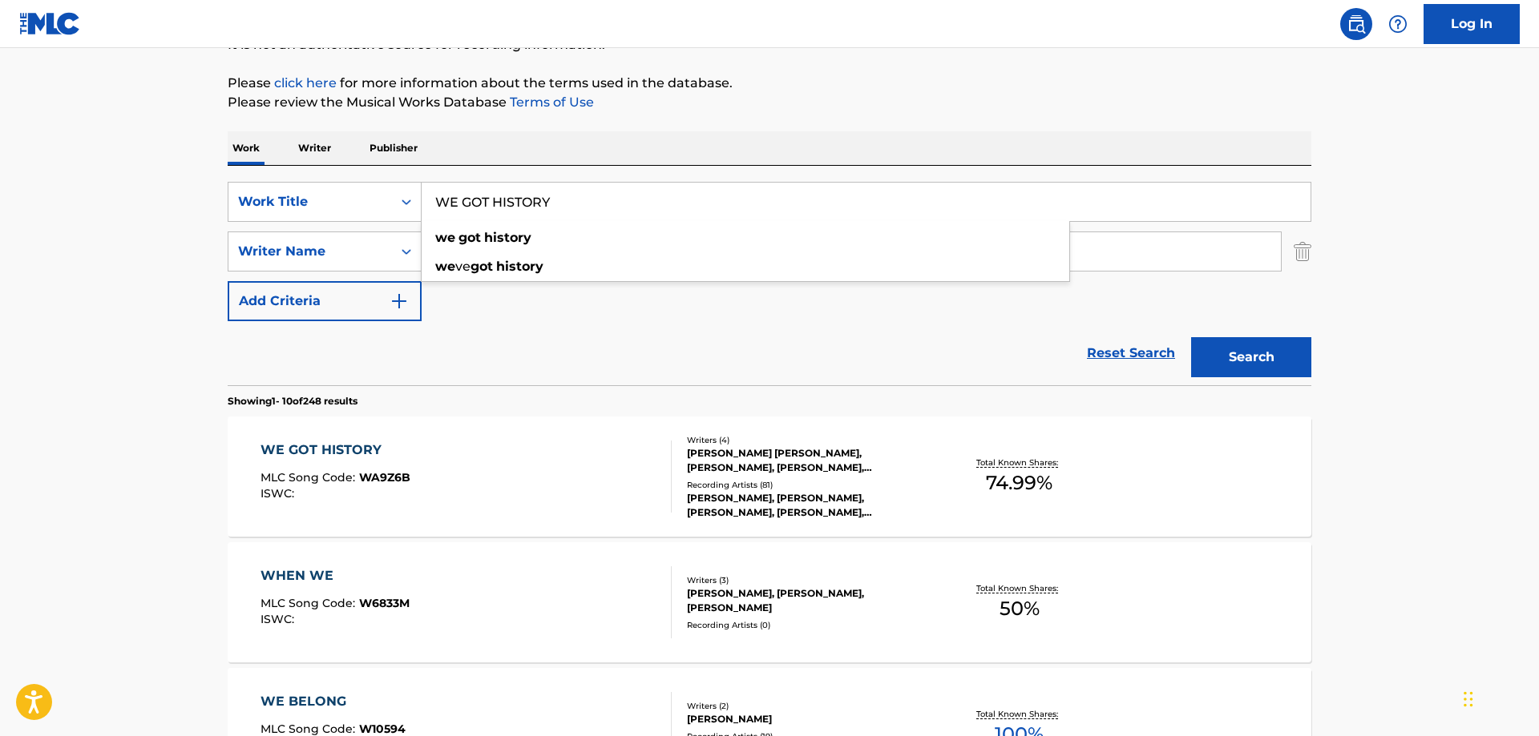
drag, startPoint x: 591, startPoint y: 197, endPoint x: 180, endPoint y: 180, distance: 410.7
click at [422, 183] on input "WE GOT HISTORY" at bounding box center [866, 202] width 889 height 38
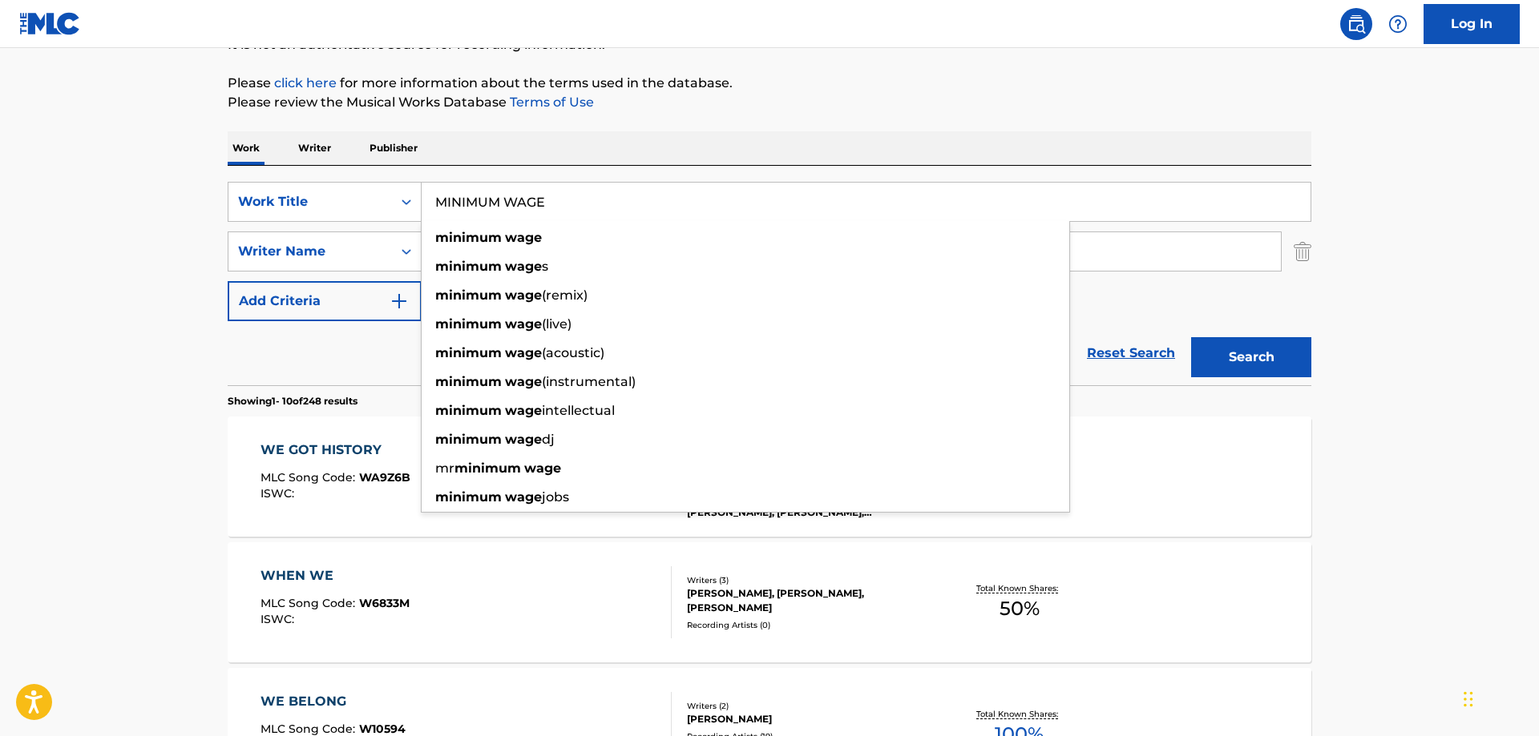
type input "MINIMUM WAGE"
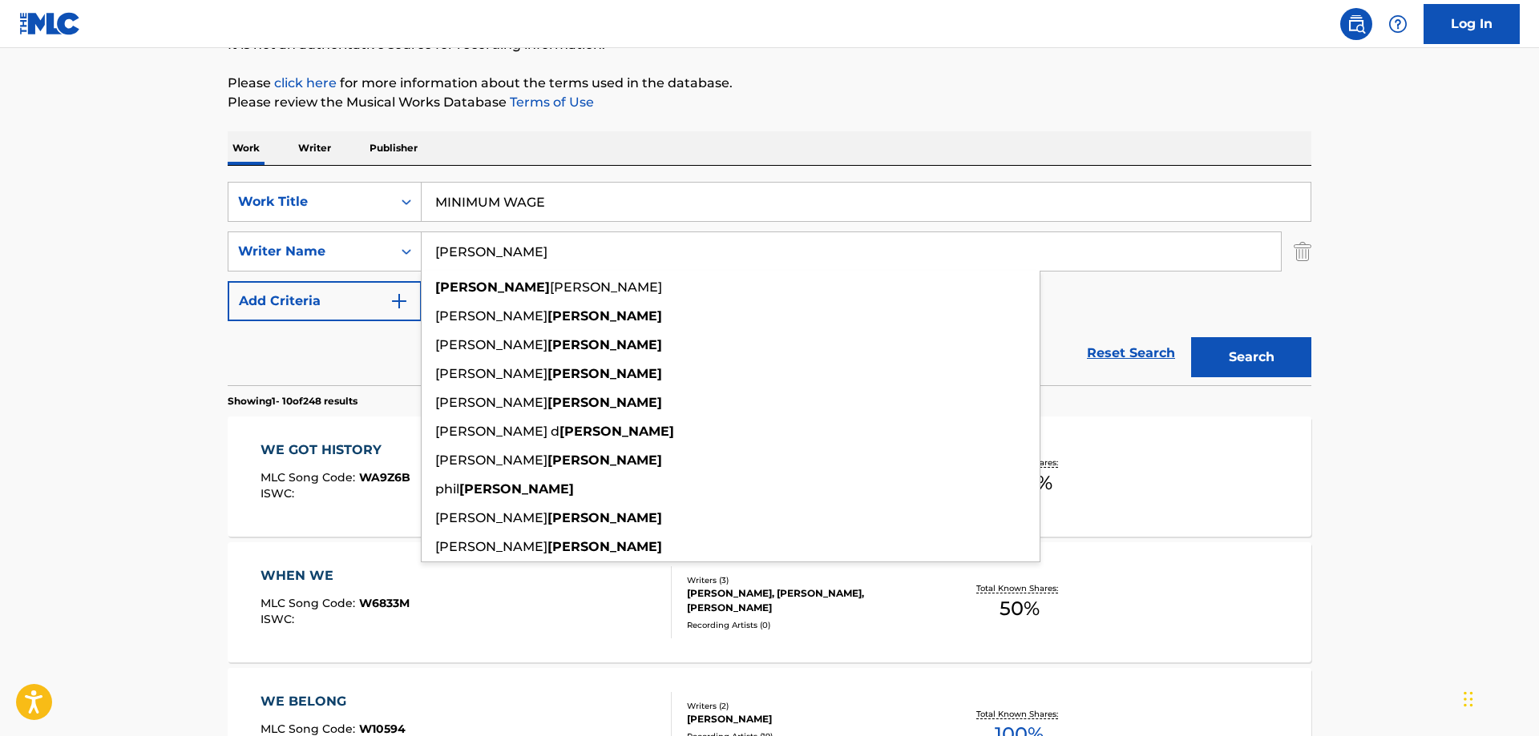
type input "CROWDER"
click at [1191, 337] on button "Search" at bounding box center [1251, 357] width 120 height 40
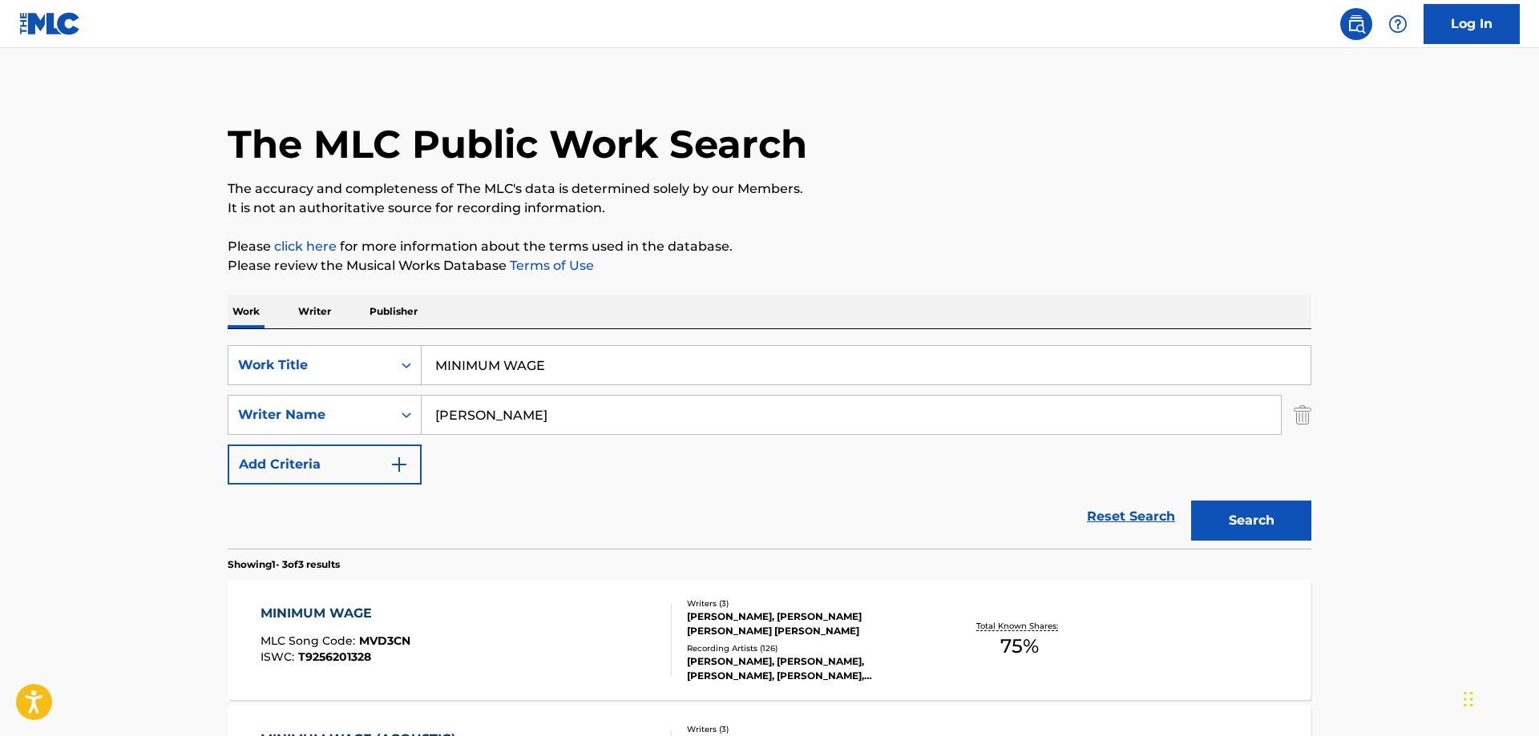
click at [341, 615] on div "MINIMUM WAGE" at bounding box center [335, 613] width 150 height 19
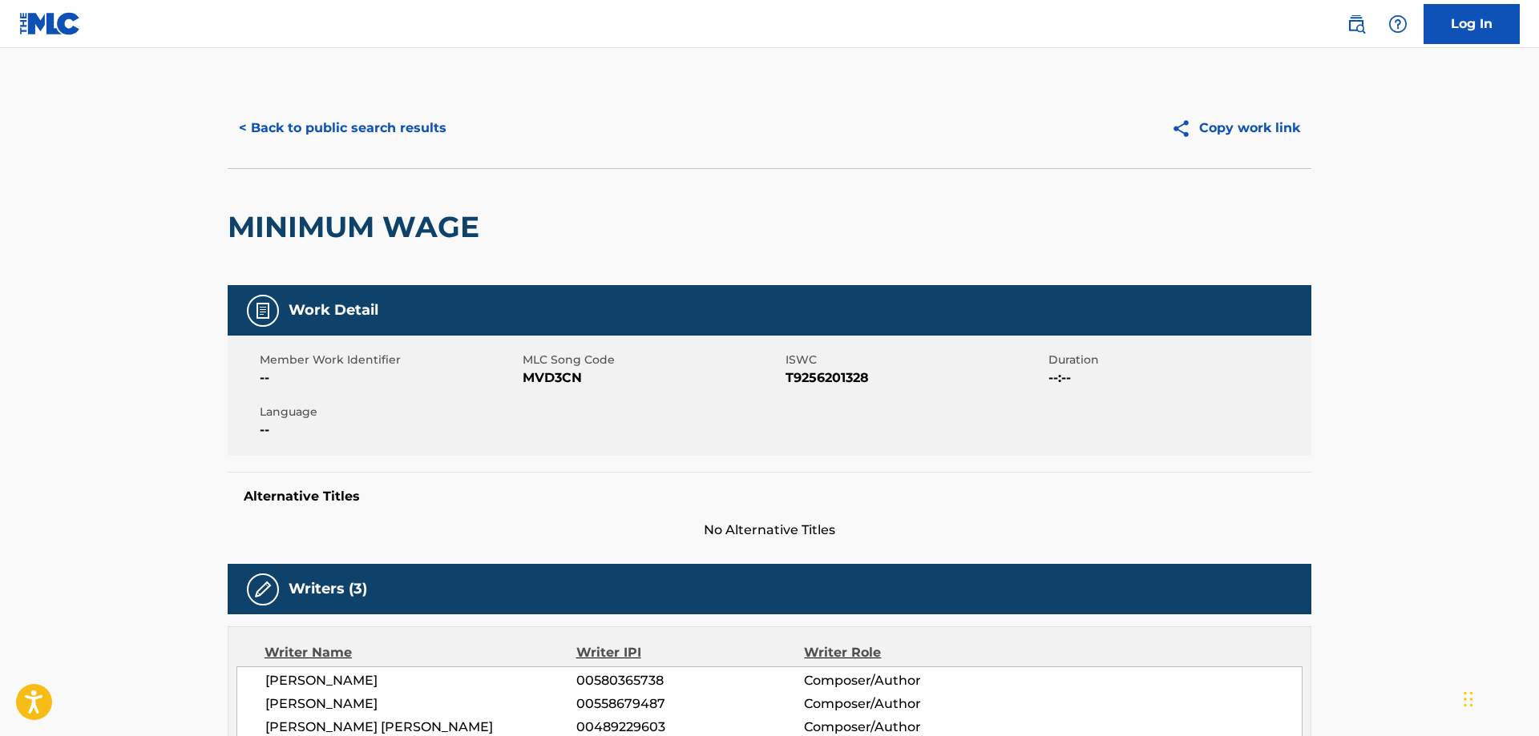
click at [549, 379] on span "MVD3CN" at bounding box center [652, 378] width 259 height 19
click at [813, 377] on span "T9256201328" at bounding box center [914, 378] width 259 height 19
click at [343, 130] on button "< Back to public search results" at bounding box center [343, 128] width 230 height 40
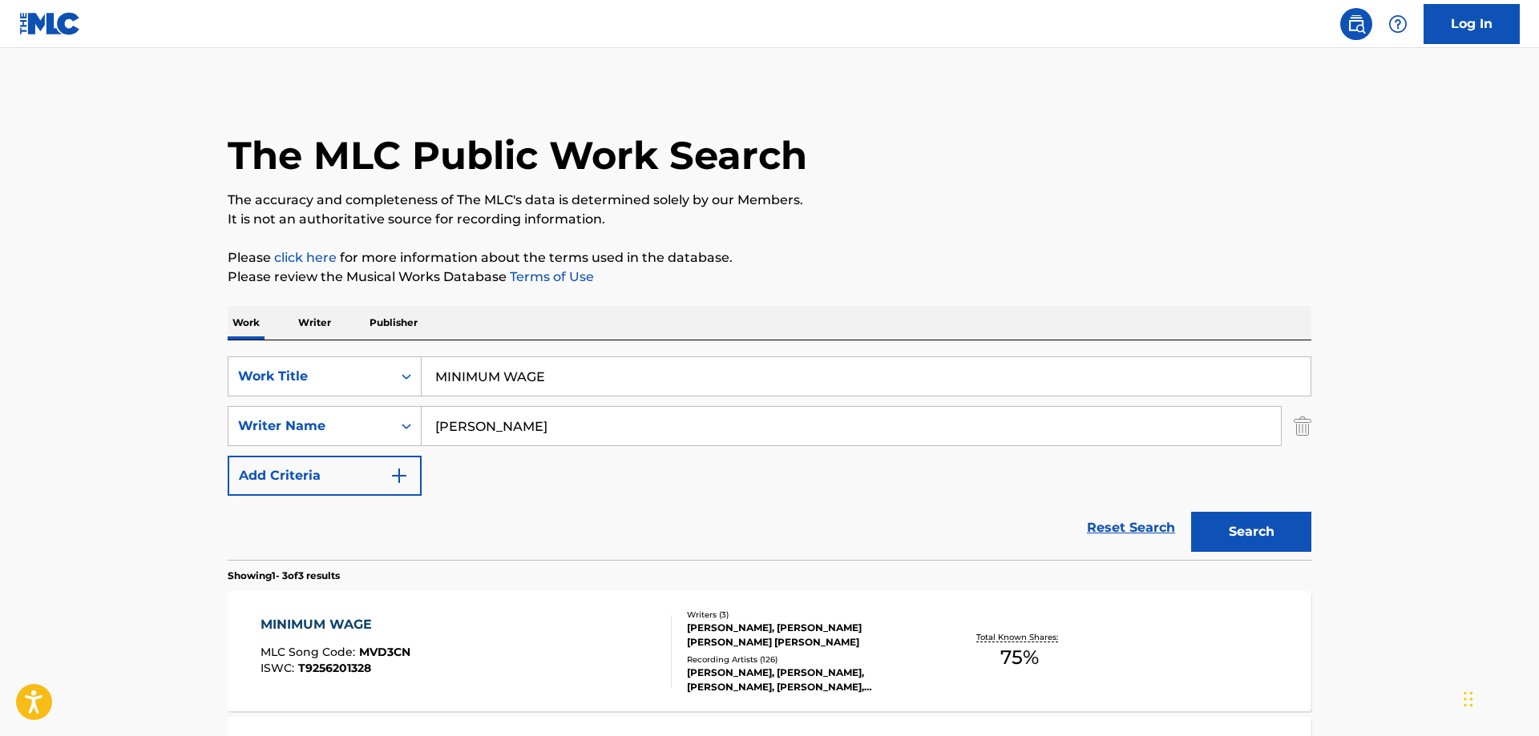
scroll to position [11, 0]
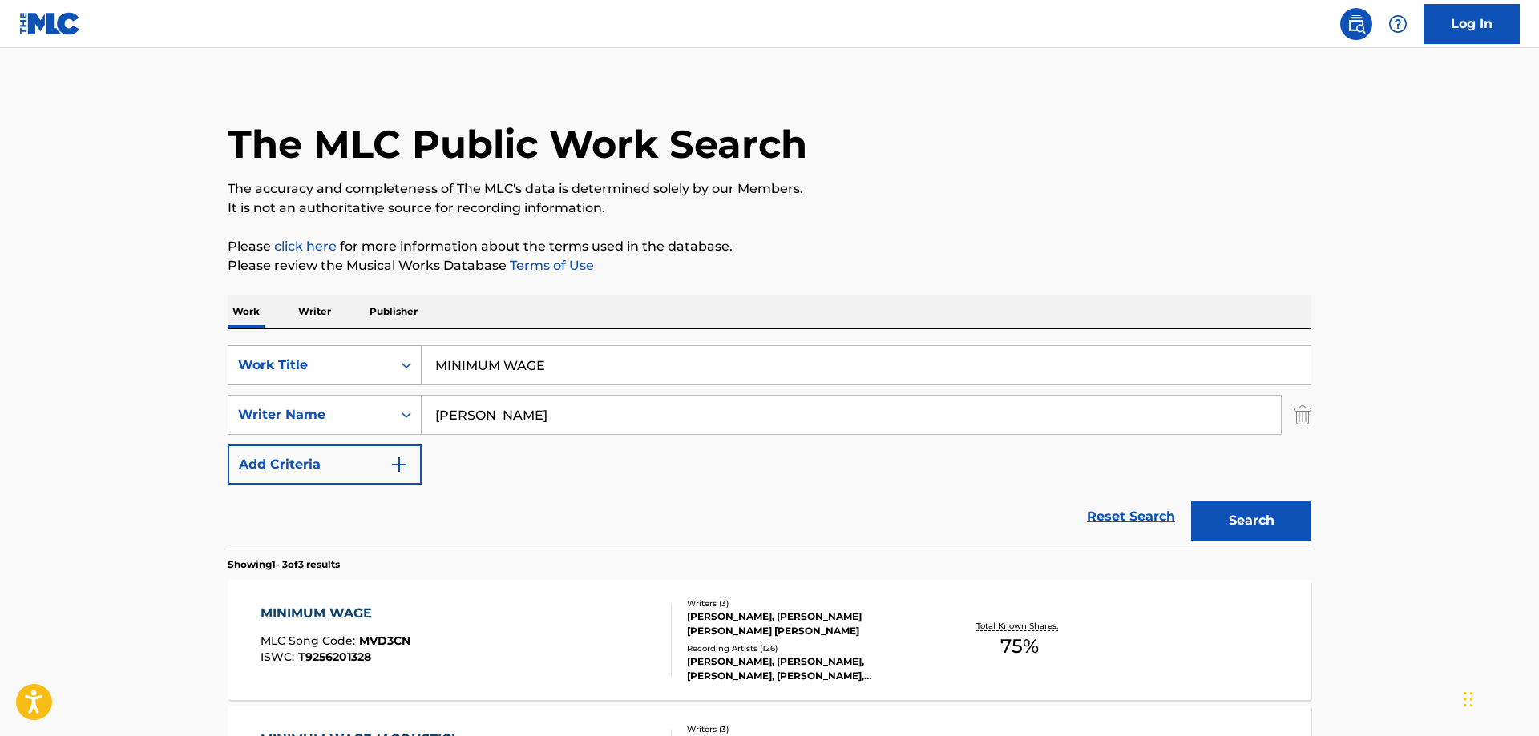
drag, startPoint x: 569, startPoint y: 365, endPoint x: 228, endPoint y: 356, distance: 341.5
click at [422, 357] on input "MINIMUM WAGE" at bounding box center [866, 365] width 889 height 38
paste input "DRINKABY"
type input "DRINKABY"
drag, startPoint x: 1264, startPoint y: 525, endPoint x: 487, endPoint y: 406, distance: 785.7
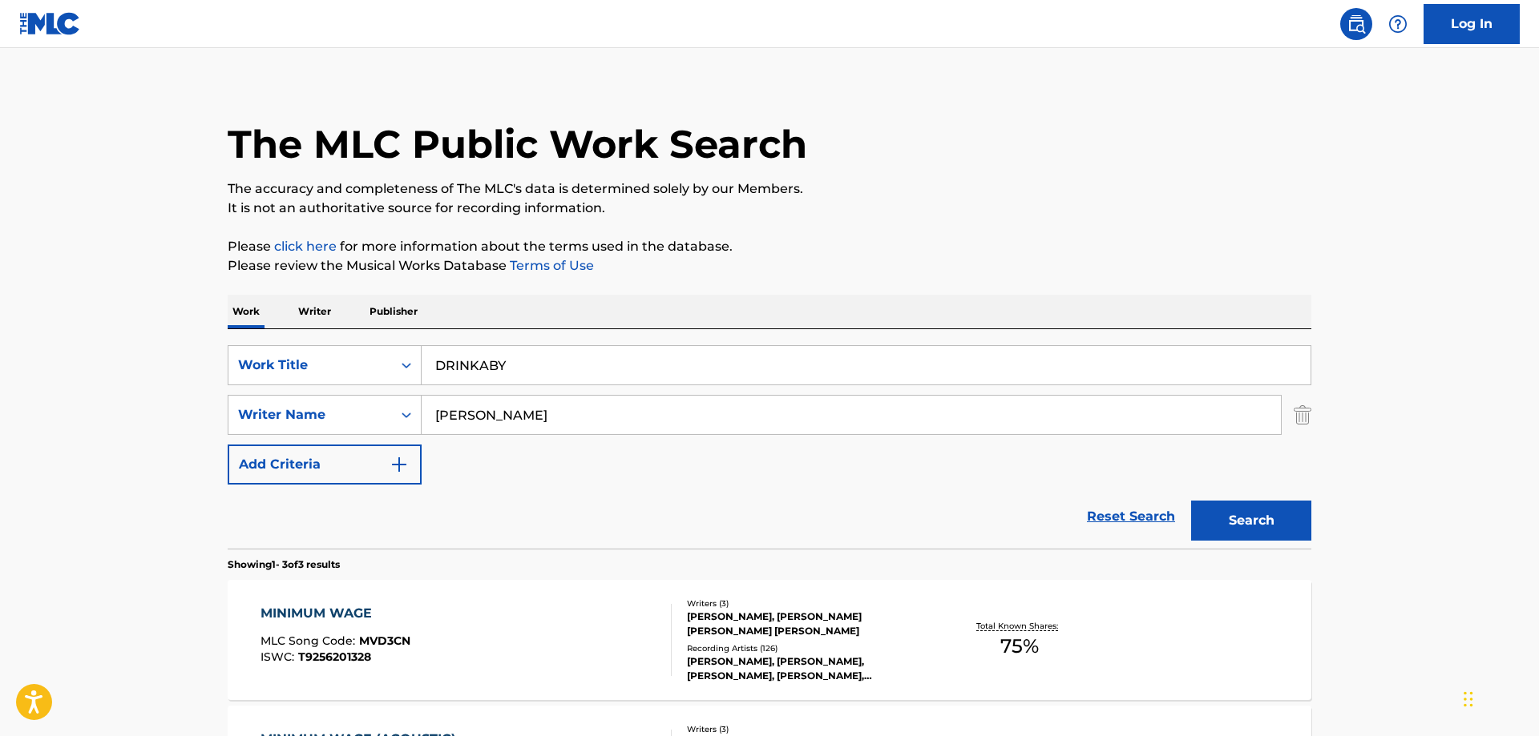
click at [483, 386] on form "SearchWithCriteriaff7882b6-0848-4c39-b6fc-540216c1f4d2 Work Title DRINKABY Sear…" at bounding box center [769, 447] width 1083 height 204
drag, startPoint x: 533, startPoint y: 420, endPoint x: 146, endPoint y: 386, distance: 388.5
click at [422, 396] on input "CROWDER" at bounding box center [851, 415] width 859 height 38
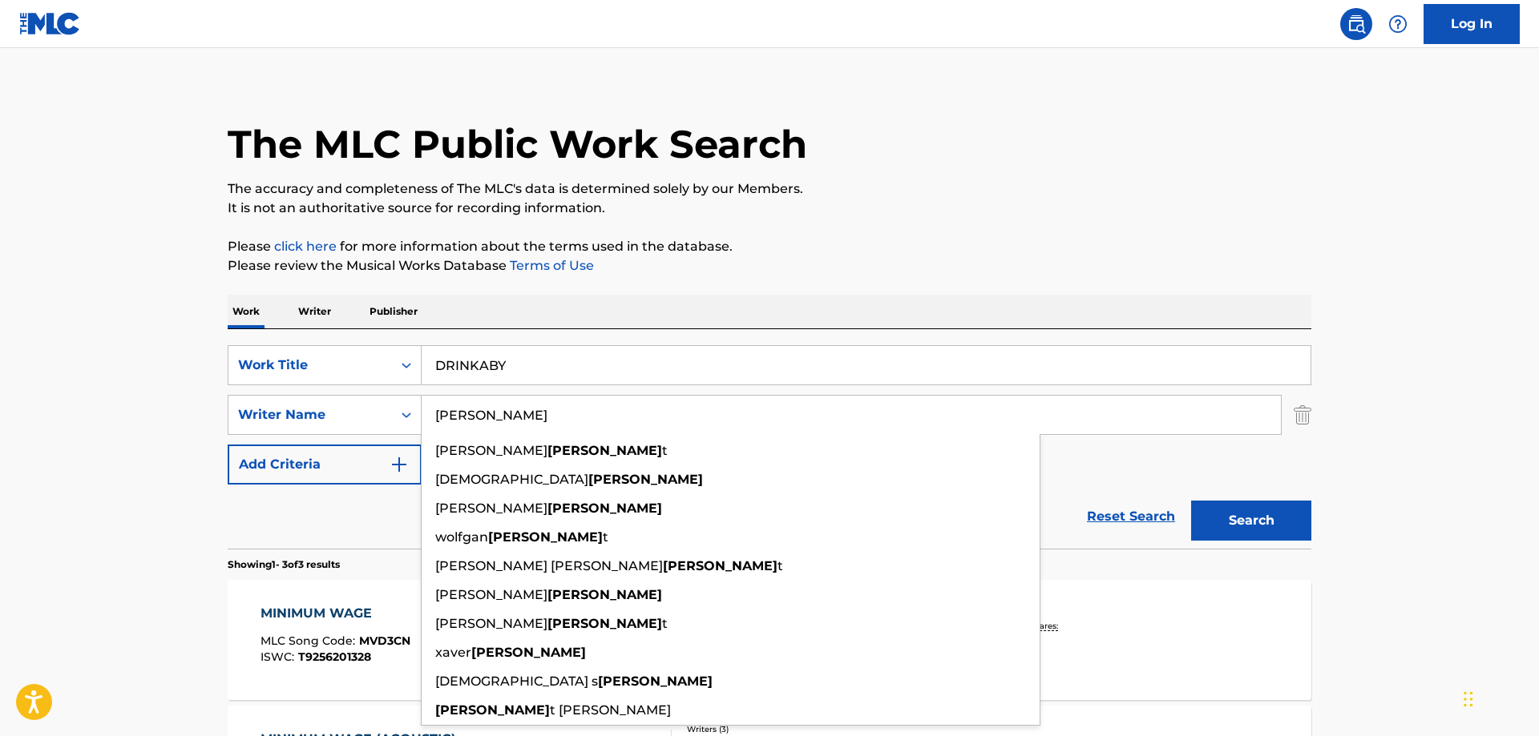
type input "SCHMIDT"
click at [1191, 501] on button "Search" at bounding box center [1251, 521] width 120 height 40
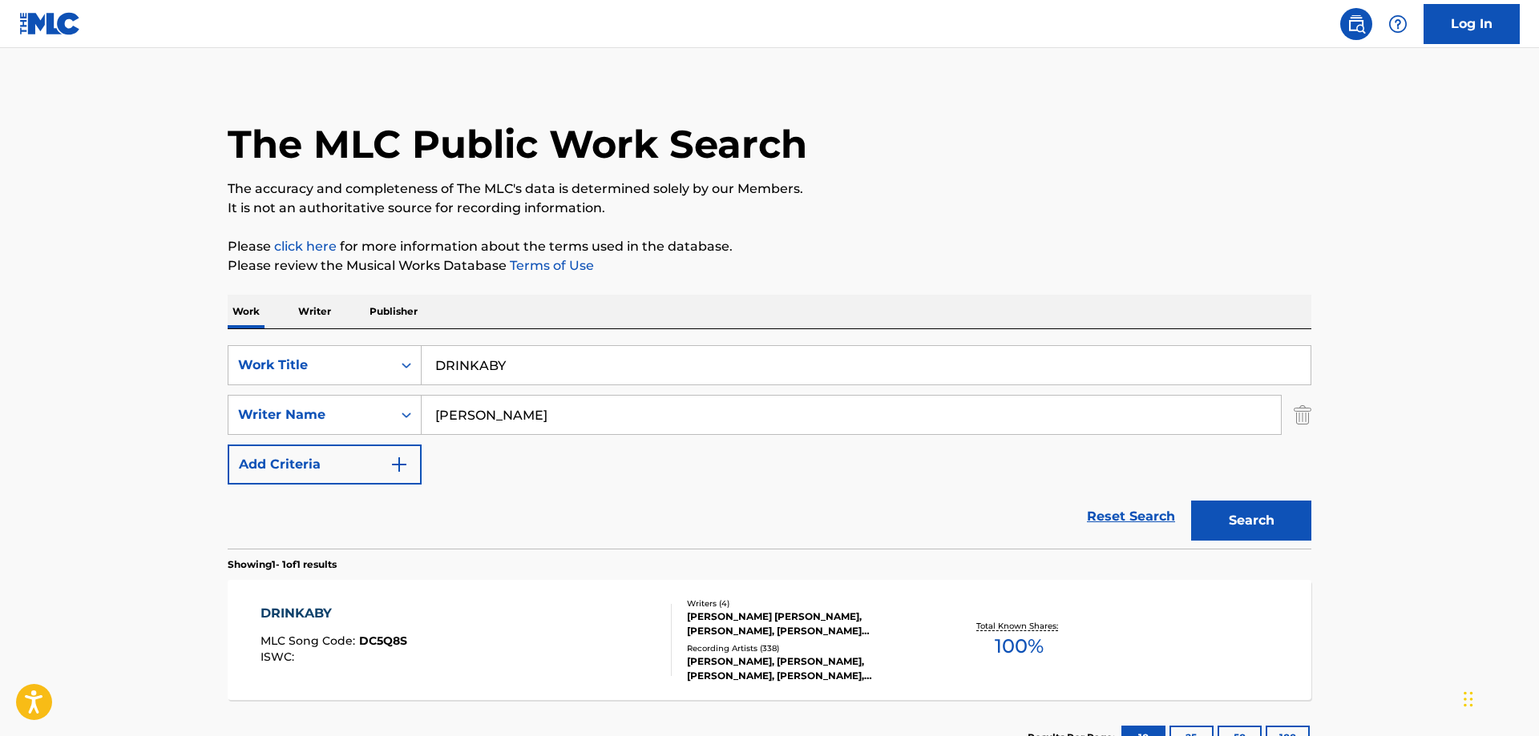
click at [296, 612] on div "DRINKABY" at bounding box center [333, 613] width 147 height 19
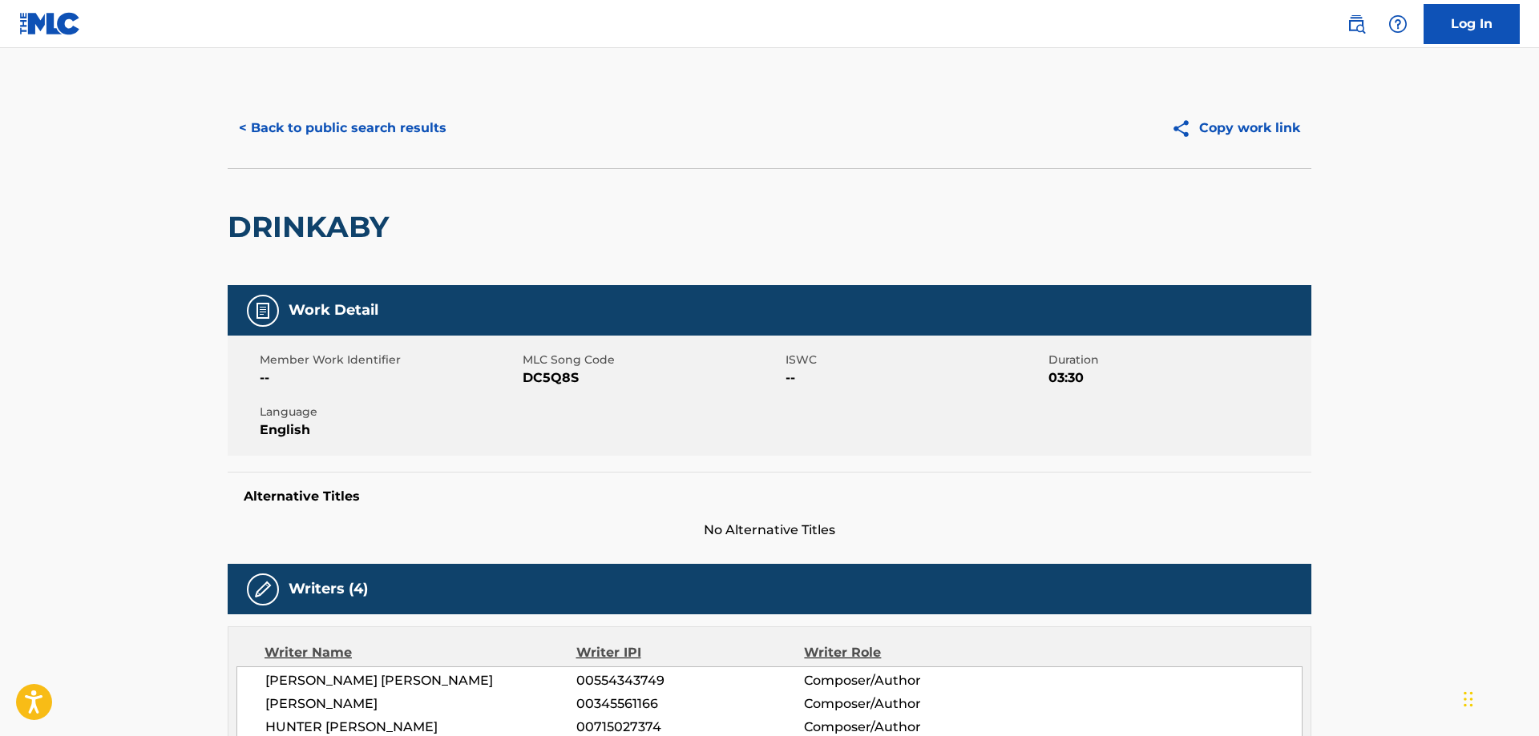
click at [555, 375] on span "DC5Q8S" at bounding box center [652, 378] width 259 height 19
click at [556, 375] on span "DC5Q8S" at bounding box center [652, 378] width 259 height 19
click at [368, 123] on button "< Back to public search results" at bounding box center [343, 128] width 230 height 40
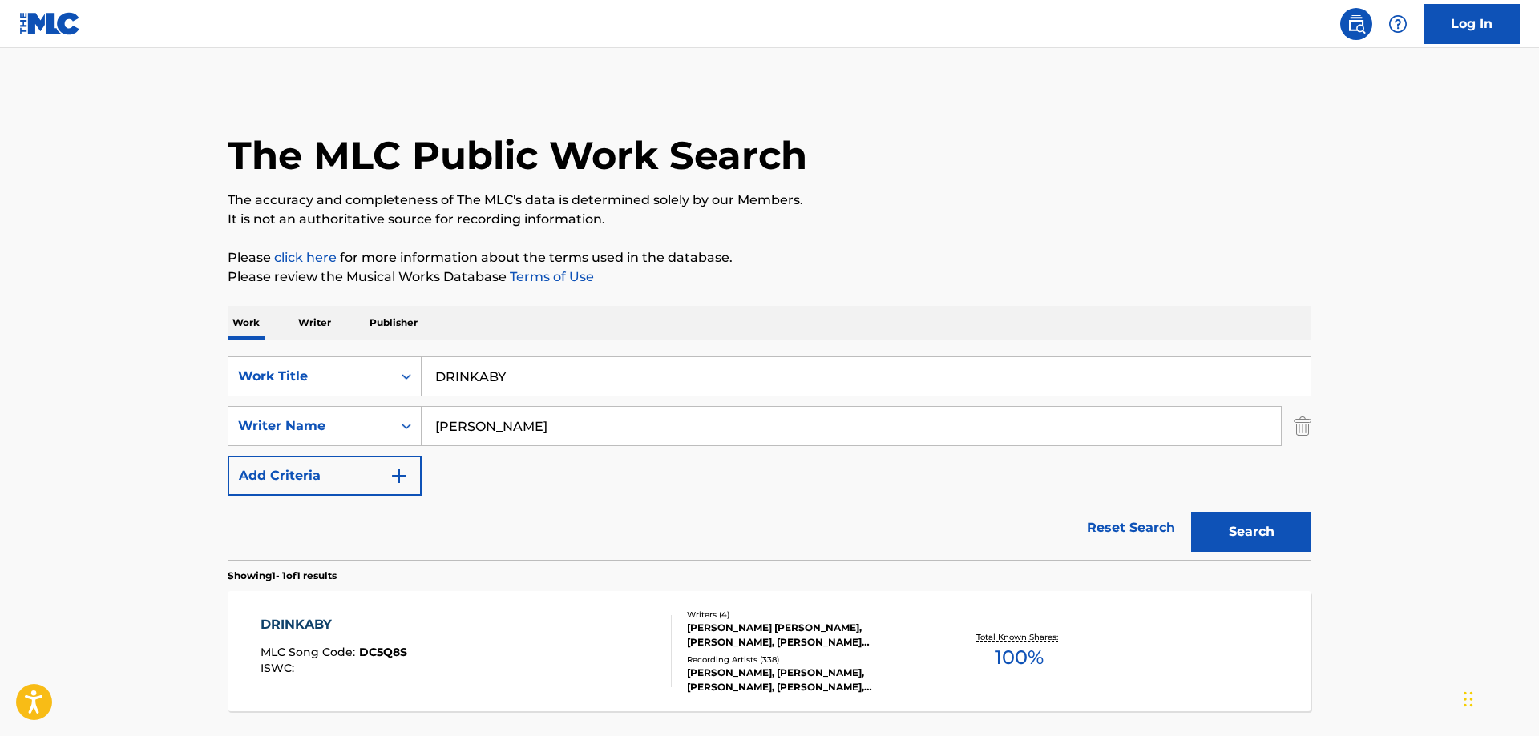
scroll to position [11, 0]
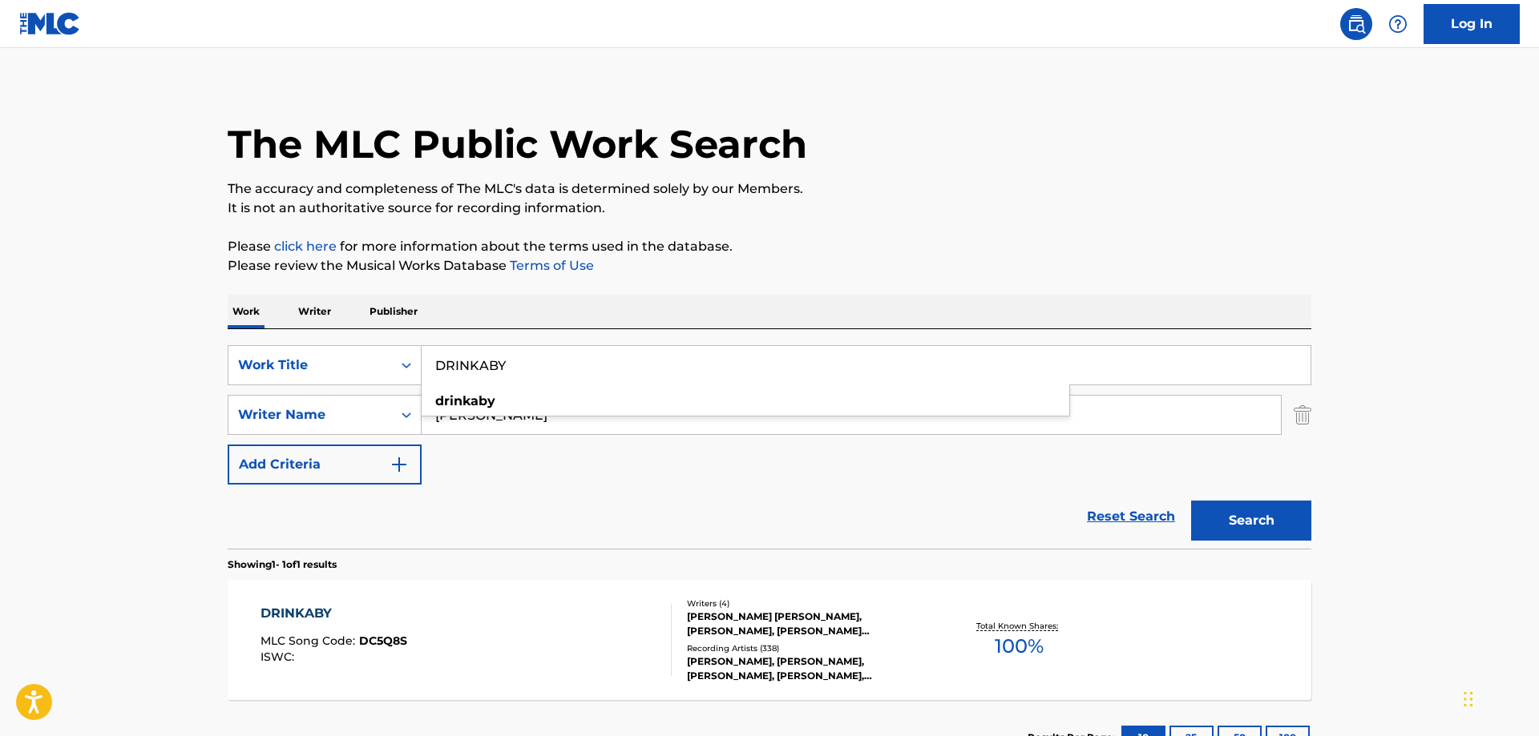
drag, startPoint x: 273, startPoint y: 361, endPoint x: 240, endPoint y: 361, distance: 32.9
click at [422, 361] on input "DRINKABY" at bounding box center [866, 365] width 889 height 38
paste input "GOD'S COUNTR"
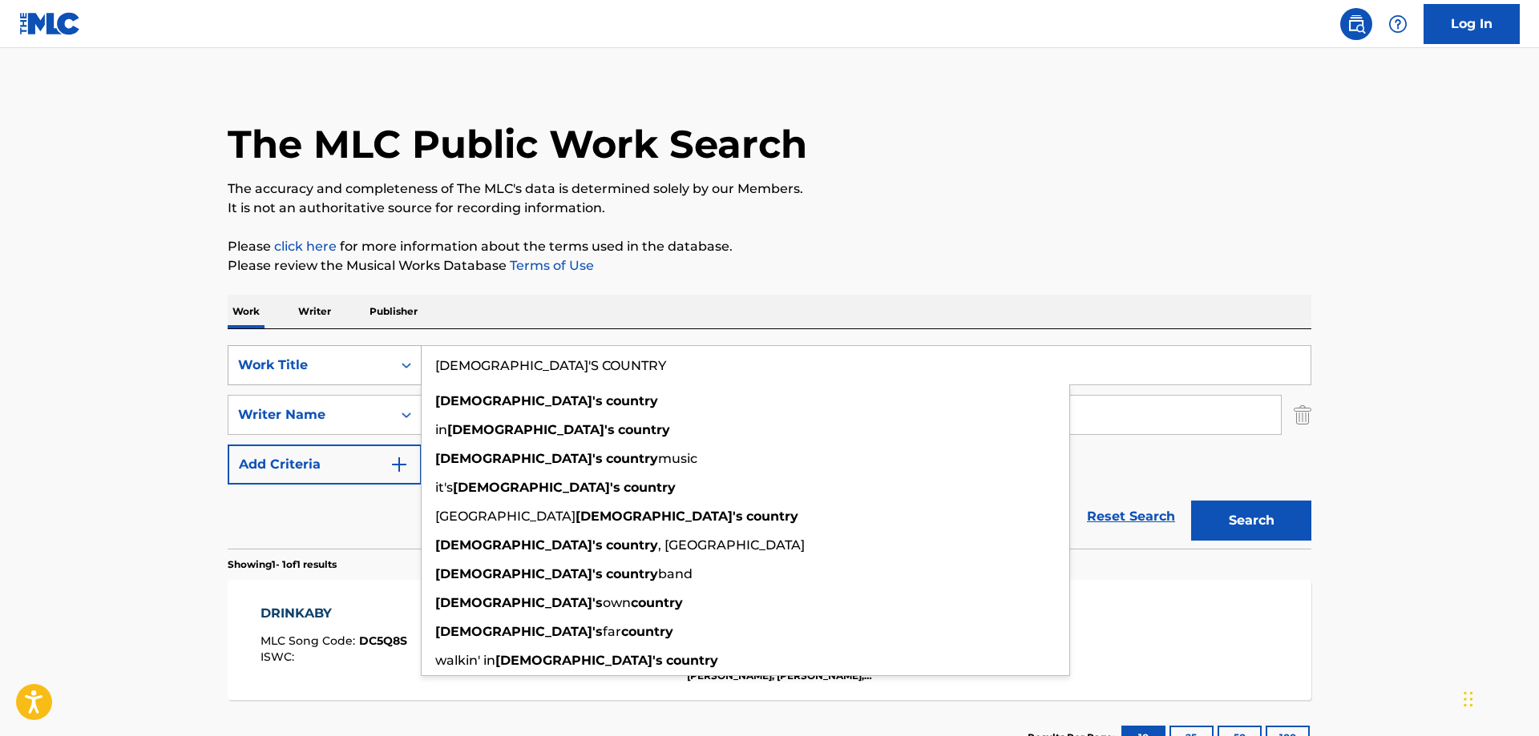
type input "GOD'S COUNTRY"
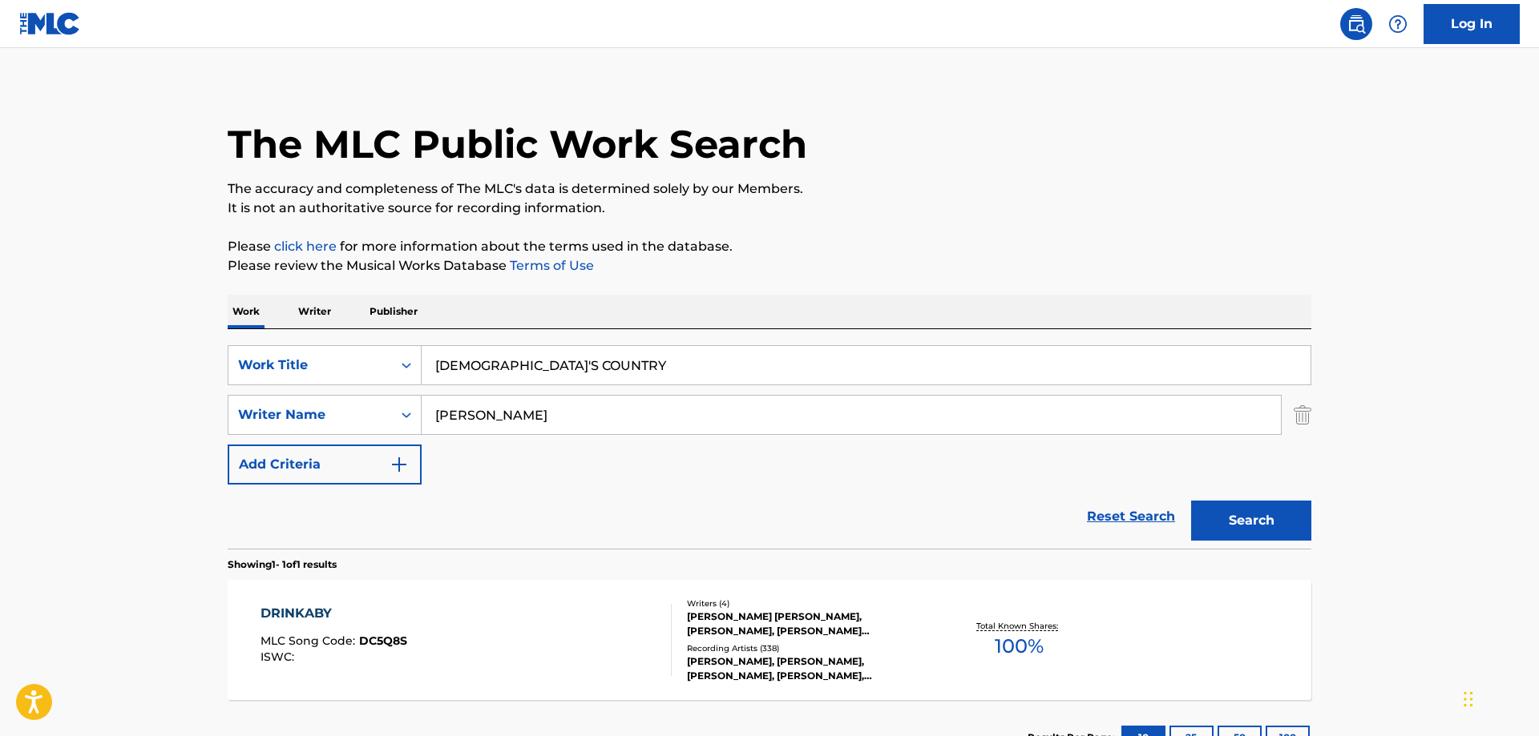
click at [1249, 521] on button "Search" at bounding box center [1251, 521] width 120 height 40
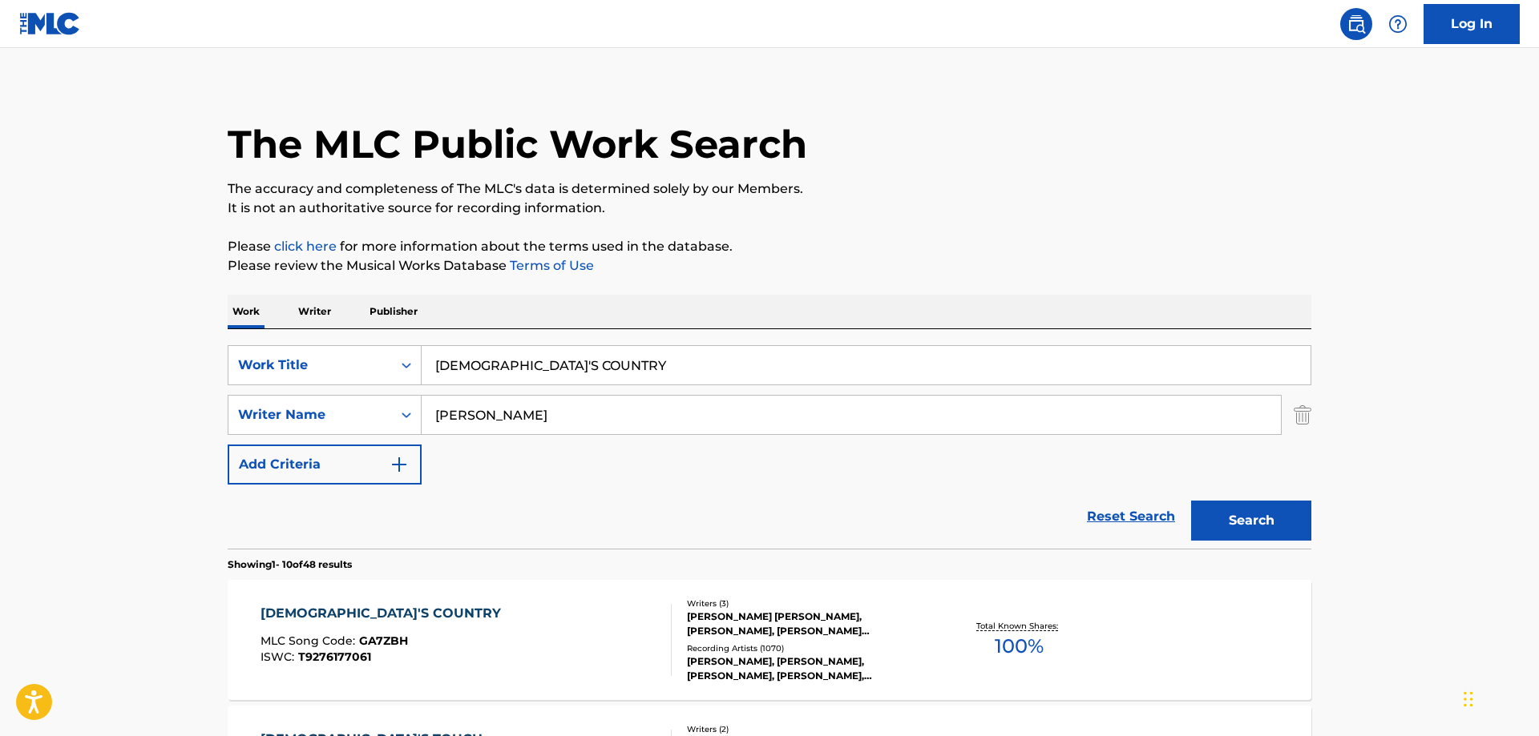
click at [345, 611] on div "GOD'S COUNTRY" at bounding box center [384, 613] width 248 height 19
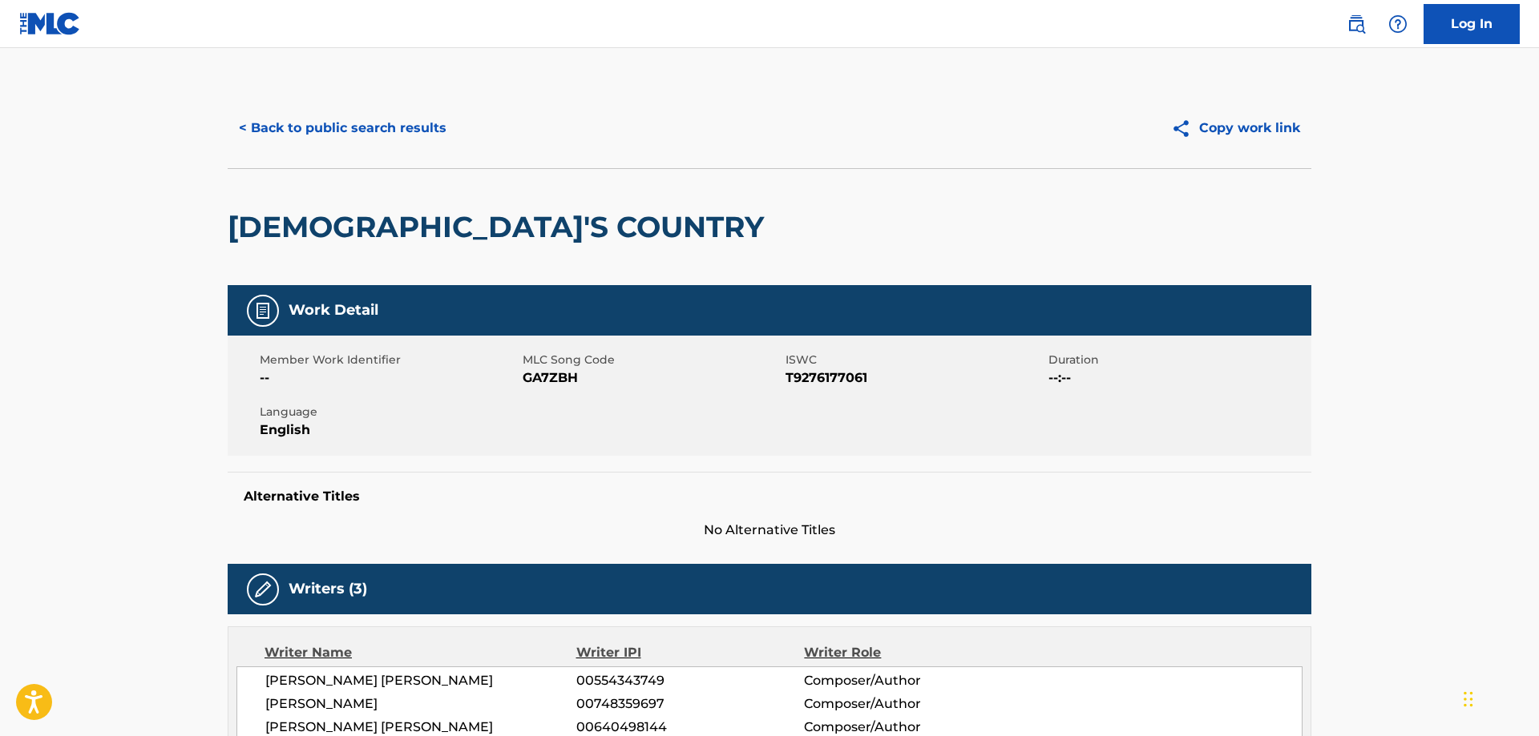
click at [544, 377] on span "GA7ZBH" at bounding box center [652, 378] width 259 height 19
click at [829, 376] on span "T9276177061" at bounding box center [914, 378] width 259 height 19
click at [341, 127] on button "< Back to public search results" at bounding box center [343, 128] width 230 height 40
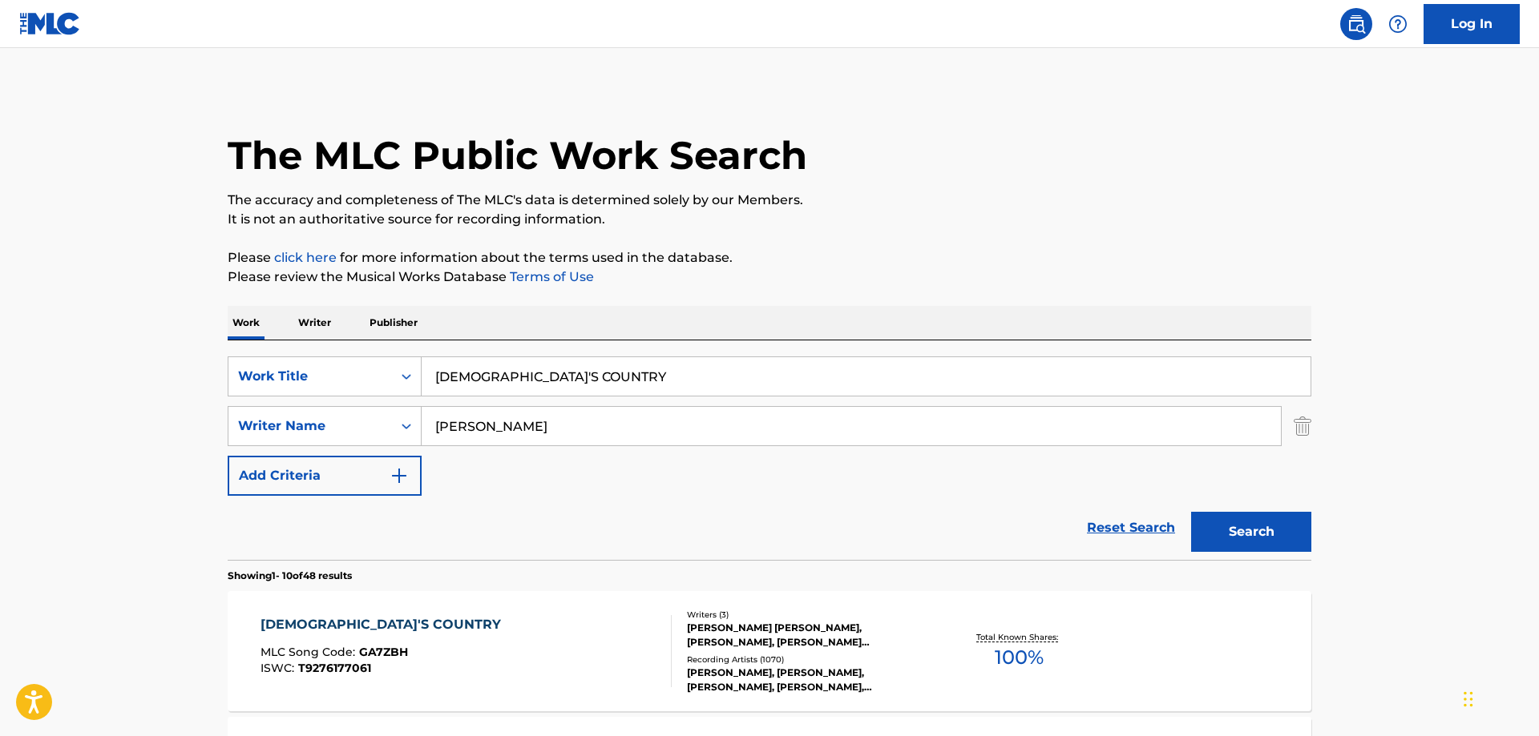
scroll to position [11, 0]
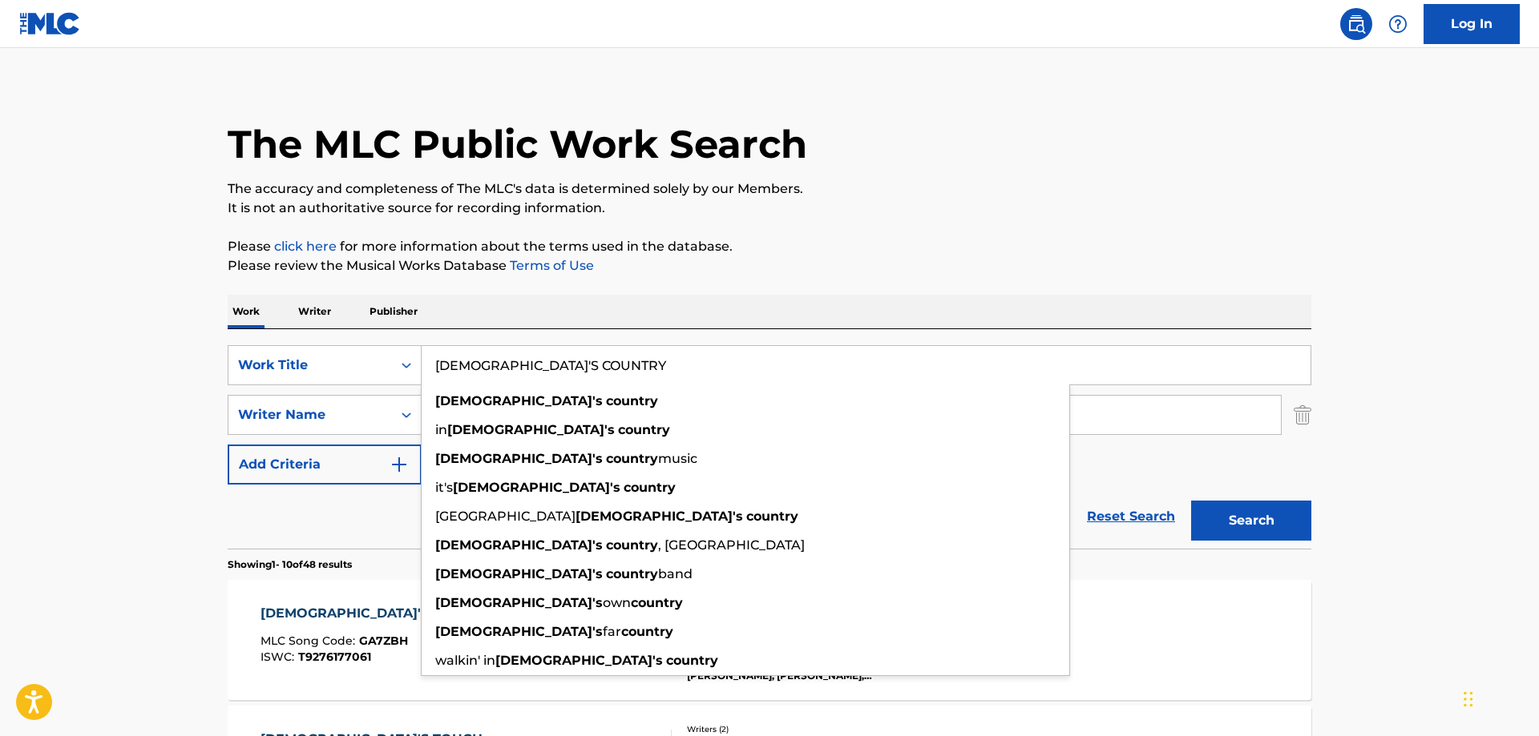
drag, startPoint x: 570, startPoint y: 364, endPoint x: 211, endPoint y: 327, distance: 360.9
click at [422, 346] on input "GOD'S COUNTRY" at bounding box center [866, 365] width 889 height 38
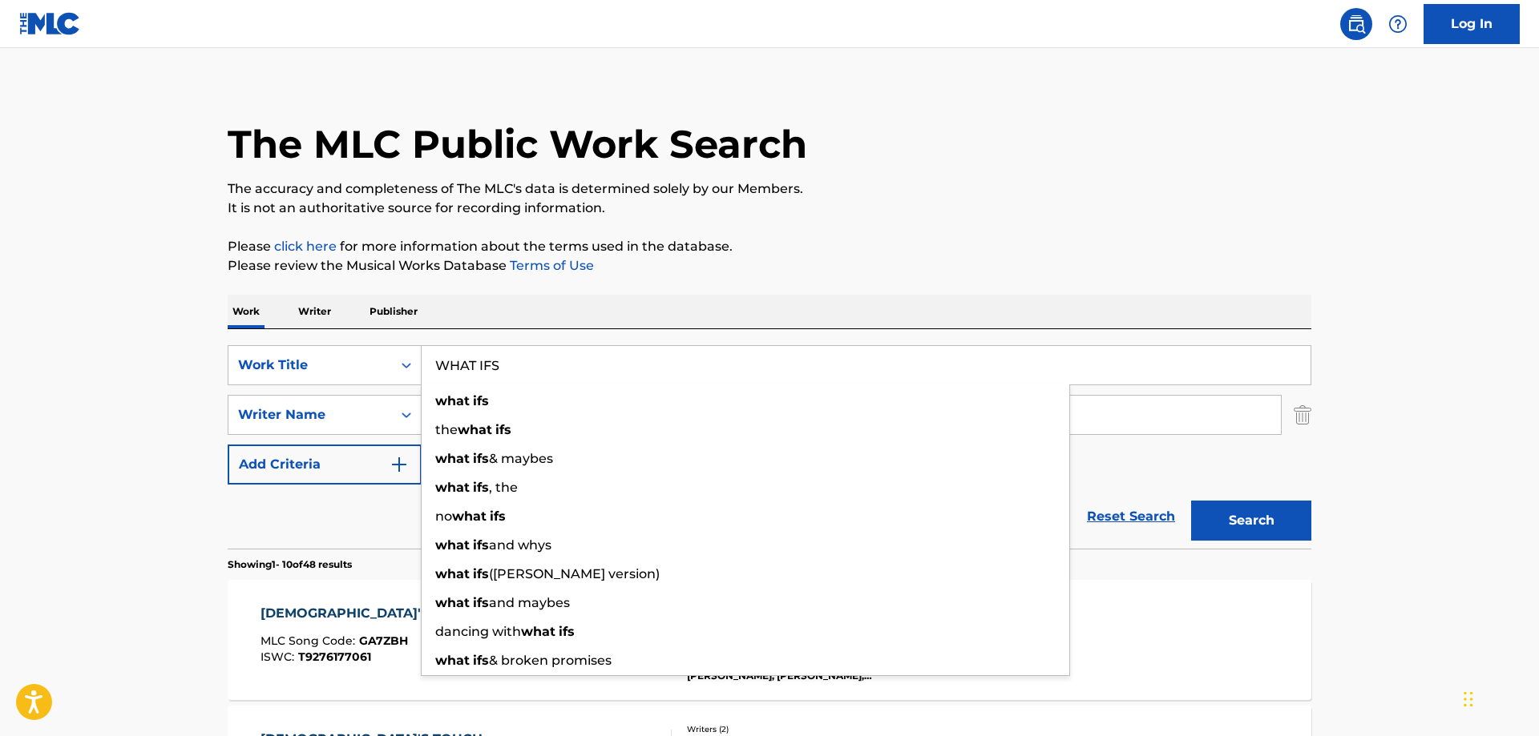
type input "WHAT IFS"
click at [1191, 501] on button "Search" at bounding box center [1251, 521] width 120 height 40
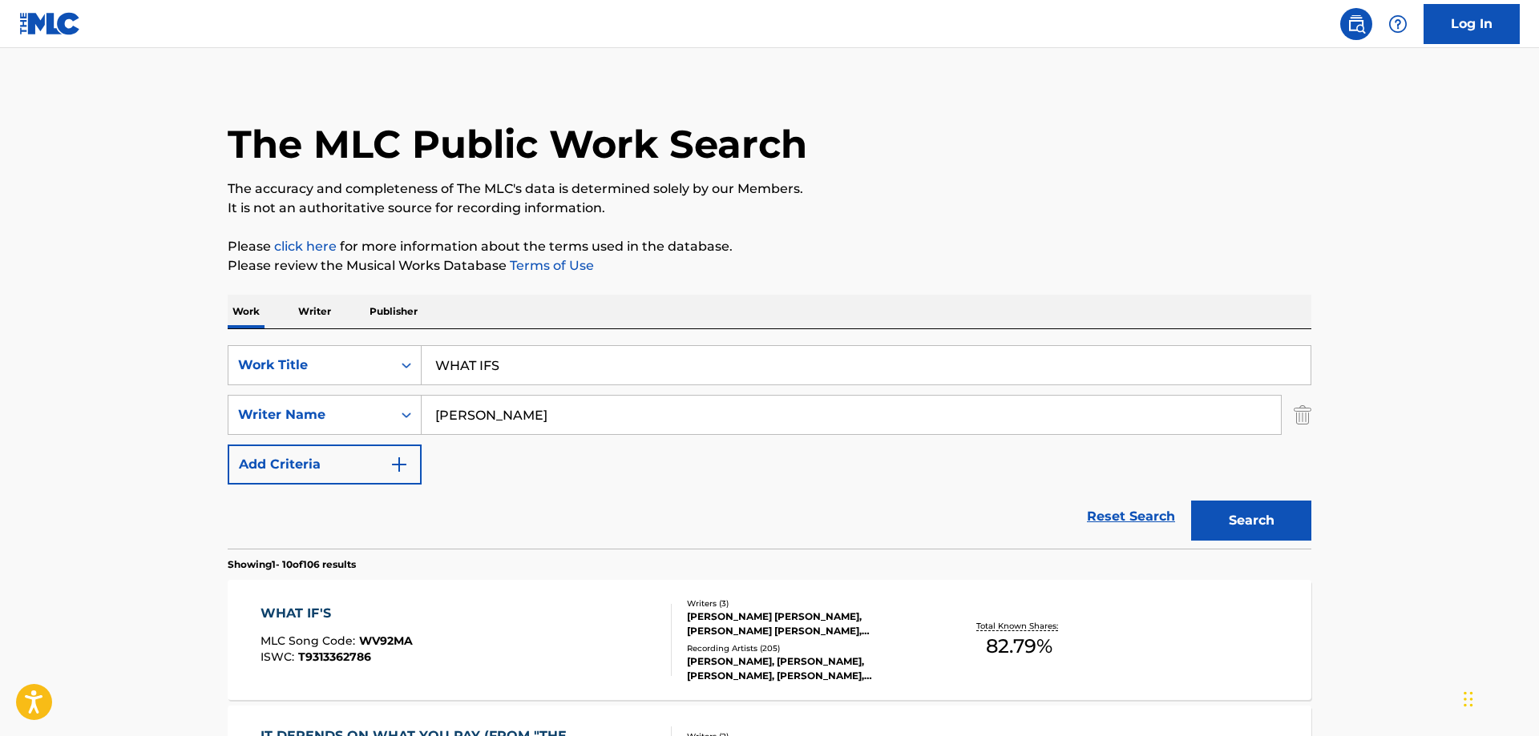
click at [314, 615] on div "WHAT IF'S" at bounding box center [336, 613] width 152 height 19
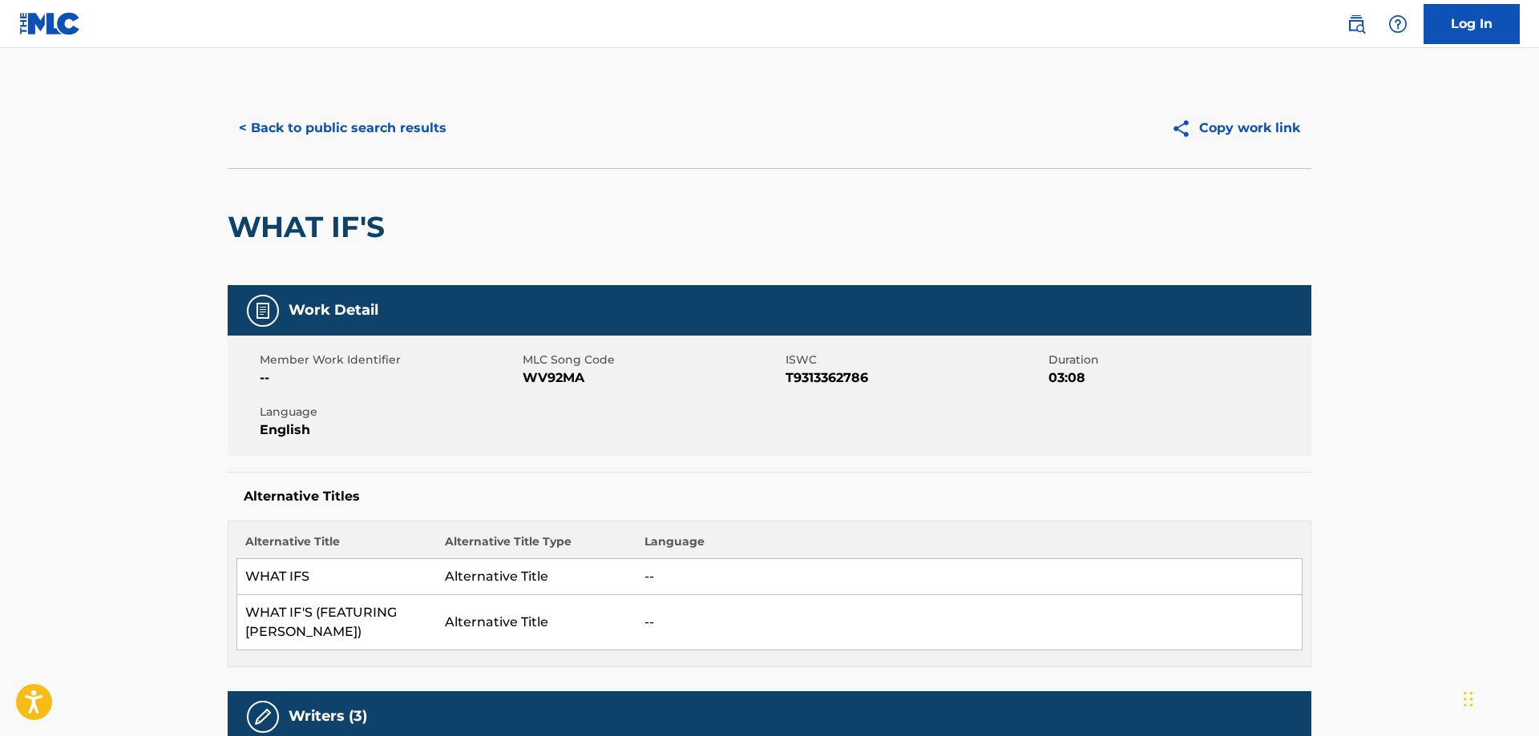
click at [561, 381] on span "WV92MA" at bounding box center [652, 378] width 259 height 19
click at [824, 375] on span "T9313362786" at bounding box center [914, 378] width 259 height 19
click at [319, 120] on button "< Back to public search results" at bounding box center [343, 128] width 230 height 40
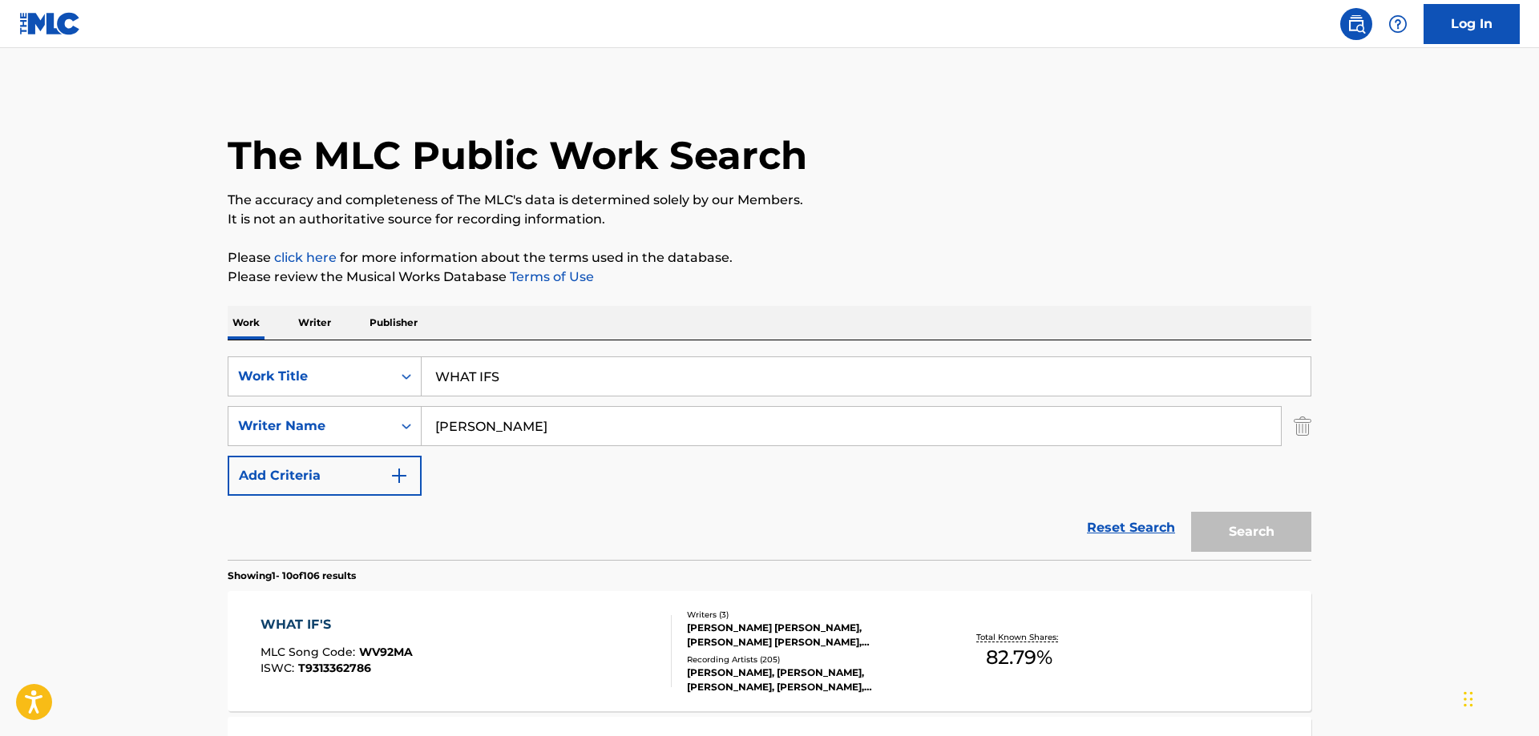
scroll to position [11, 0]
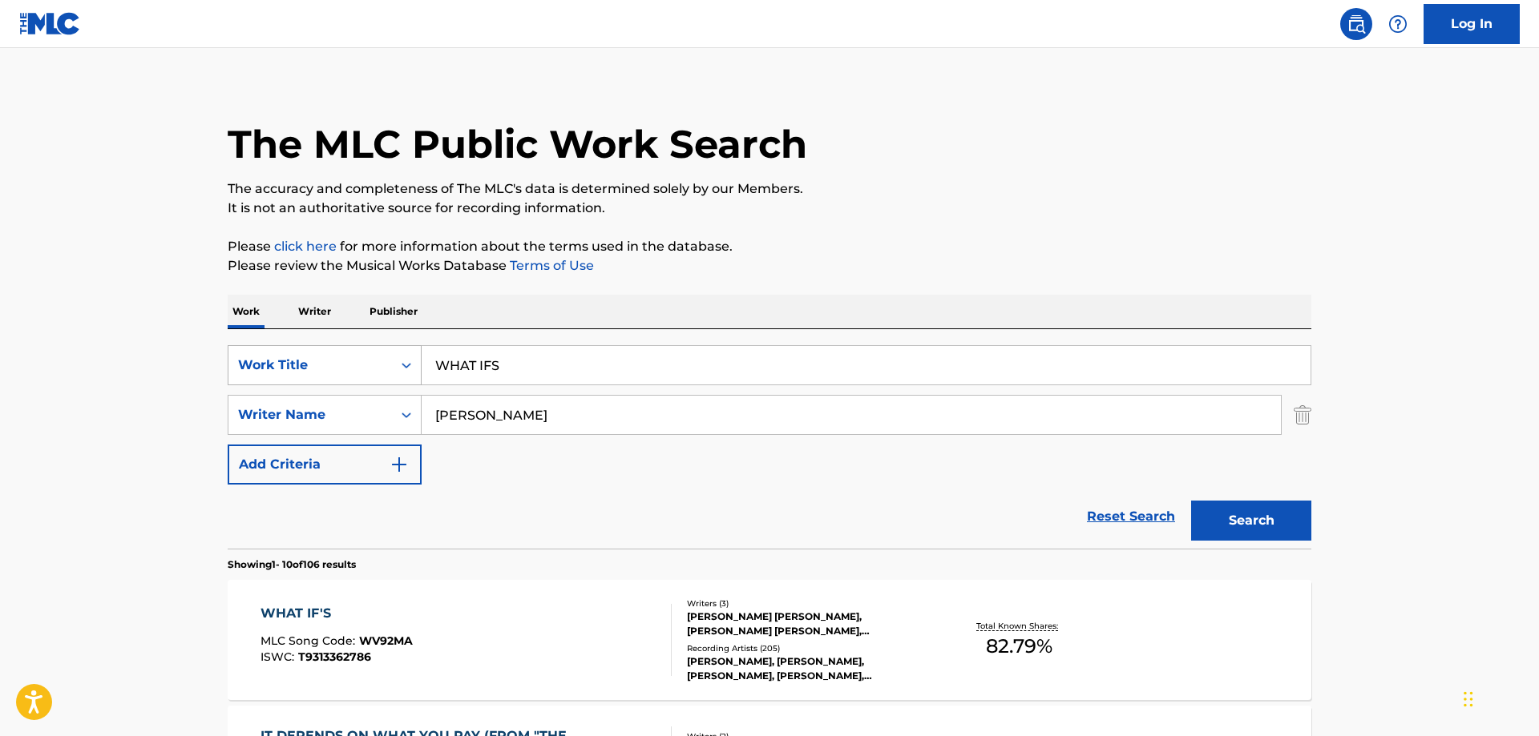
drag, startPoint x: 509, startPoint y: 362, endPoint x: 350, endPoint y: 349, distance: 159.2
click at [422, 353] on input "WHAT IFS" at bounding box center [866, 365] width 889 height 38
click at [1235, 517] on button "Search" at bounding box center [1251, 521] width 120 height 40
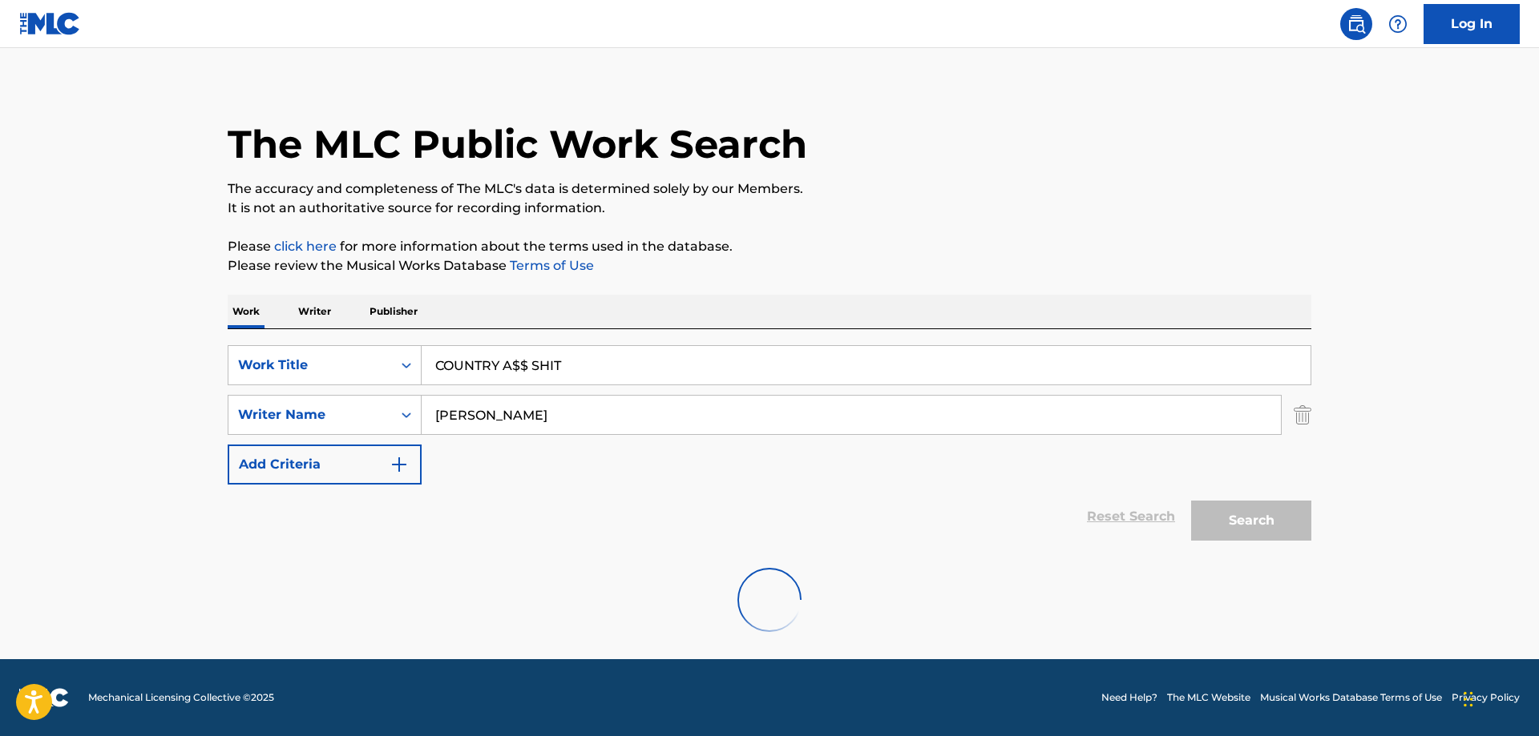
click at [597, 554] on div at bounding box center [769, 600] width 1083 height 103
click at [617, 370] on input "COUNTRY A$$ SHIT" at bounding box center [866, 365] width 889 height 38
drag, startPoint x: 532, startPoint y: 365, endPoint x: 714, endPoint y: 379, distance: 182.5
click at [715, 377] on input "COUNTRY A$$ SHIT" at bounding box center [866, 365] width 889 height 38
type input "COUNTRY A$$"
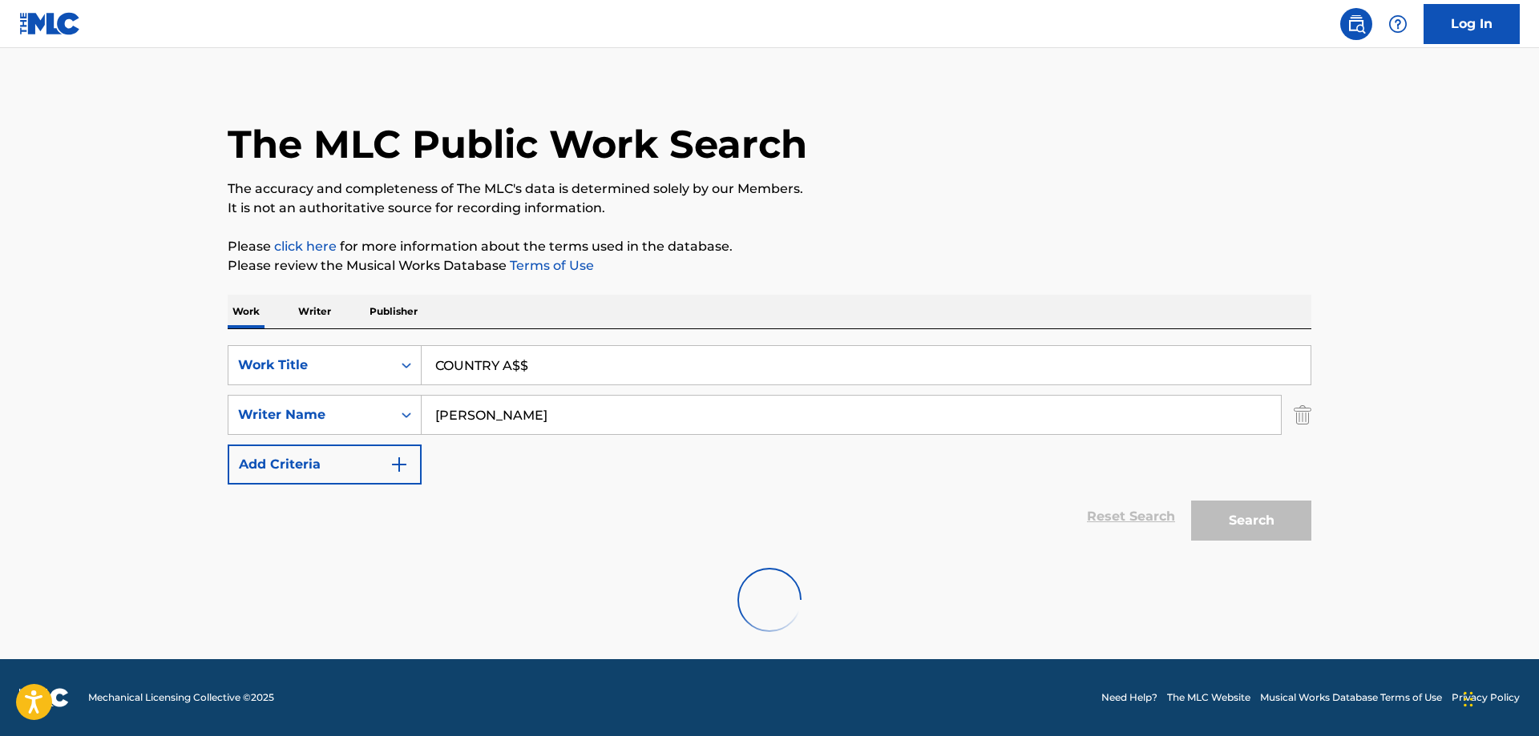
click at [1267, 530] on div "Search" at bounding box center [1247, 517] width 128 height 64
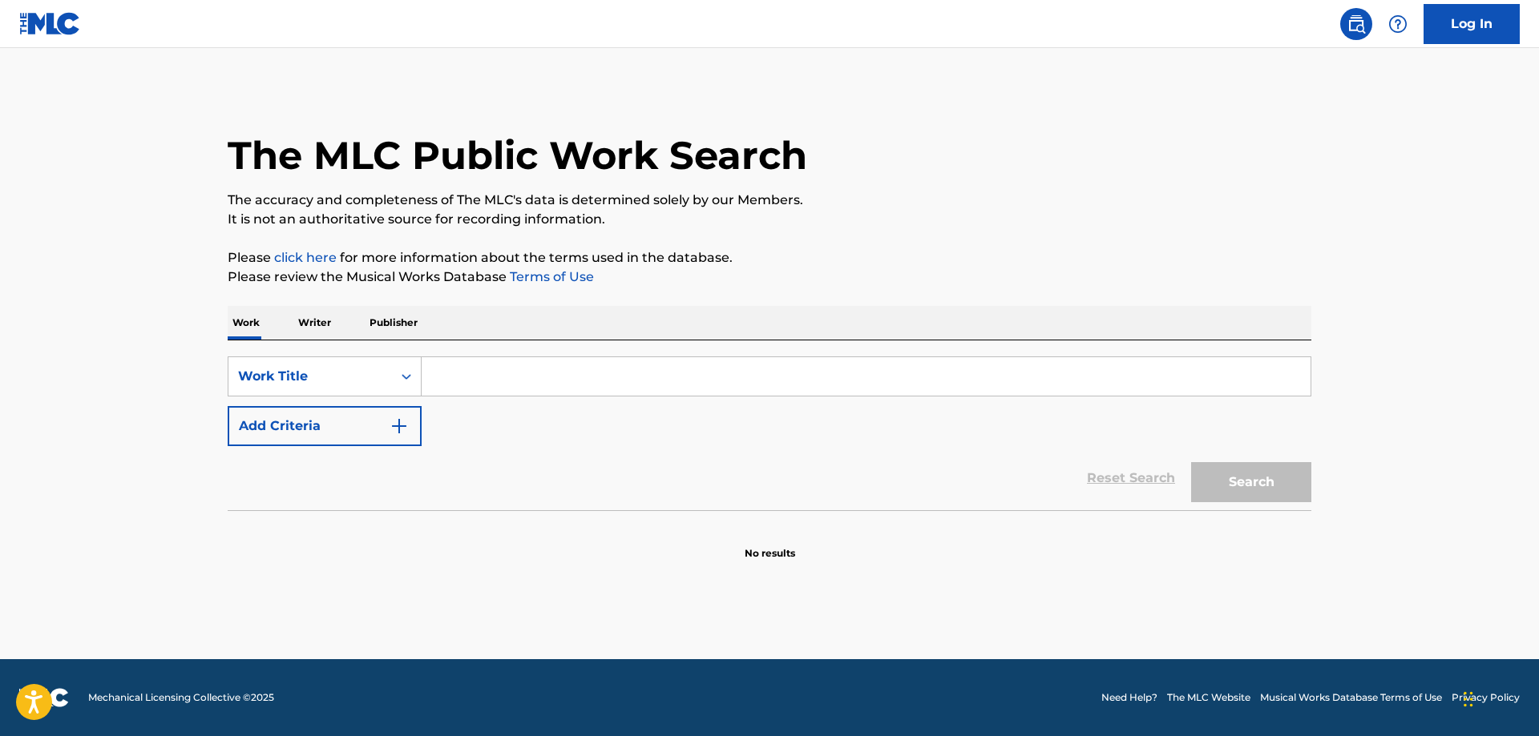
click at [498, 385] on input "Search Form" at bounding box center [866, 376] width 889 height 38
type input "COUNTRY A$$"
click at [396, 436] on button "Add Criteria" at bounding box center [325, 426] width 194 height 40
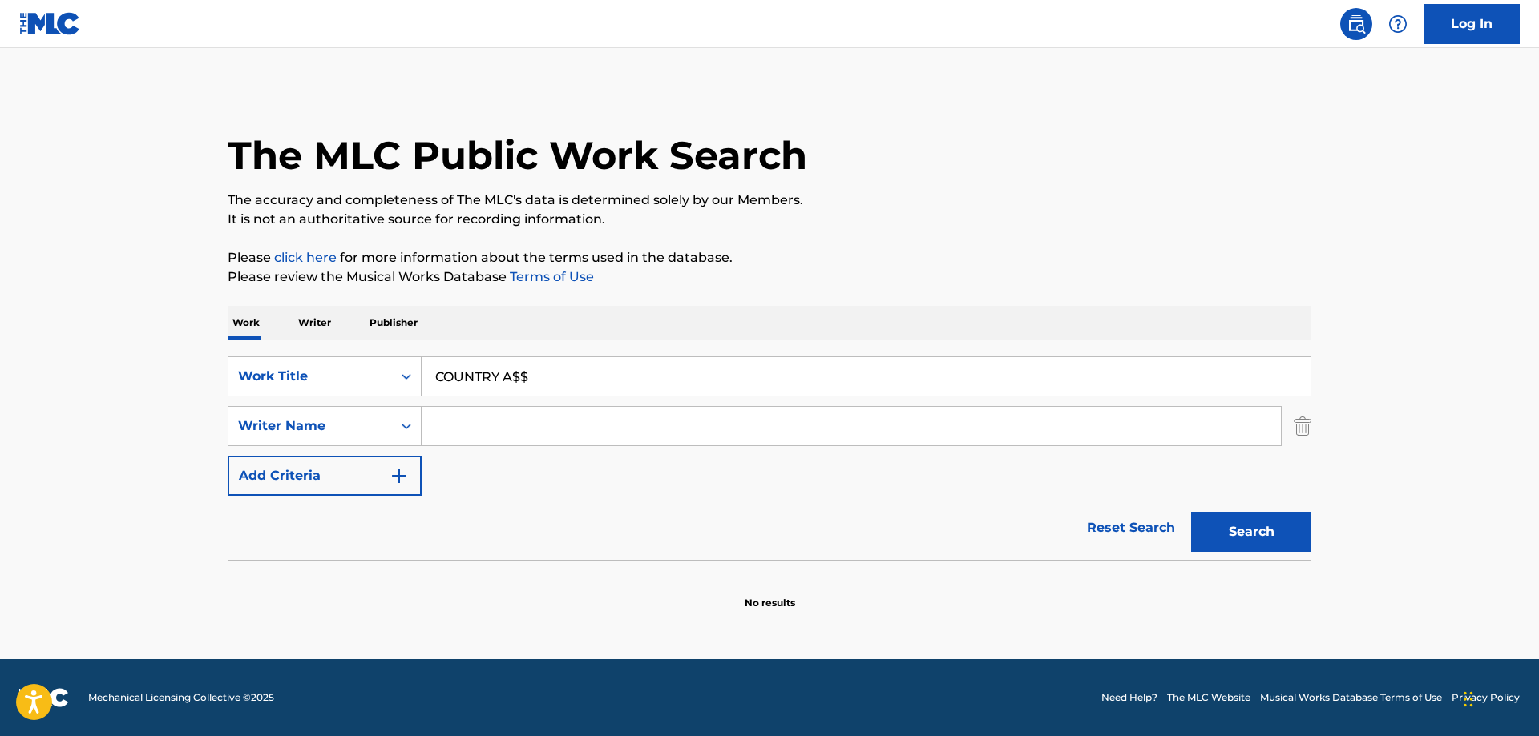
click at [526, 428] on input "Search Form" at bounding box center [851, 426] width 859 height 38
click at [531, 430] on input "Search Form" at bounding box center [851, 426] width 859 height 38
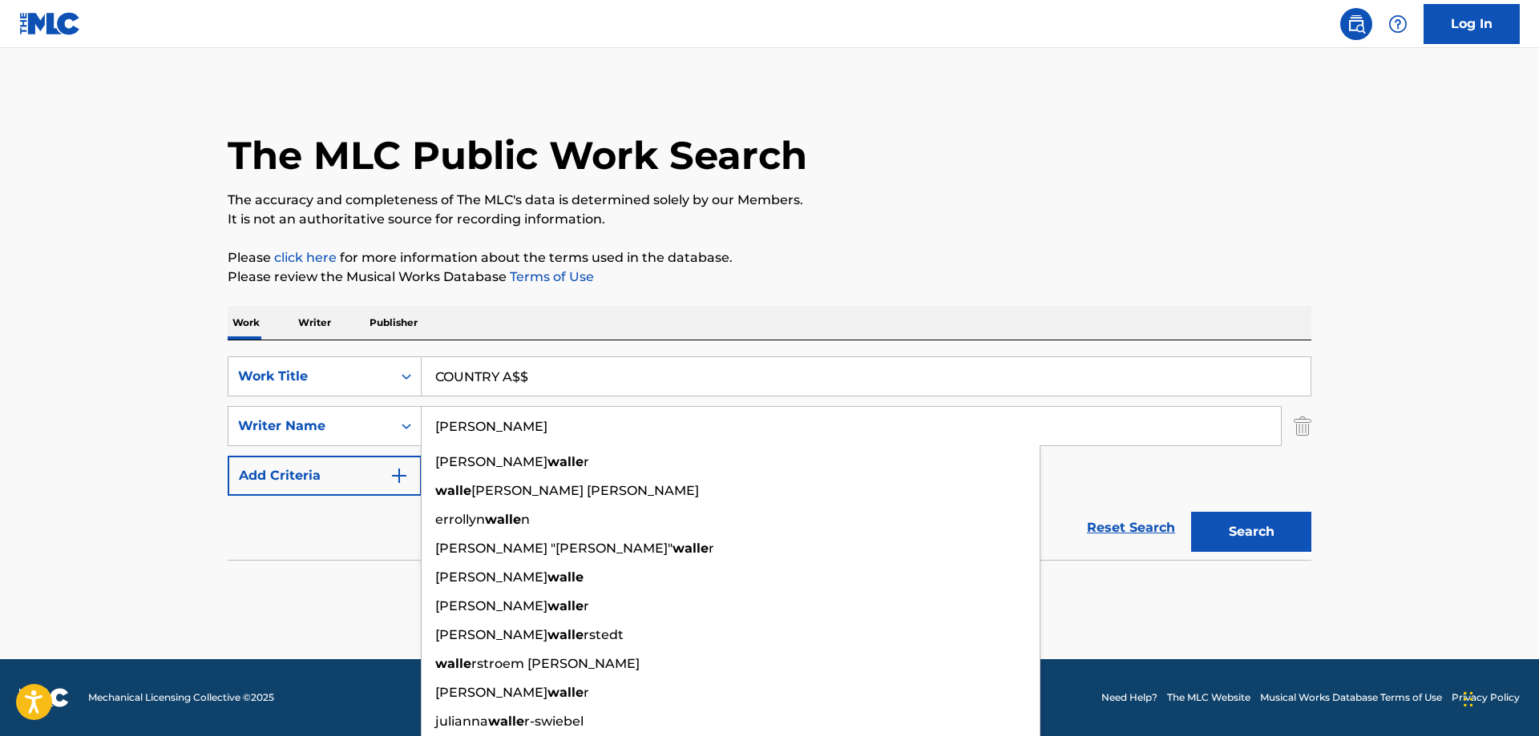
type input "[PERSON_NAME]"
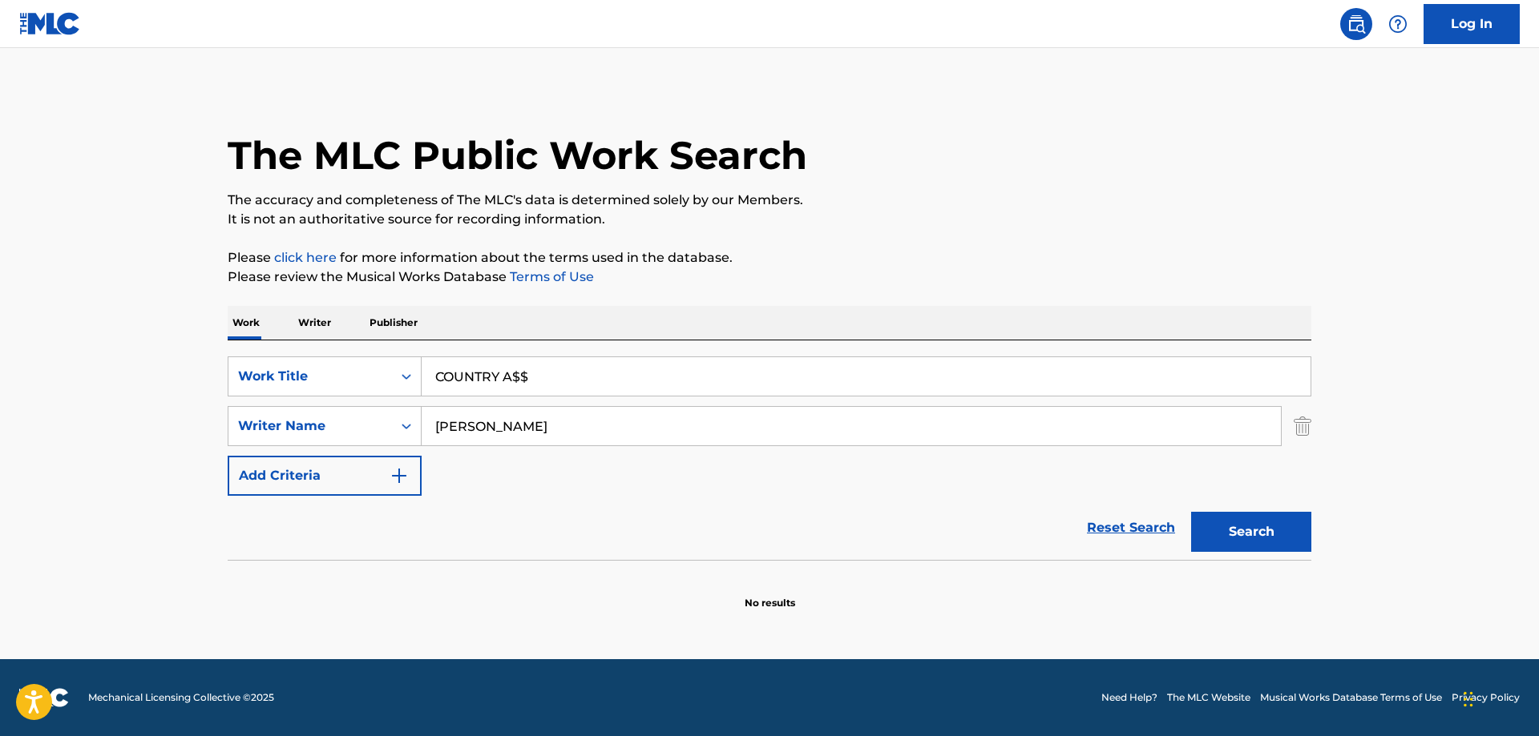
click at [1257, 535] on button "Search" at bounding box center [1251, 532] width 120 height 40
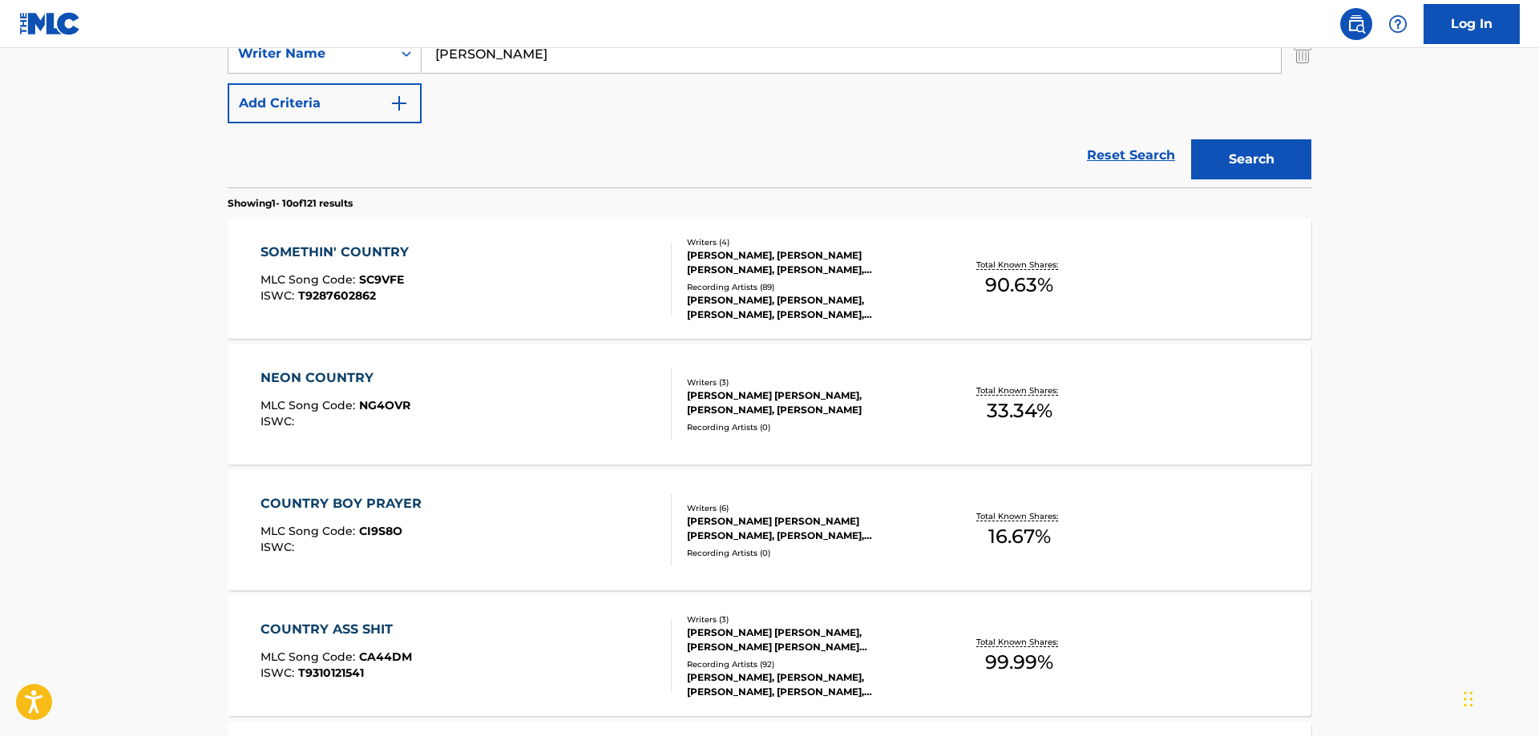
scroll to position [654, 0]
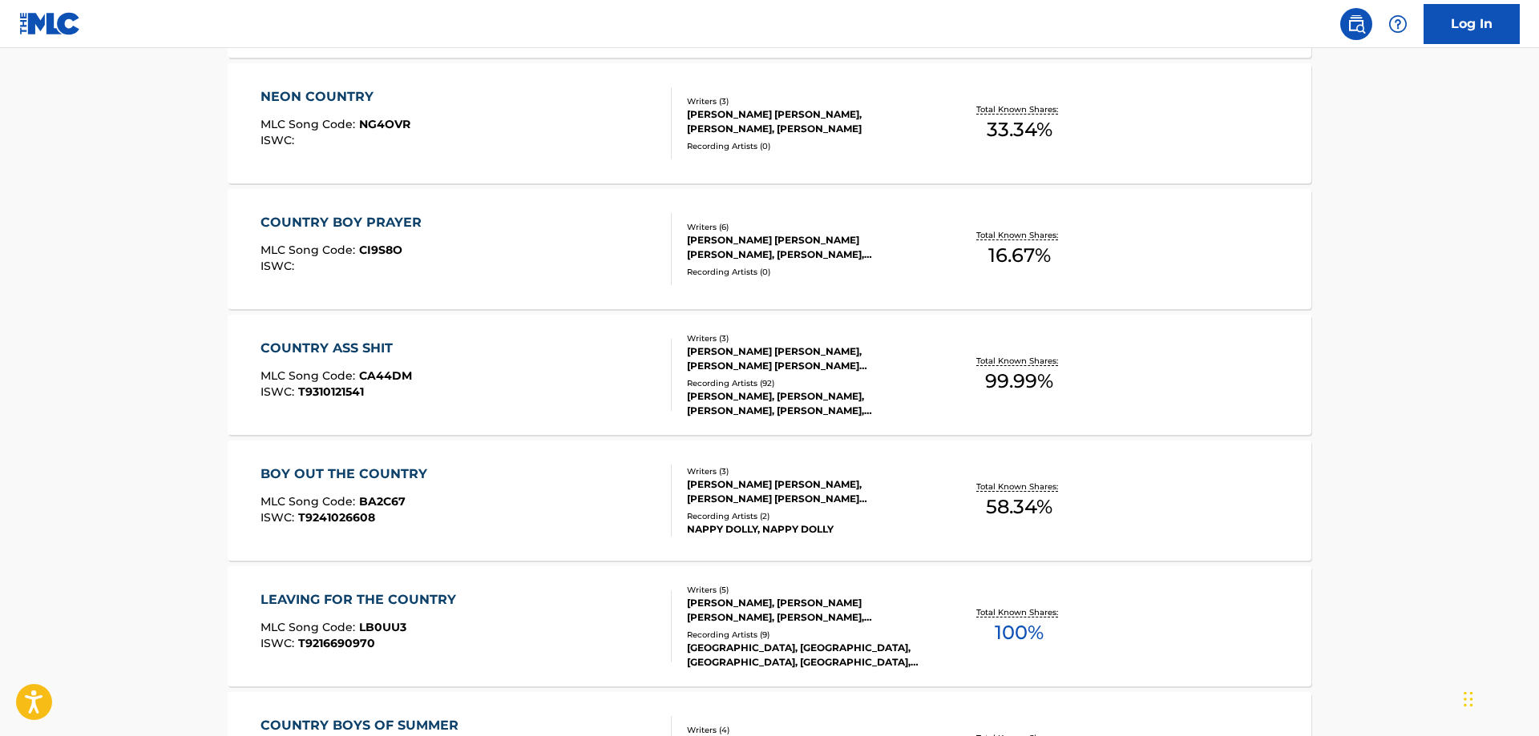
click at [362, 349] on div "COUNTRY ASS SHIT" at bounding box center [335, 348] width 151 height 19
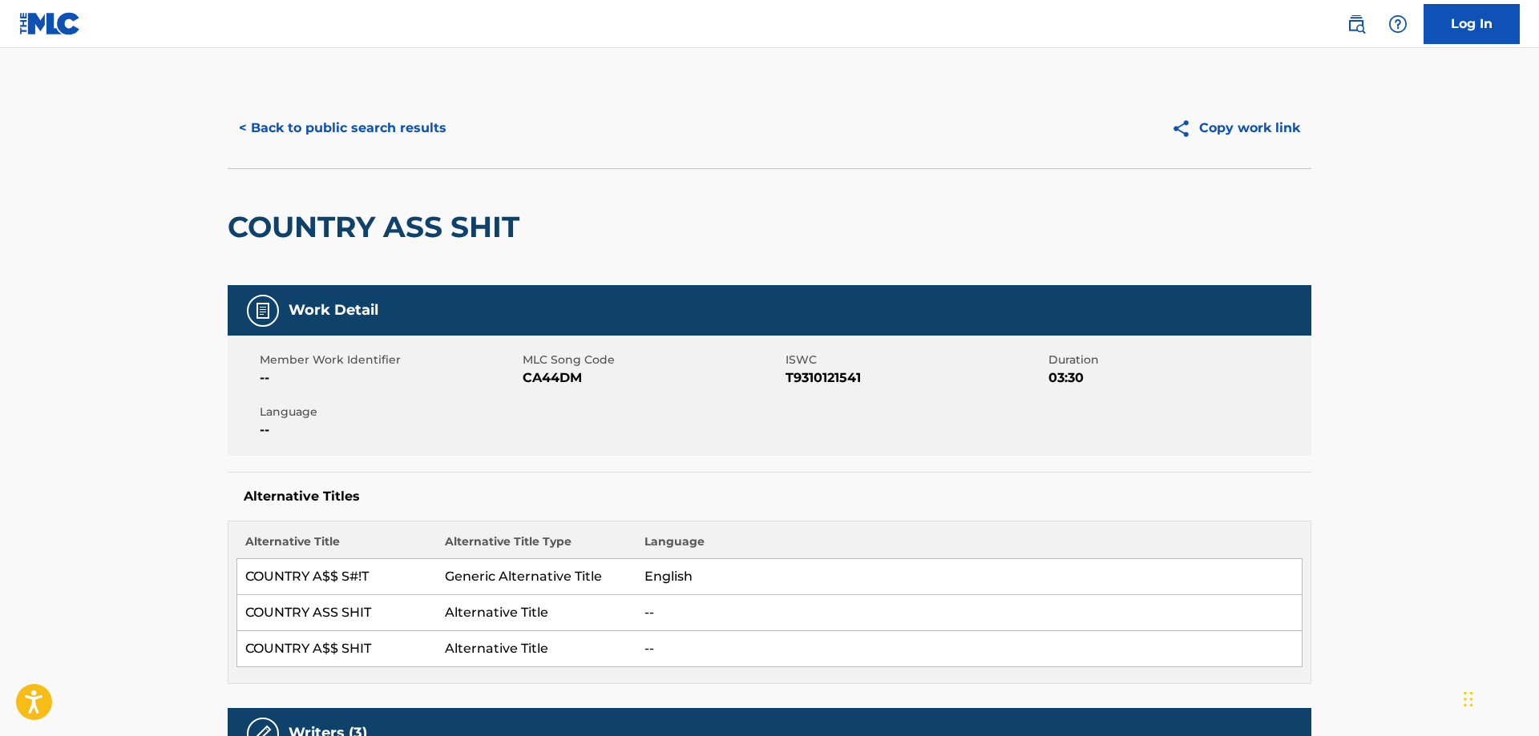
click at [552, 378] on span "CA44DM" at bounding box center [652, 378] width 259 height 19
copy span "CA44DM"
click at [853, 374] on span "T9310121541" at bounding box center [914, 378] width 259 height 19
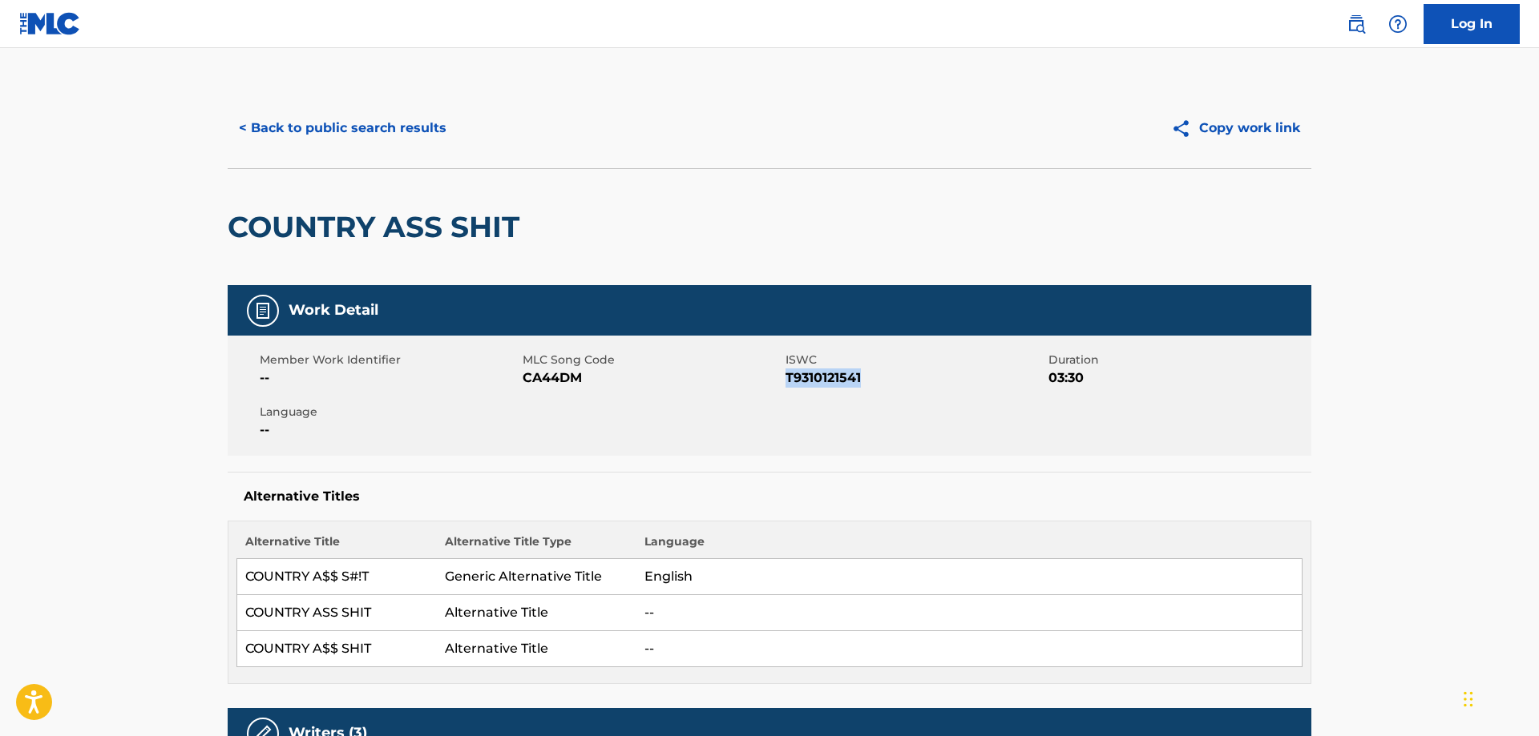
copy span "T9310121541"
